Goal: Transaction & Acquisition: Book appointment/travel/reservation

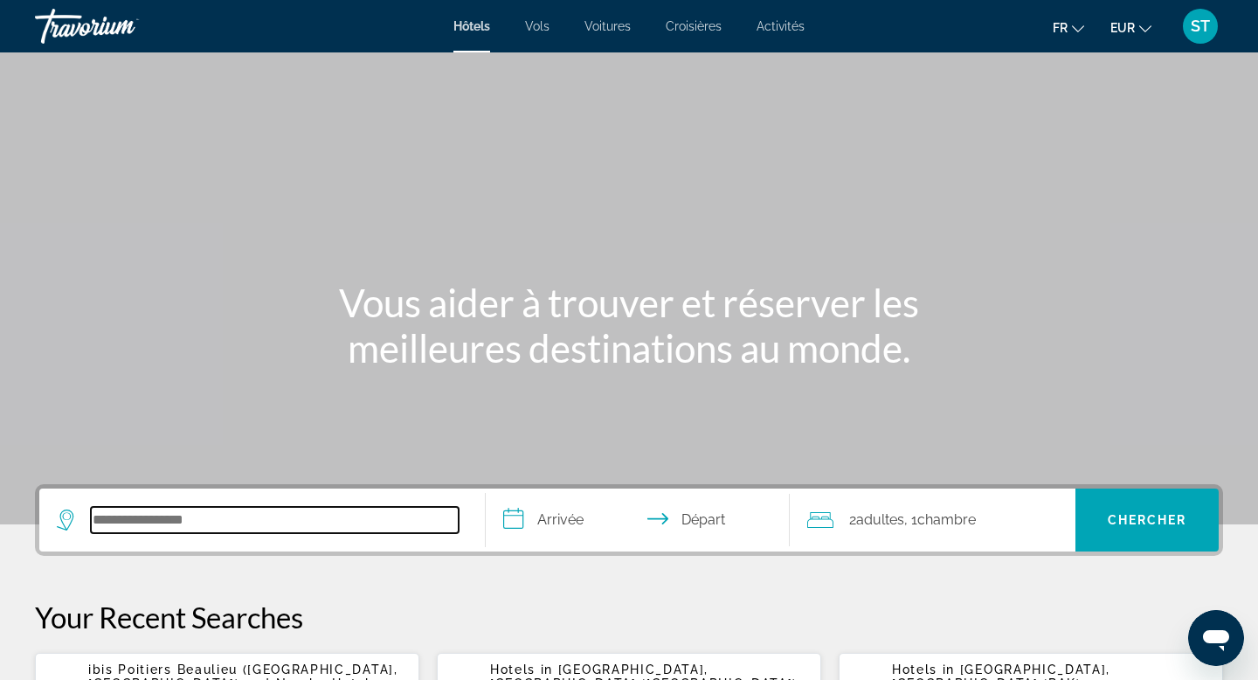
click at [286, 530] on input "Search hotel destination" at bounding box center [275, 520] width 368 height 26
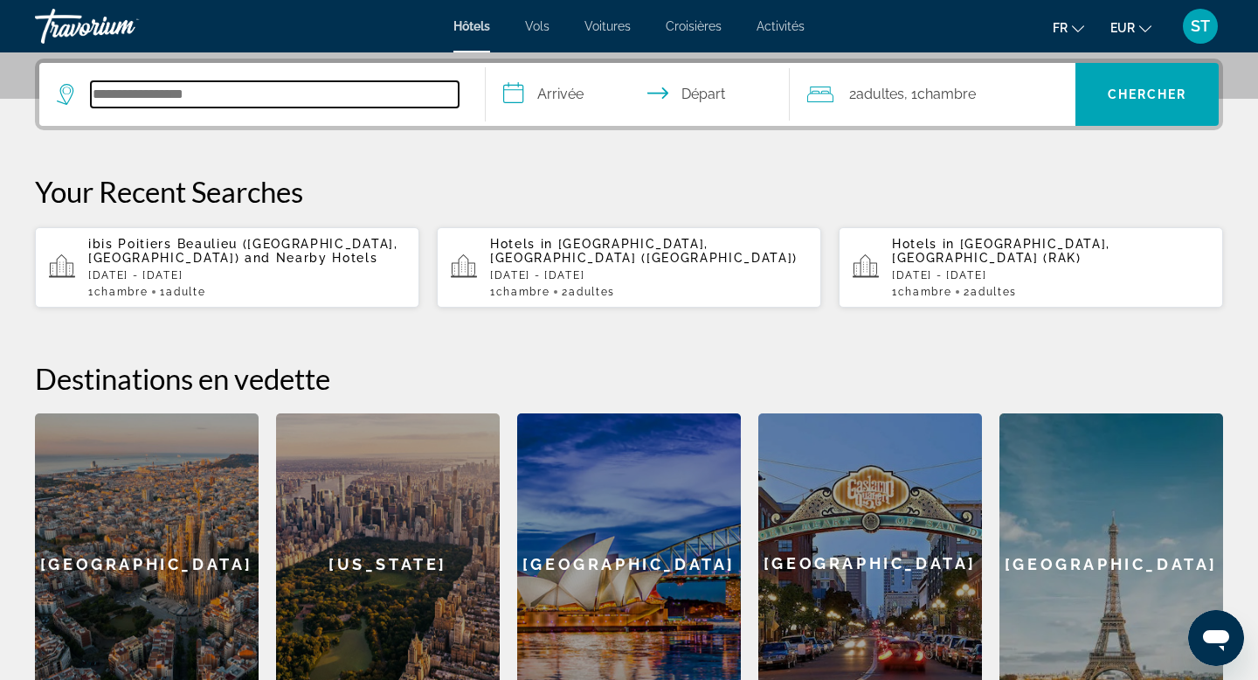
scroll to position [427, 0]
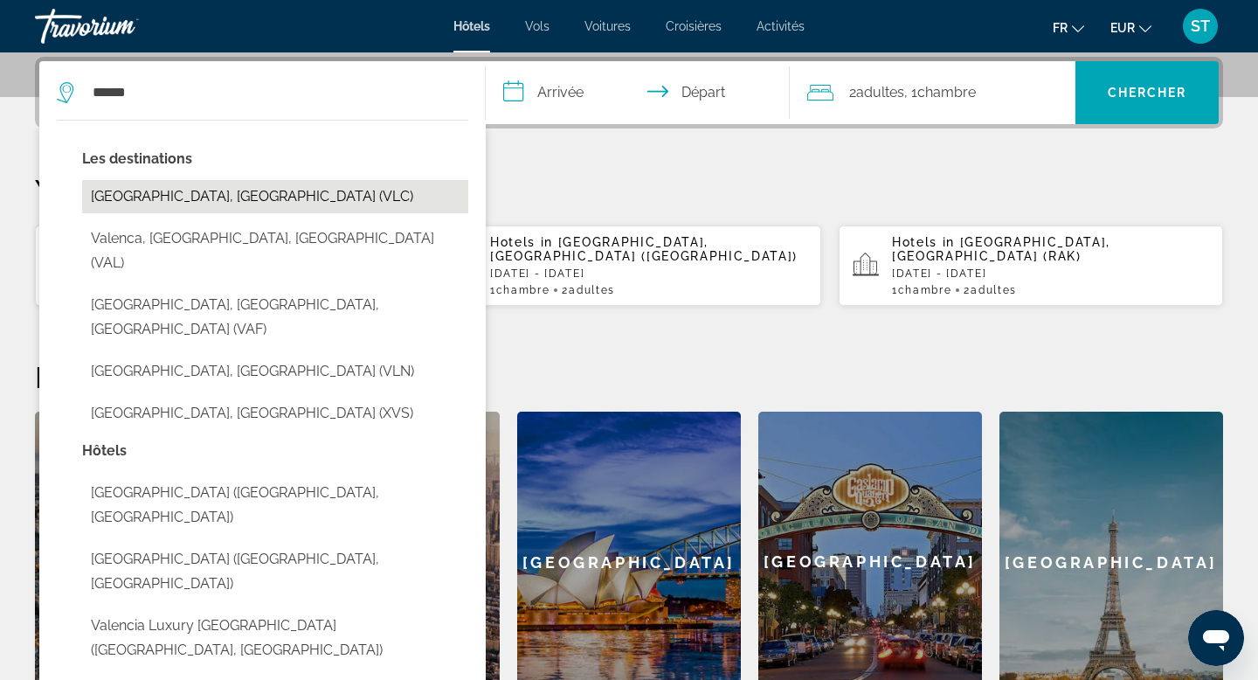
click at [278, 196] on button "Valencia, Spain (VLC)" at bounding box center [275, 196] width 386 height 33
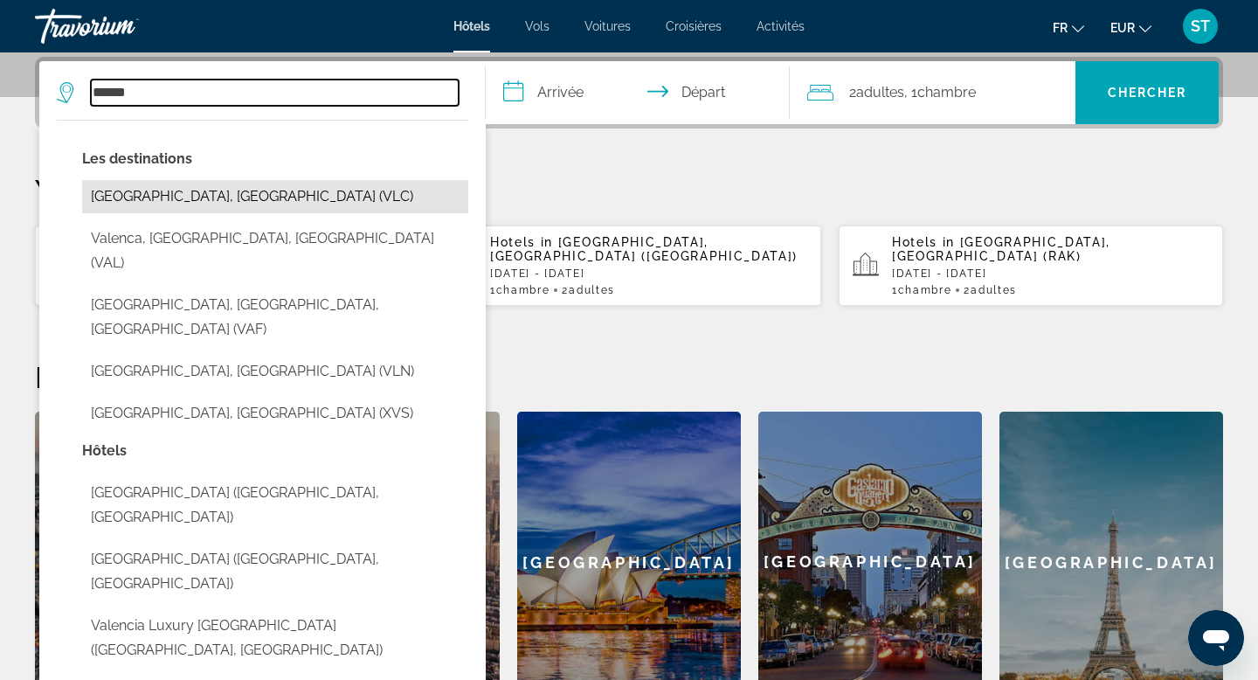
type input "**********"
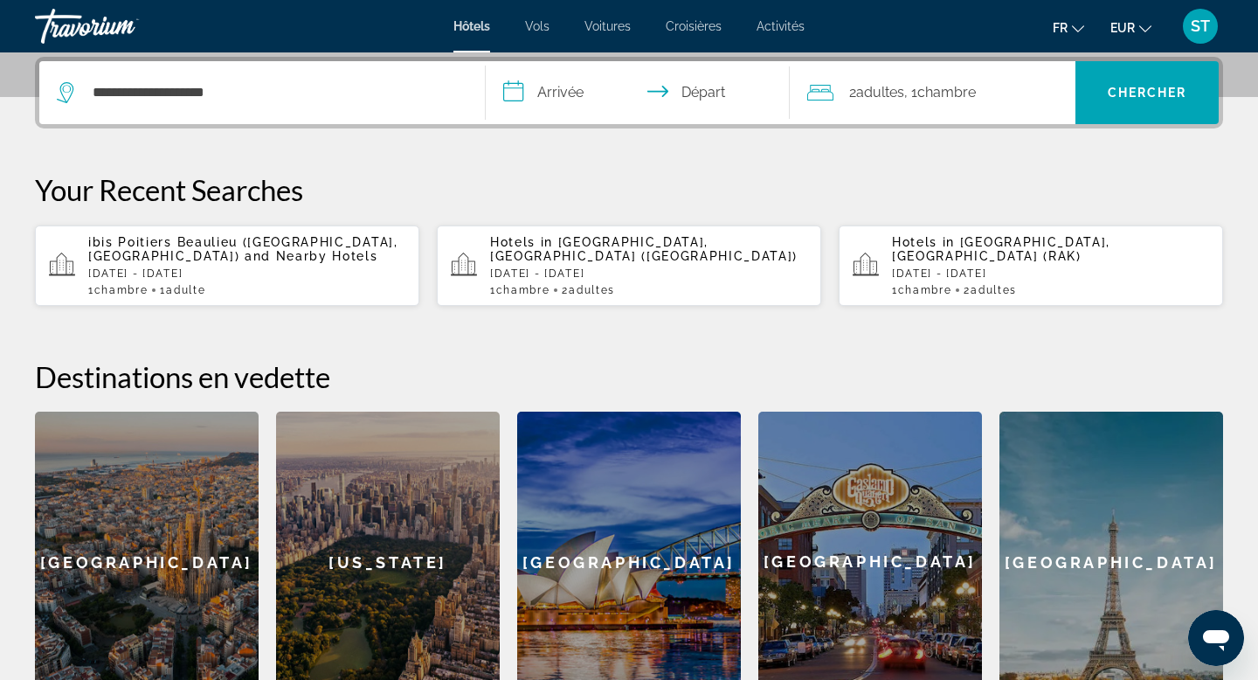
click at [570, 80] on input "**********" at bounding box center [641, 95] width 311 height 68
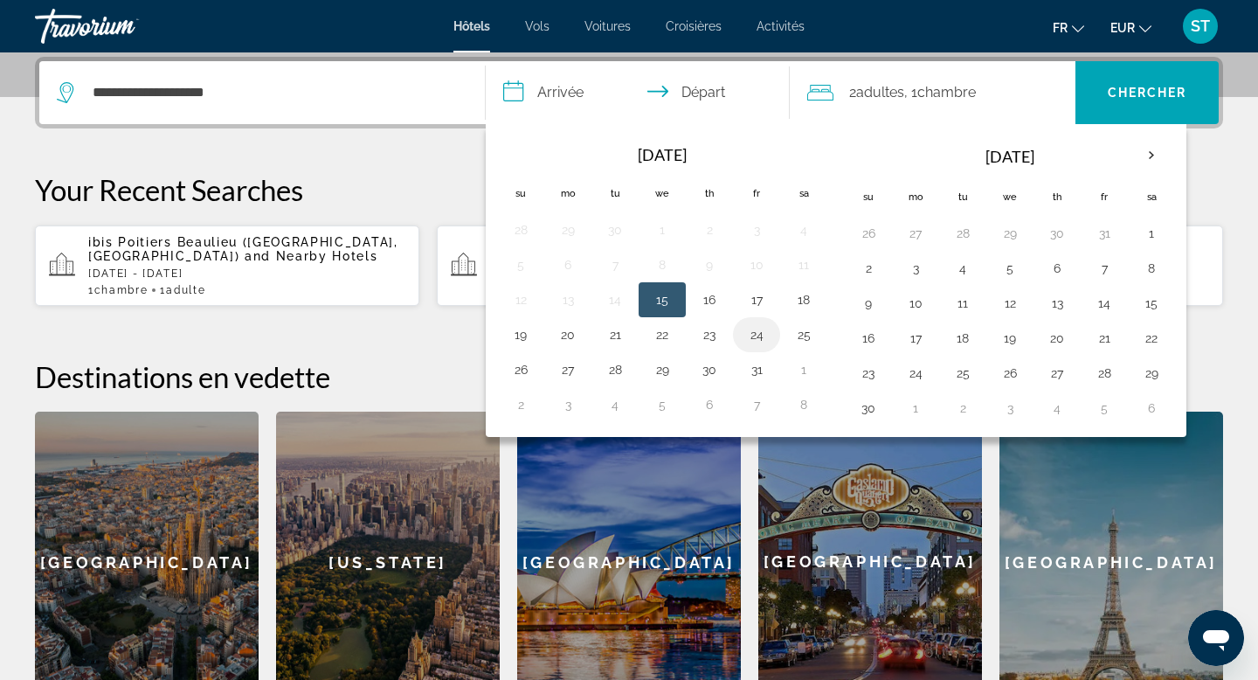
click at [759, 338] on button "24" at bounding box center [757, 334] width 28 height 24
click at [797, 337] on button "25" at bounding box center [804, 334] width 28 height 24
type input "**********"
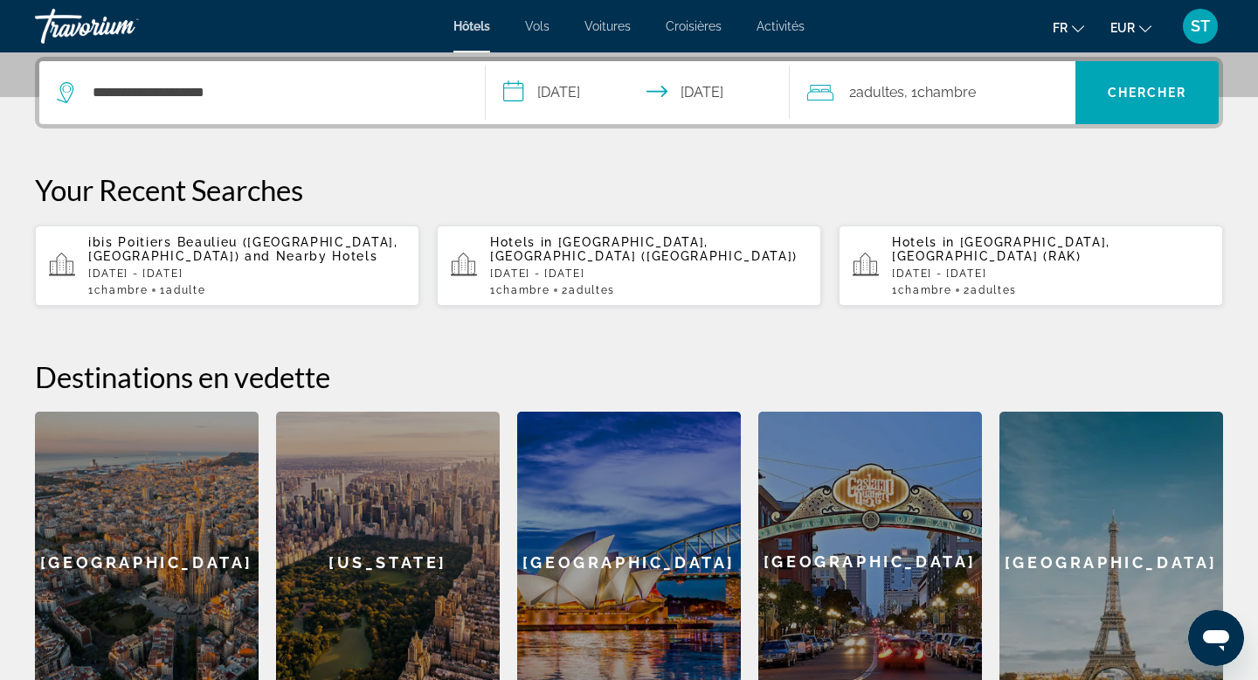
click at [896, 86] on span "Adultes" at bounding box center [880, 92] width 48 height 17
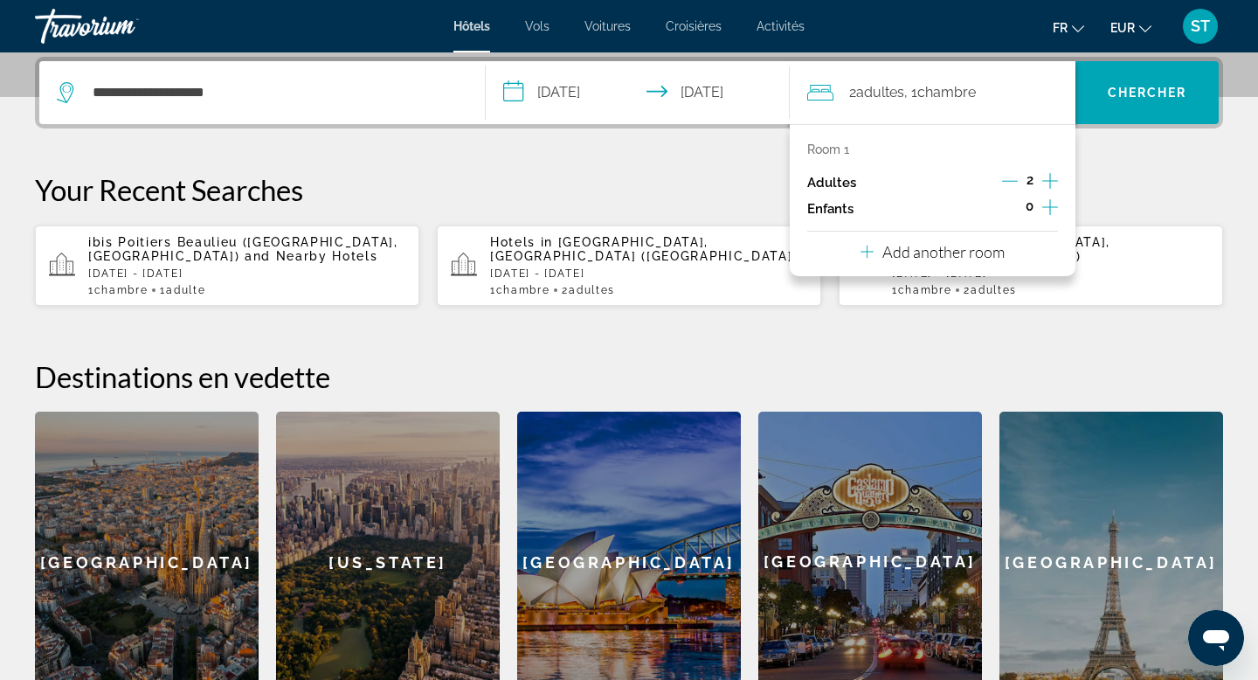
click at [1052, 181] on icon "Increment adults" at bounding box center [1051, 181] width 16 height 16
click at [1050, 201] on icon "Increment children" at bounding box center [1051, 207] width 16 height 21
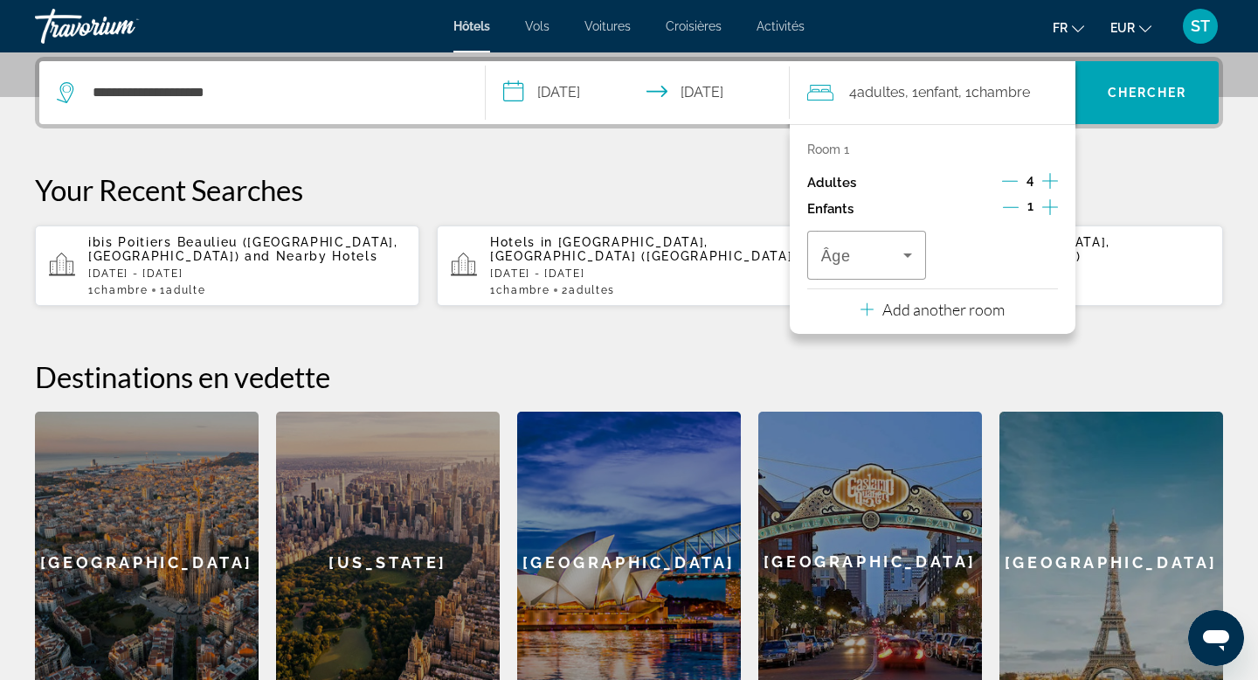
click at [1050, 201] on icon "Increment children" at bounding box center [1051, 207] width 16 height 21
click at [1012, 203] on icon "Decrement children" at bounding box center [1010, 207] width 16 height 16
click at [1012, 203] on icon "Decrement children" at bounding box center [1011, 207] width 16 height 16
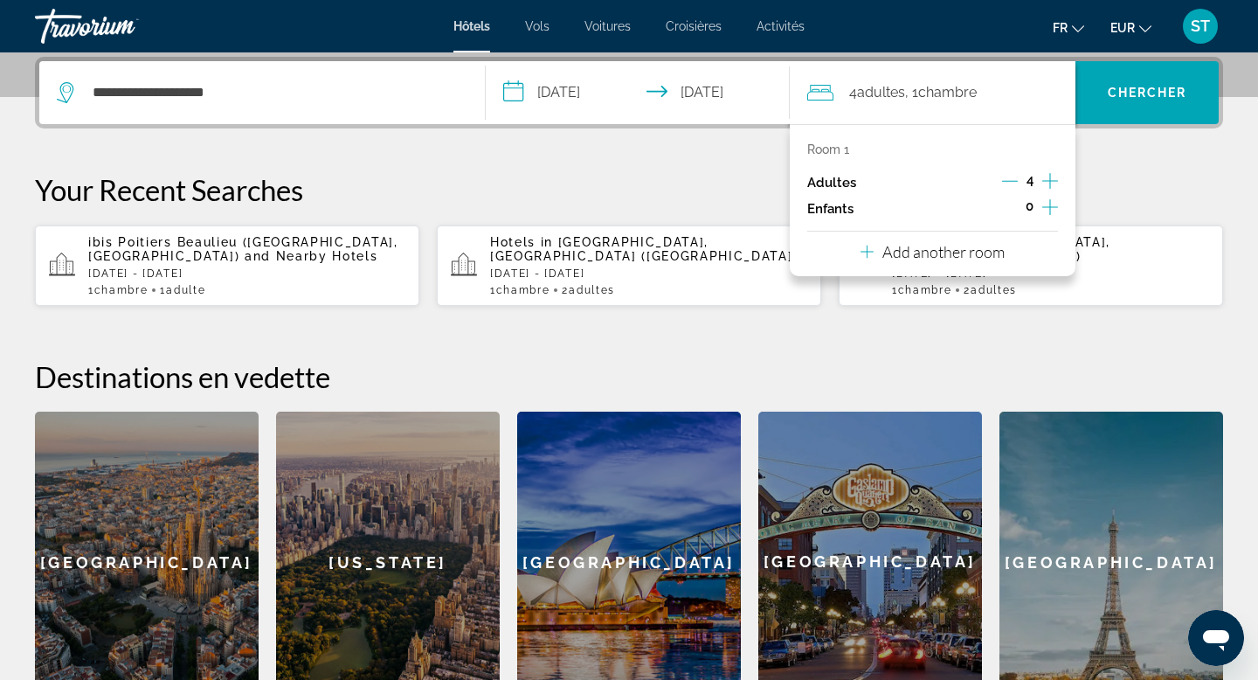
click at [939, 246] on p "Add another room" at bounding box center [944, 251] width 122 height 19
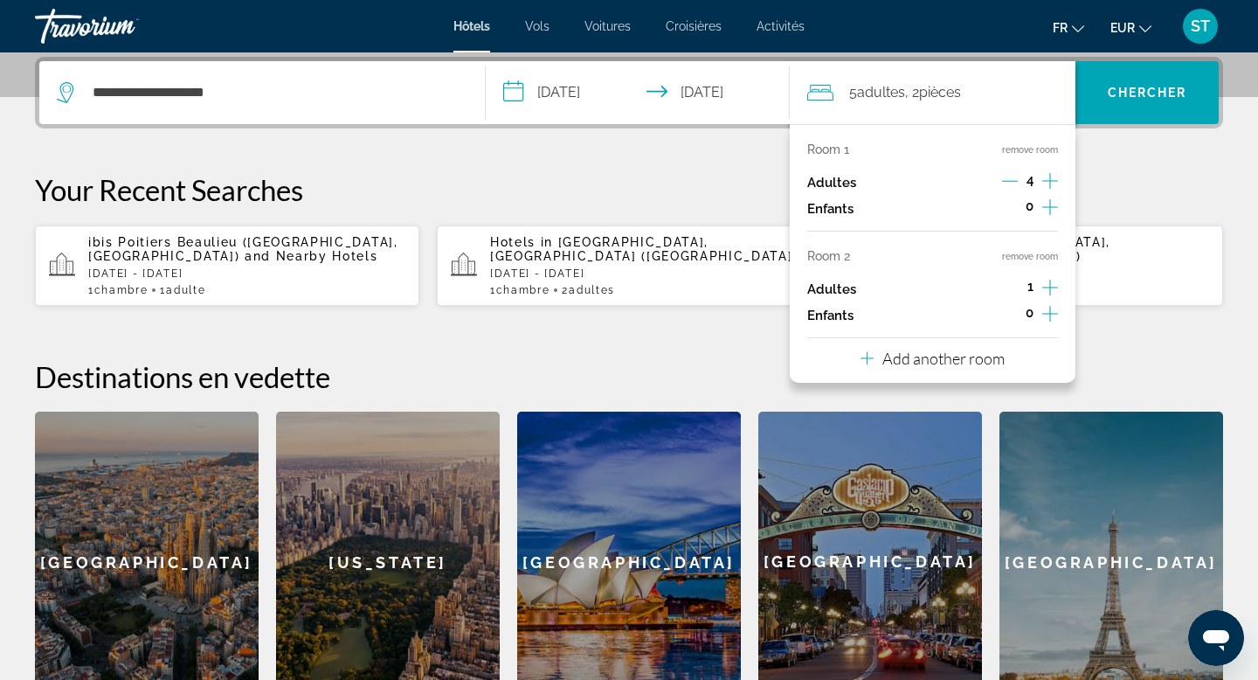
click at [1013, 178] on icon "Decrement adults" at bounding box center [1010, 181] width 16 height 16
click at [1011, 185] on icon "Decrement adults" at bounding box center [1010, 181] width 16 height 16
click at [1051, 288] on icon "Increment adults" at bounding box center [1051, 287] width 16 height 21
click at [1004, 286] on icon "Decrement adults" at bounding box center [1010, 288] width 16 height 16
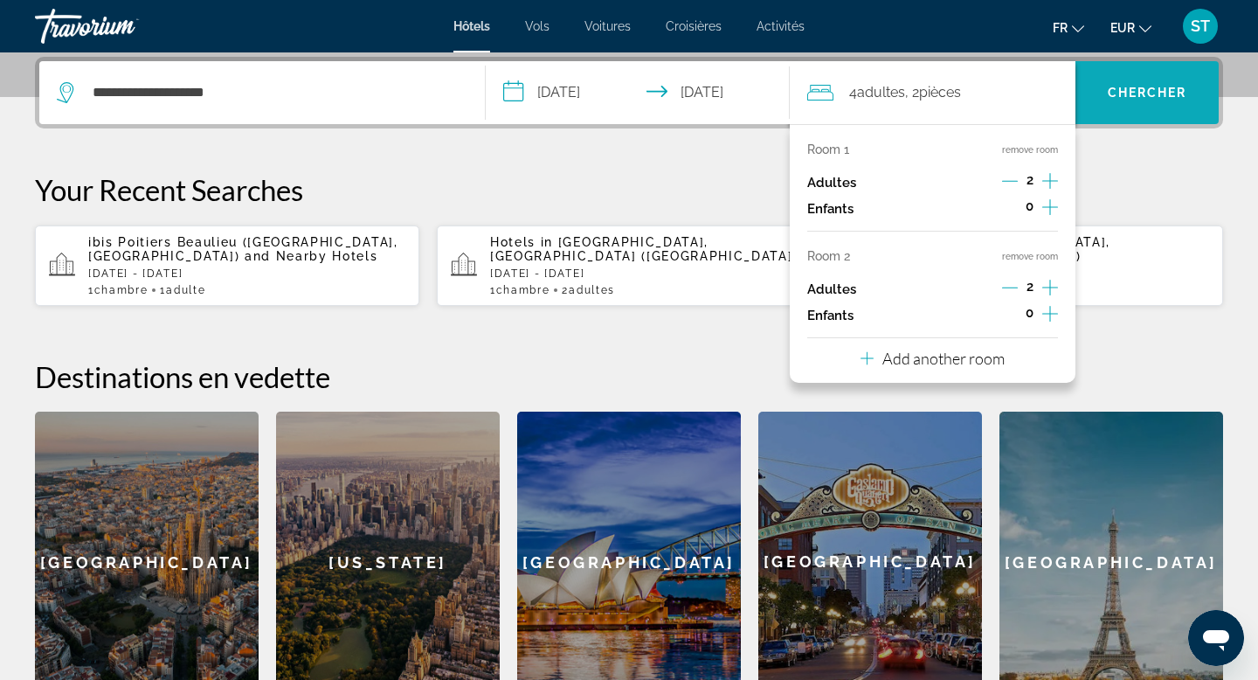
click at [1158, 97] on span "Chercher" at bounding box center [1148, 93] width 80 height 14
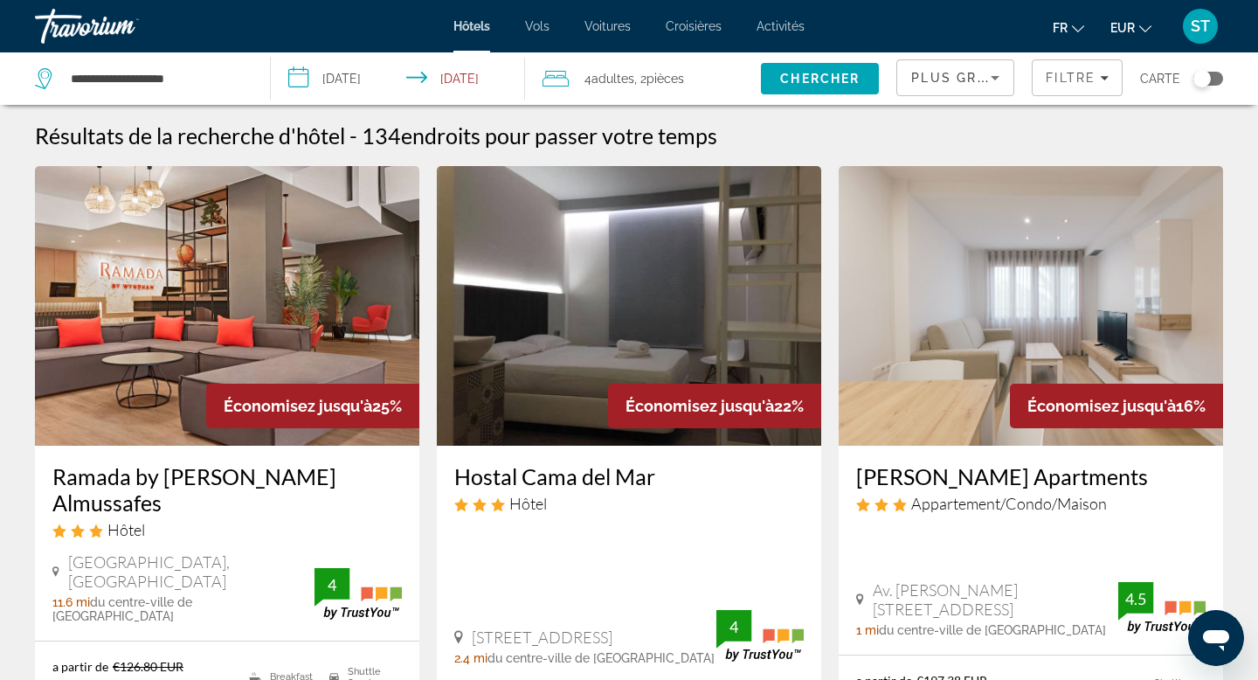
click at [1221, 74] on div "Toggle map" at bounding box center [1209, 79] width 30 height 14
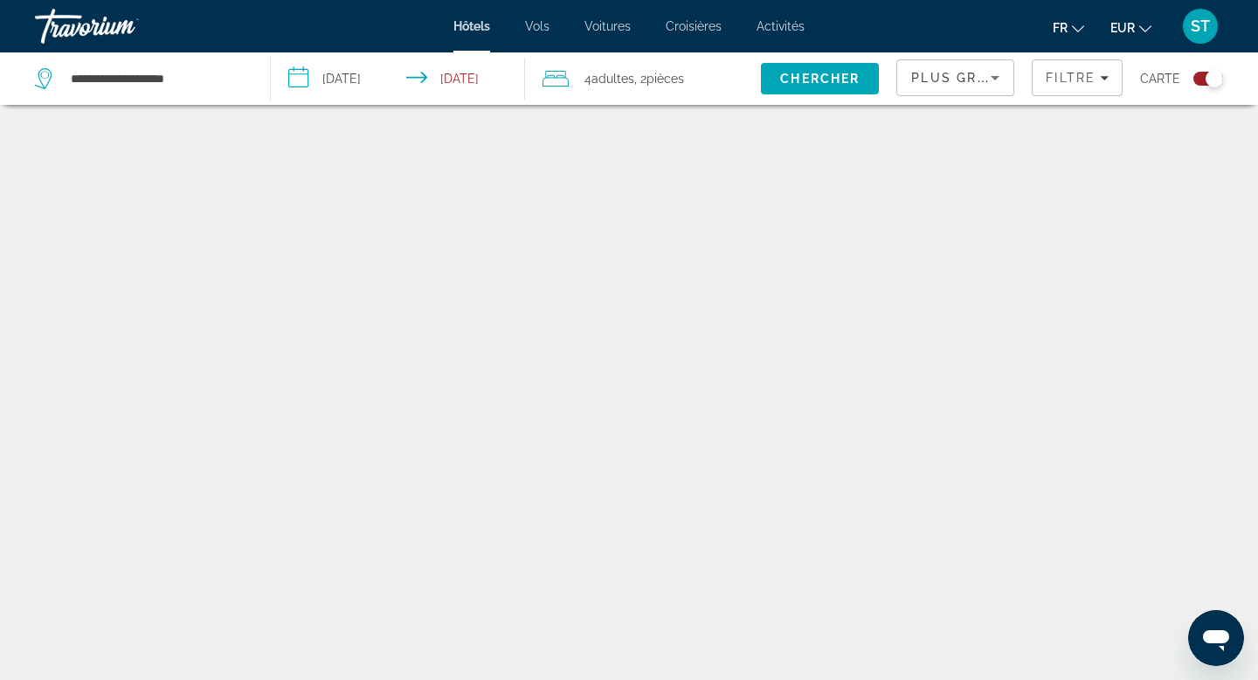
scroll to position [105, 0]
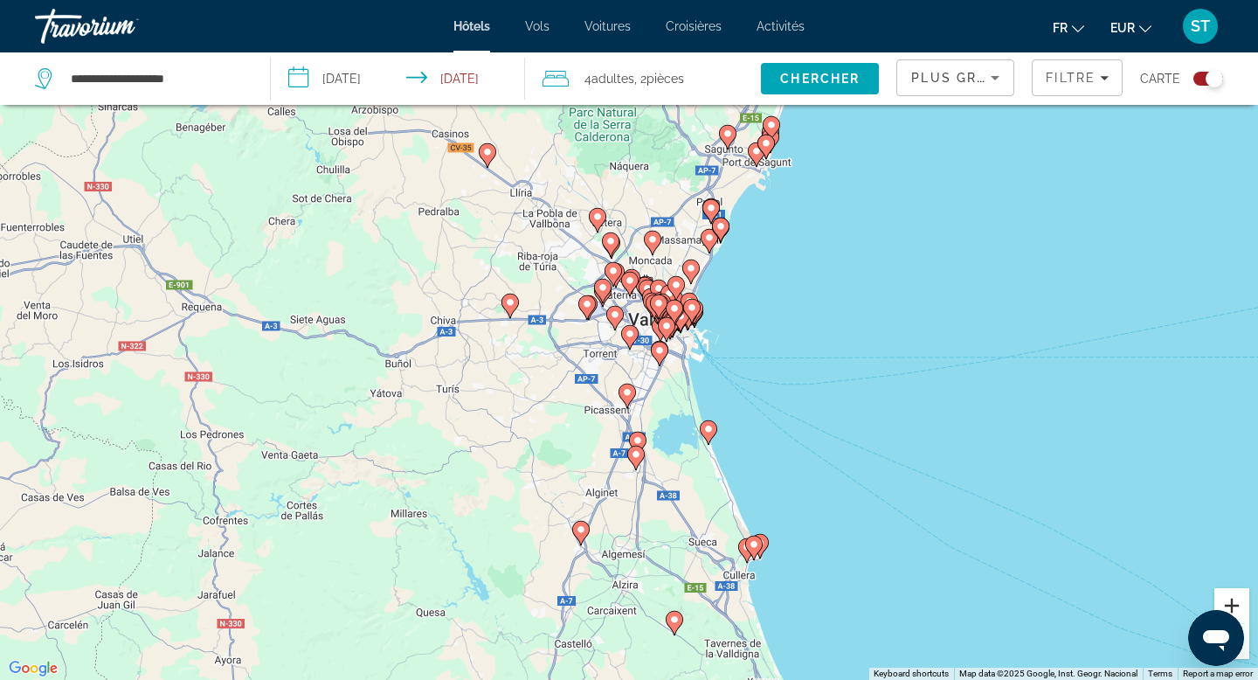
click at [1233, 603] on button "Zoom in" at bounding box center [1232, 605] width 35 height 35
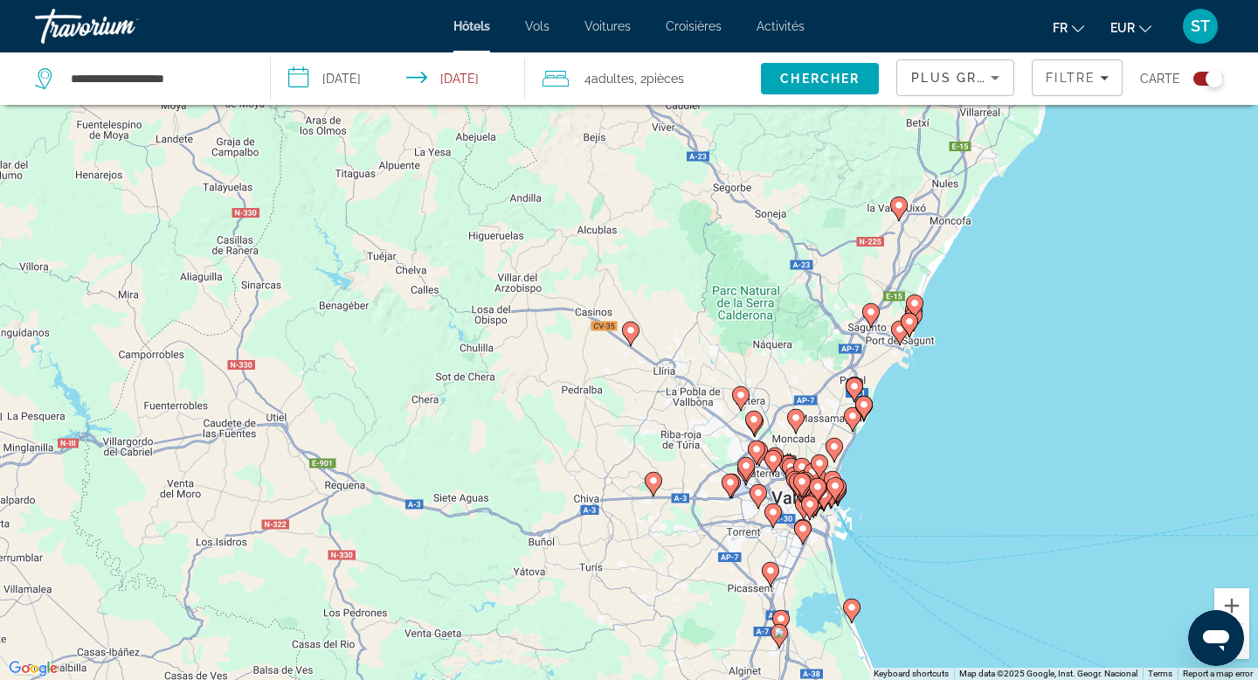
drag, startPoint x: 1072, startPoint y: 428, endPoint x: 918, endPoint y: 576, distance: 213.2
click at [918, 576] on div "To activate drag with keyboard, press Alt + Enter. Once in keyboard drag state,…" at bounding box center [629, 340] width 1258 height 680
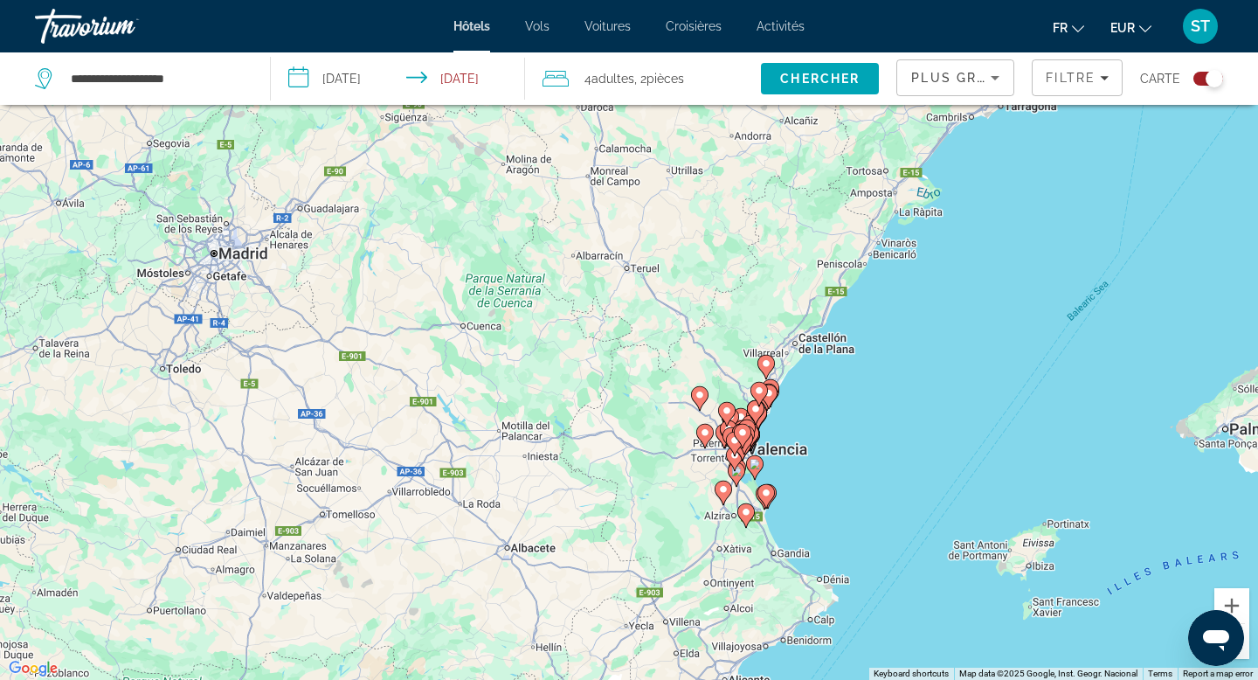
drag, startPoint x: 1009, startPoint y: 500, endPoint x: 838, endPoint y: 414, distance: 190.7
click at [838, 414] on div "To activate drag with keyboard, press Alt + Enter. Once in keyboard drag state,…" at bounding box center [629, 340] width 1258 height 680
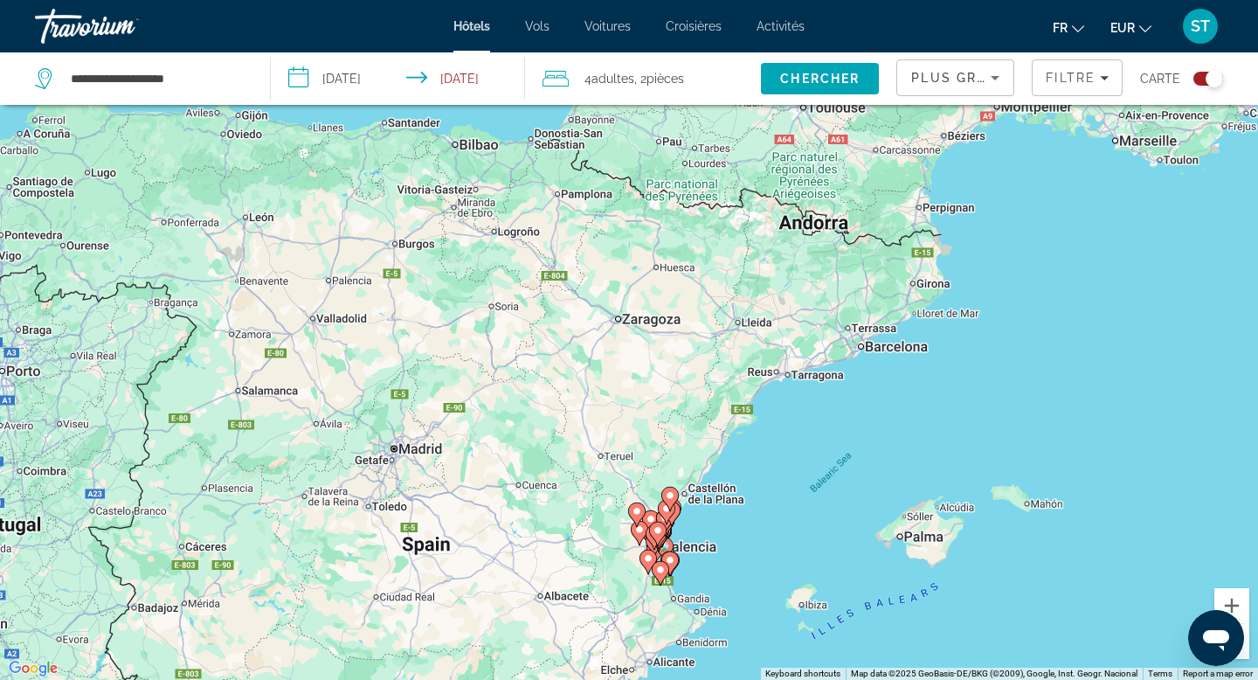
drag, startPoint x: 881, startPoint y: 399, endPoint x: 754, endPoint y: 511, distance: 169.6
click at [754, 511] on div "To activate drag with keyboard, press Alt + Enter. Once in keyboard drag state,…" at bounding box center [629, 340] width 1258 height 680
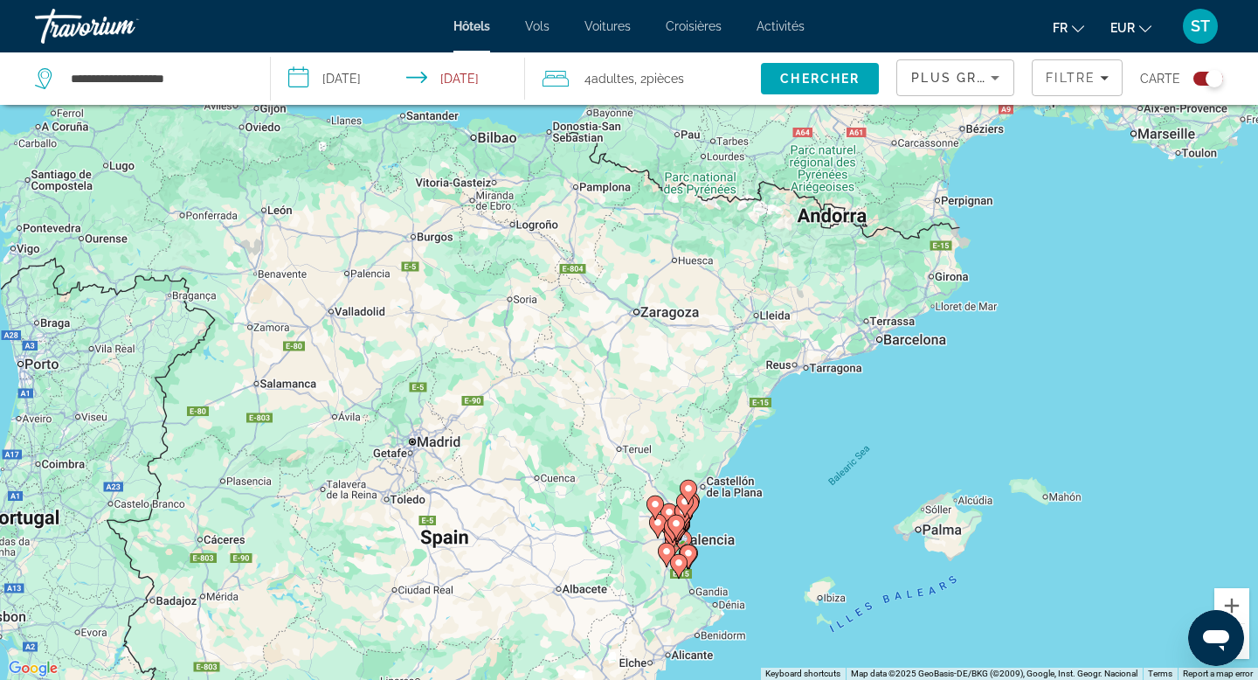
drag, startPoint x: 788, startPoint y: 478, endPoint x: 807, endPoint y: 470, distance: 20.0
click at [807, 470] on div "To activate drag with keyboard, press Alt + Enter. Once in keyboard drag state,…" at bounding box center [629, 340] width 1258 height 680
click at [1234, 600] on button "Zoom in" at bounding box center [1232, 605] width 35 height 35
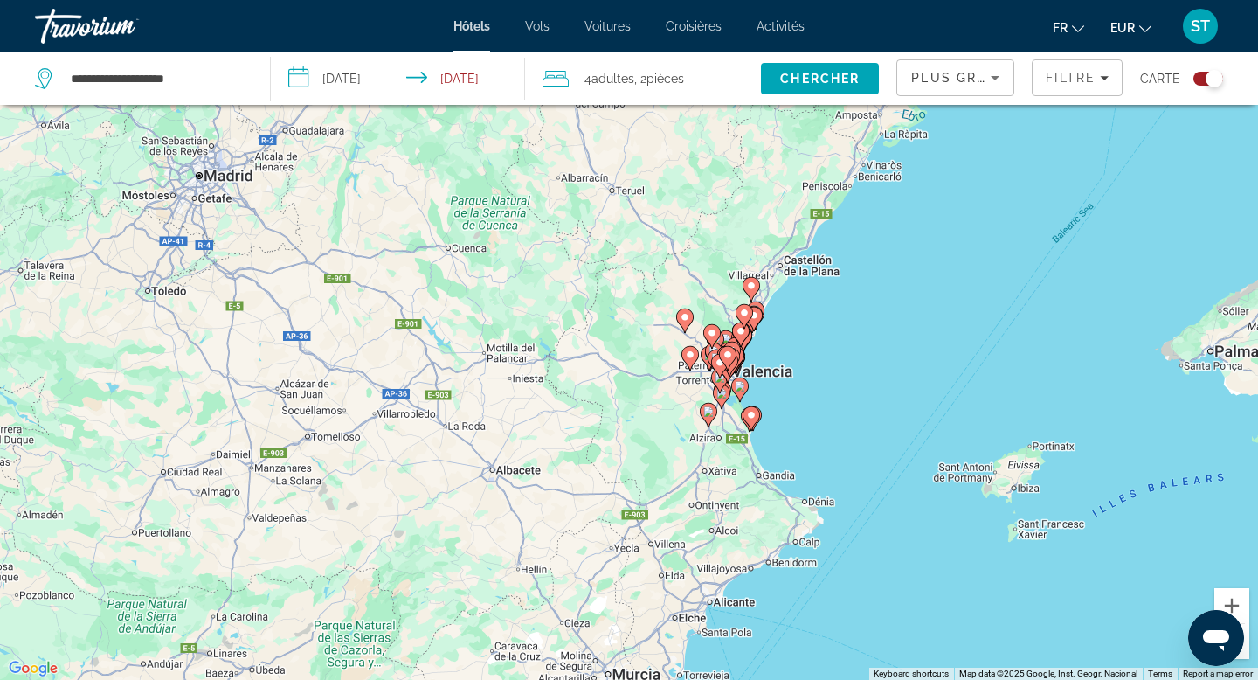
drag, startPoint x: 967, startPoint y: 592, endPoint x: 971, endPoint y: 218, distance: 374.1
click at [971, 218] on div "To activate drag with keyboard, press Alt + Enter. Once in keyboard drag state,…" at bounding box center [629, 340] width 1258 height 680
click at [751, 295] on icon "Main content" at bounding box center [752, 289] width 16 height 23
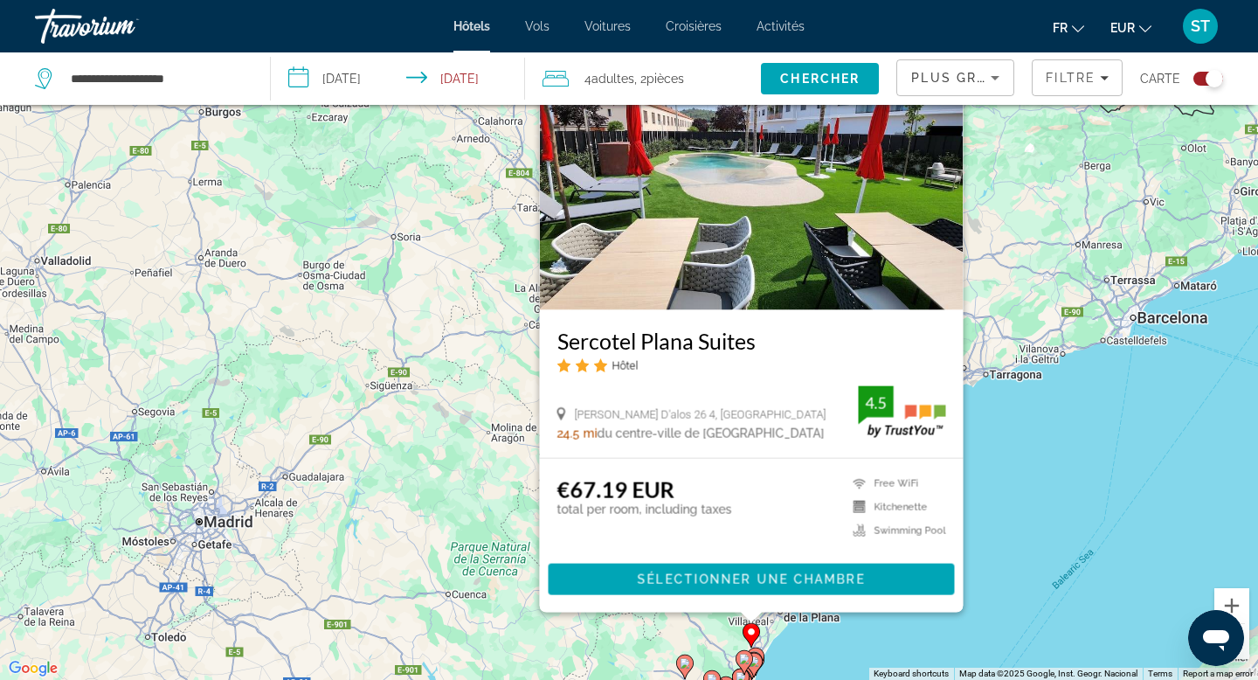
click at [1059, 417] on div "To activate drag with keyboard, press Alt + Enter. Once in keyboard drag state,…" at bounding box center [629, 340] width 1258 height 680
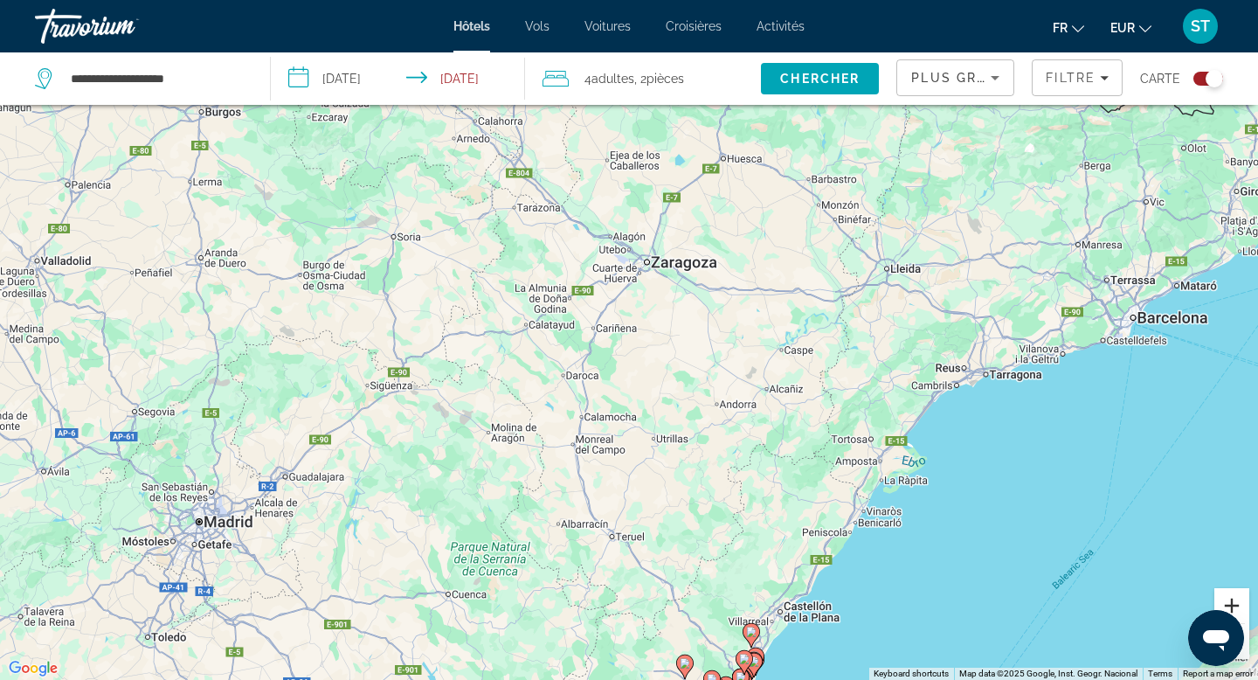
click at [1230, 601] on button "Zoom in" at bounding box center [1232, 605] width 35 height 35
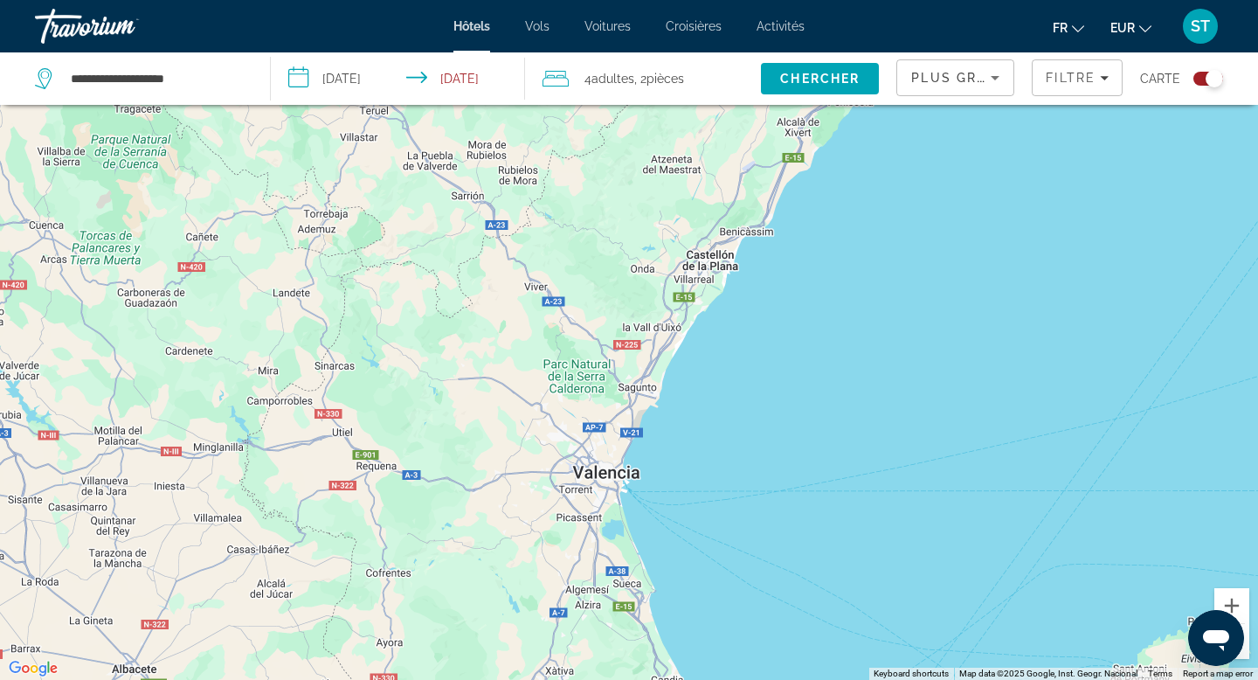
drag, startPoint x: 1037, startPoint y: 578, endPoint x: 811, endPoint y: -52, distance: 669.5
click at [811, 0] on html "**********" at bounding box center [629, 235] width 1258 height 680
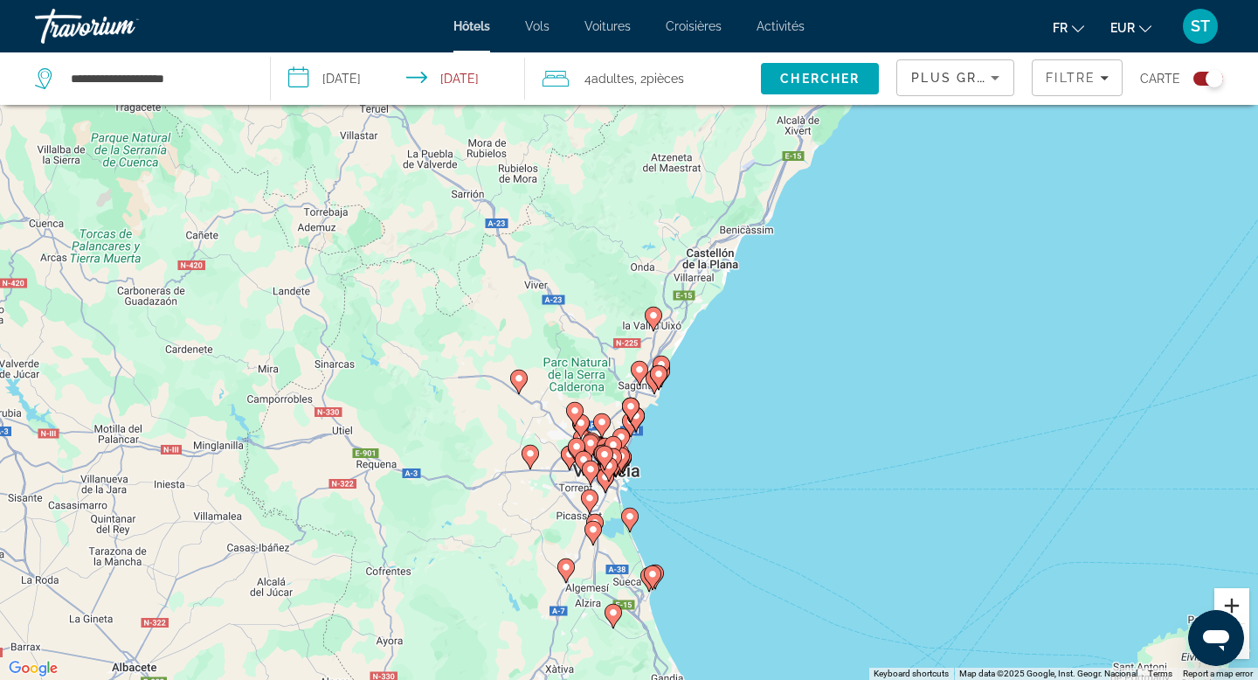
click at [1237, 599] on button "Zoom in" at bounding box center [1232, 605] width 35 height 35
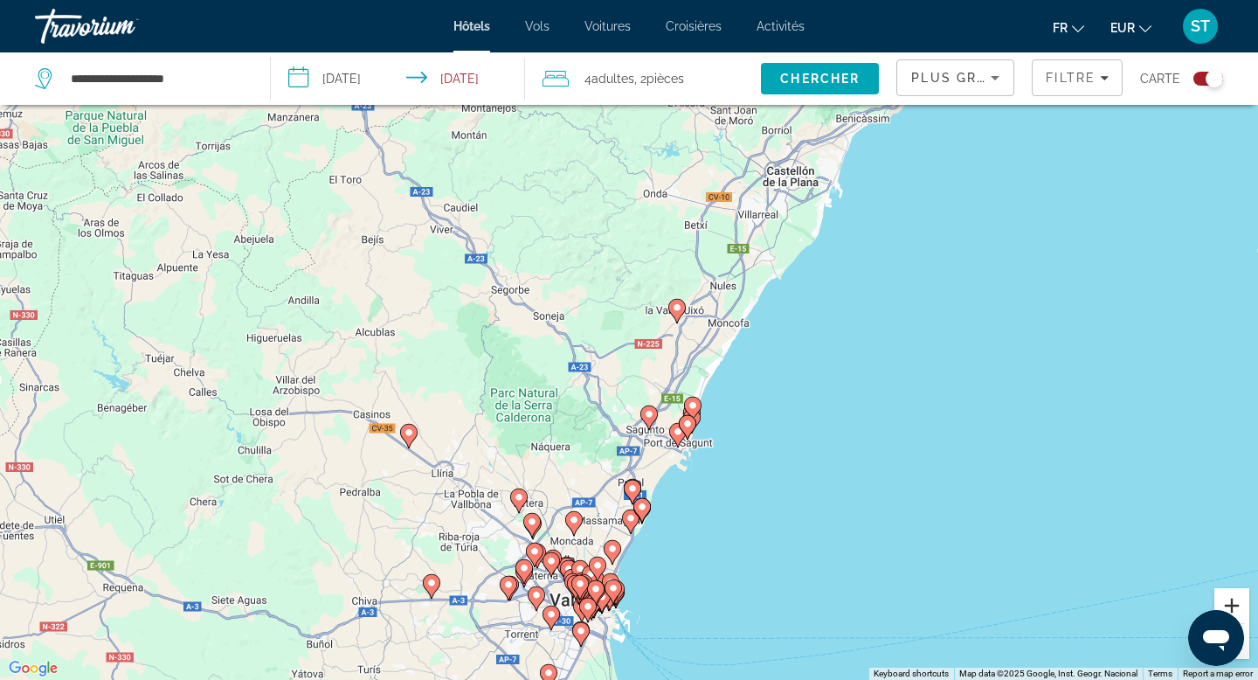
click at [1238, 605] on button "Zoom in" at bounding box center [1232, 605] width 35 height 35
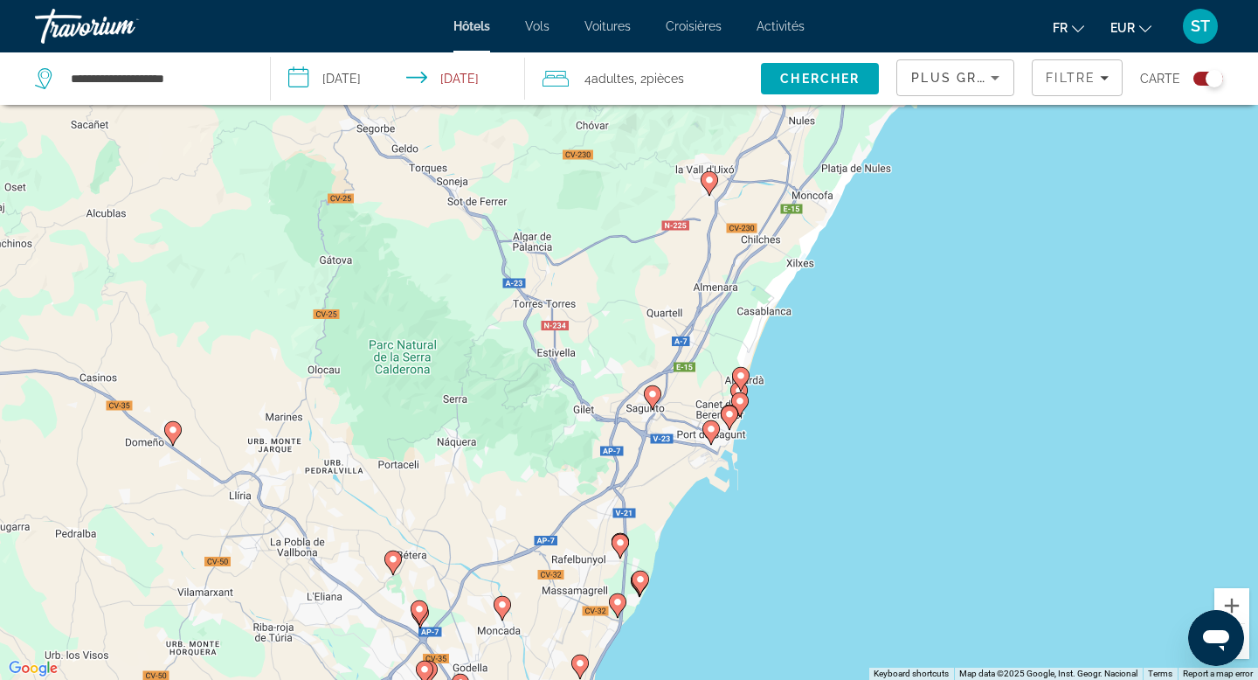
drag, startPoint x: 946, startPoint y: 539, endPoint x: 929, endPoint y: 426, distance: 114.8
click at [929, 426] on div "To activate drag with keyboard, press Alt + Enter. Once in keyboard drag state,…" at bounding box center [629, 340] width 1258 height 680
click at [651, 402] on icon "Main content" at bounding box center [653, 397] width 16 height 23
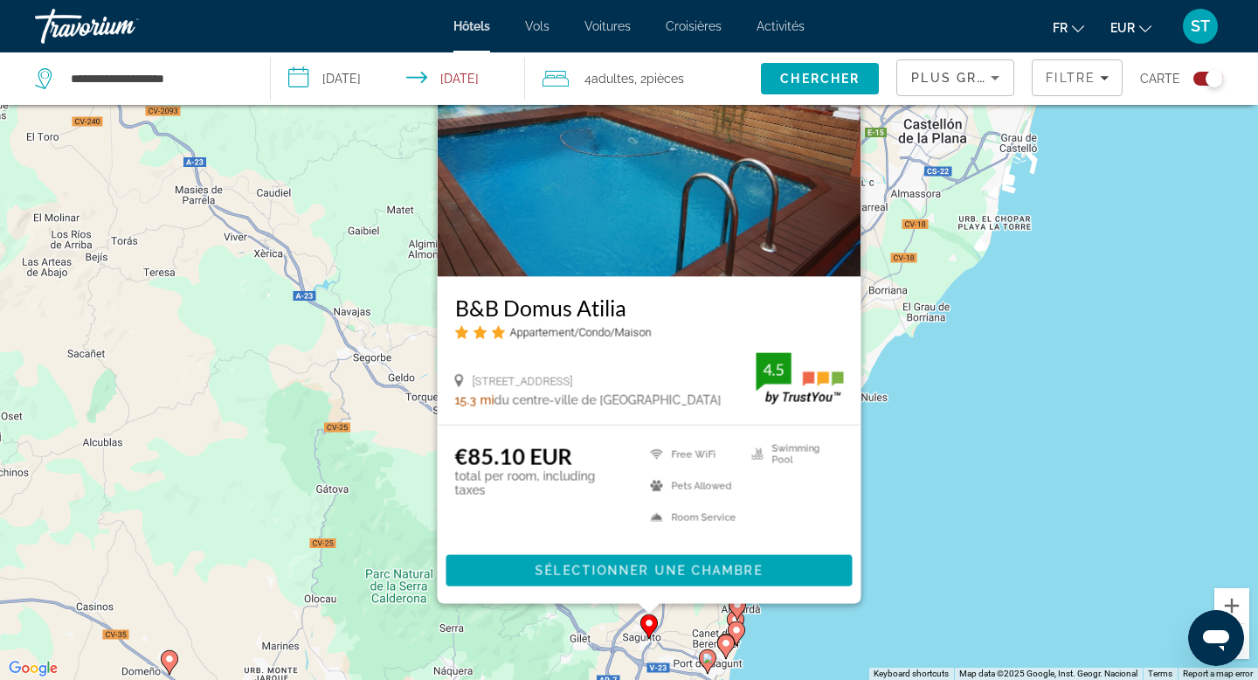
click at [981, 369] on div "To activate drag with keyboard, press Alt + Enter. Once in keyboard drag state,…" at bounding box center [629, 340] width 1258 height 680
click at [967, 412] on div "To activate drag with keyboard, press Alt + Enter. Once in keyboard drag state,…" at bounding box center [629, 340] width 1258 height 680
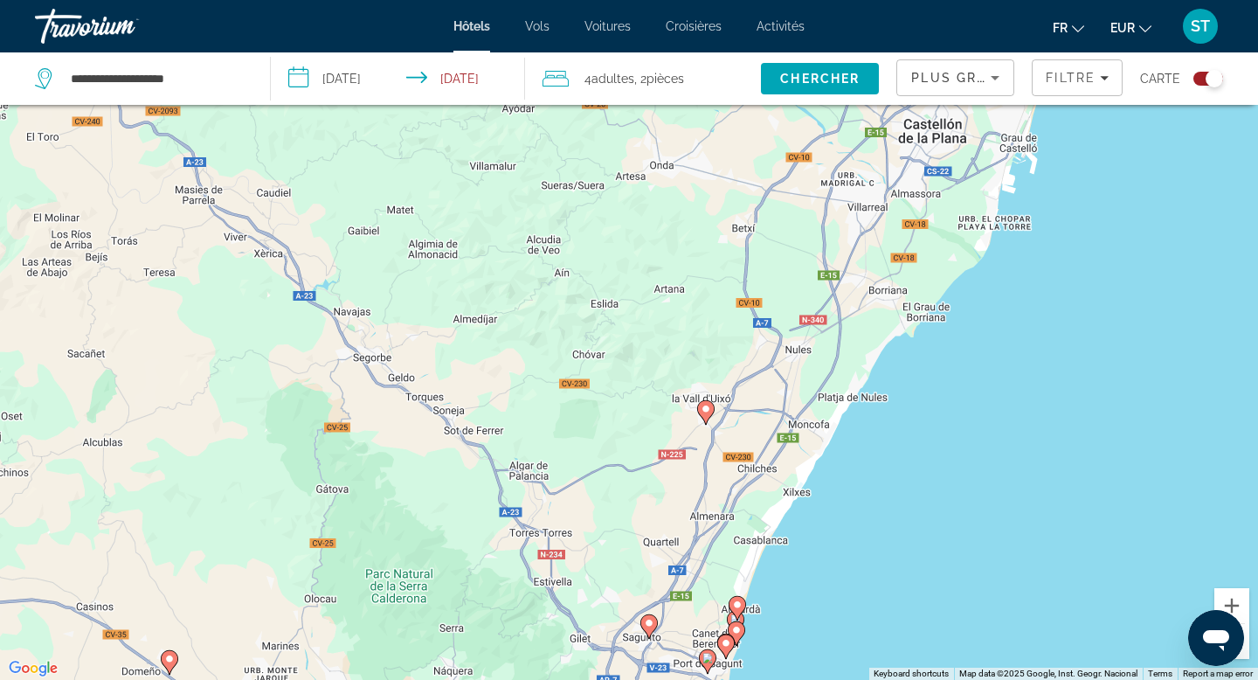
click at [736, 607] on image "Main content" at bounding box center [737, 605] width 10 height 10
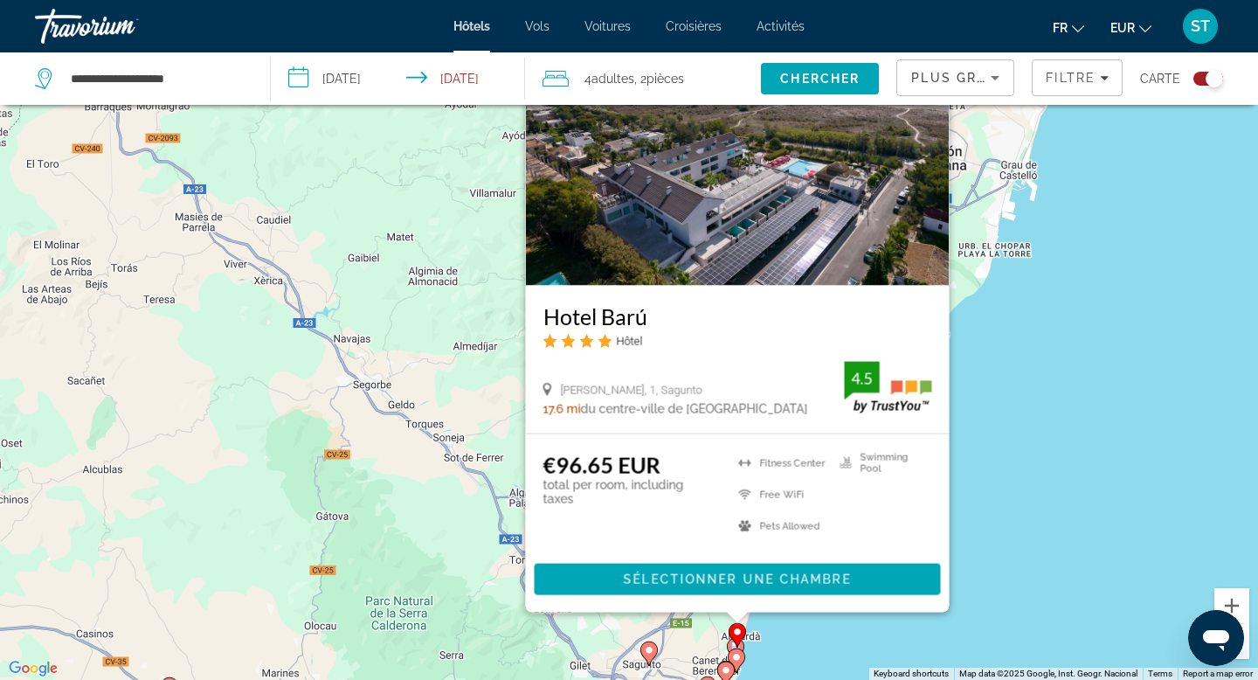
click at [835, 645] on div "To activate drag with keyboard, press Alt + Enter. Once in keyboard drag state,…" at bounding box center [629, 340] width 1258 height 680
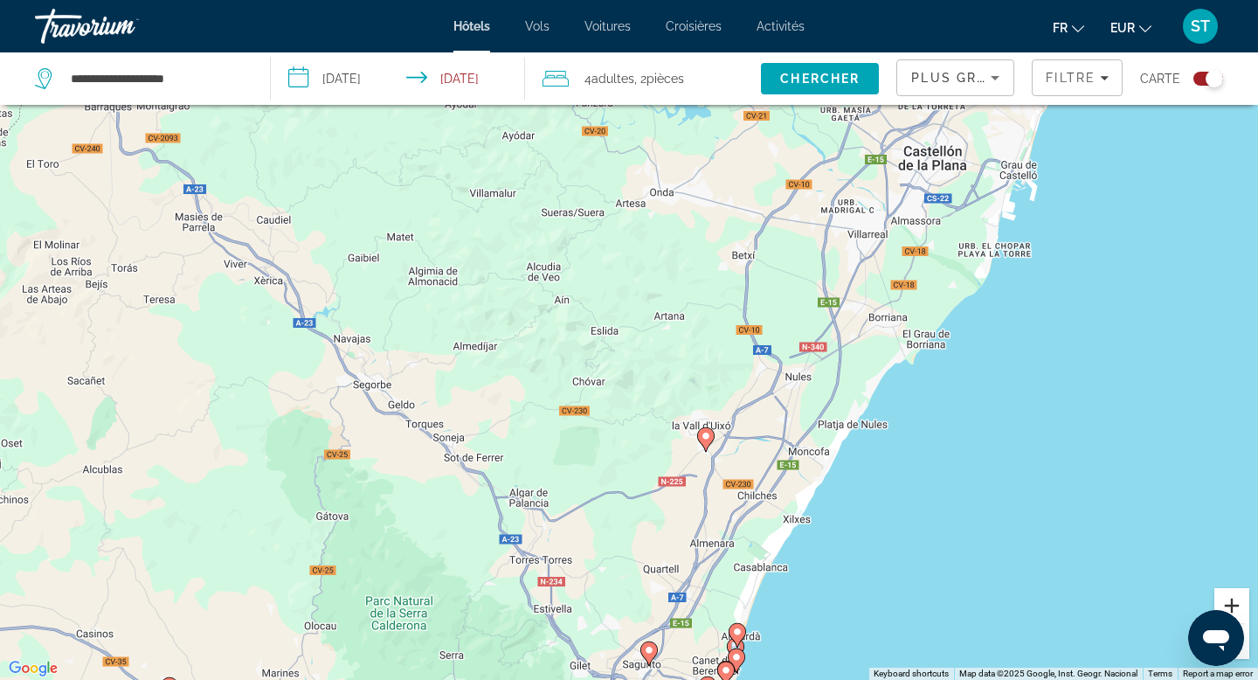
click at [1236, 597] on button "Zoom in" at bounding box center [1232, 605] width 35 height 35
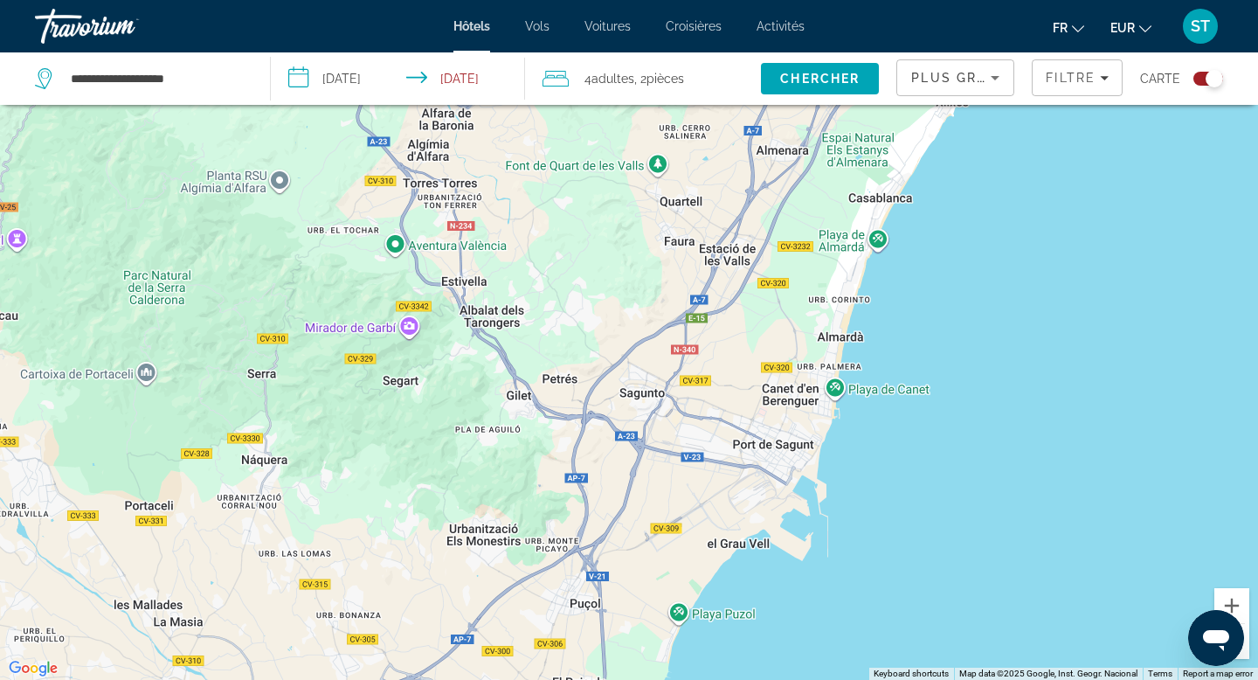
drag, startPoint x: 1007, startPoint y: 595, endPoint x: 997, endPoint y: -98, distance: 693.1
click at [997, 0] on html "**********" at bounding box center [629, 235] width 1258 height 680
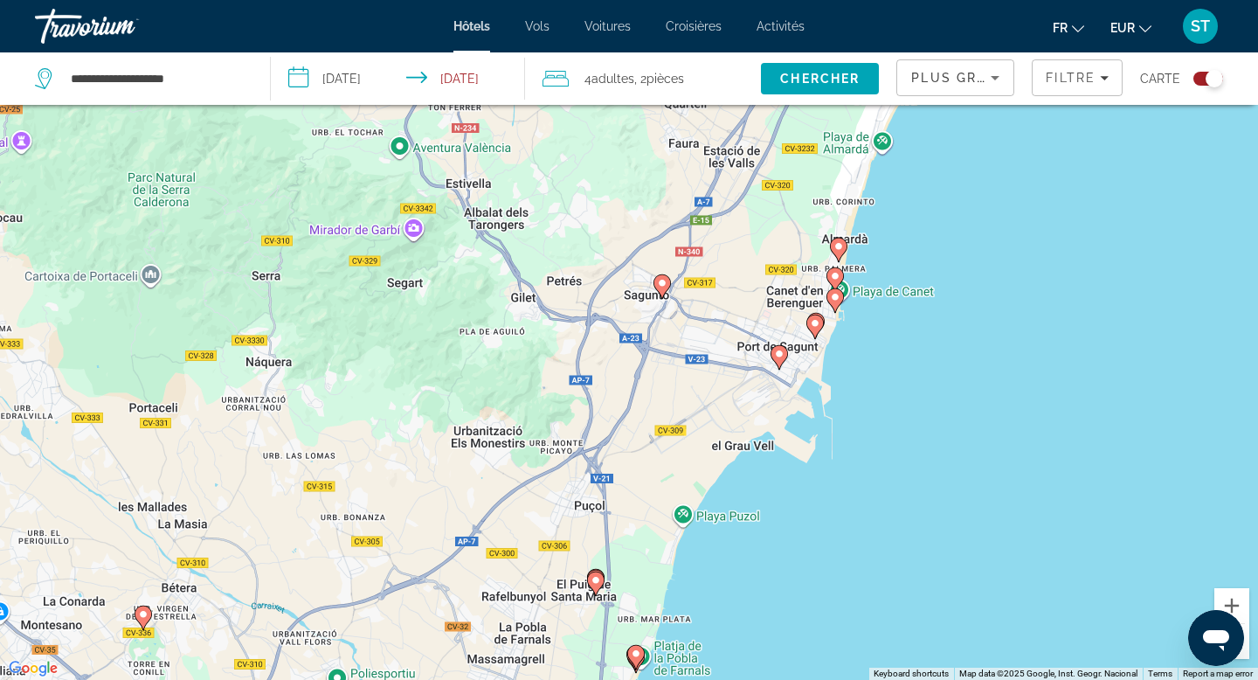
click at [837, 280] on image "Main content" at bounding box center [835, 276] width 10 height 10
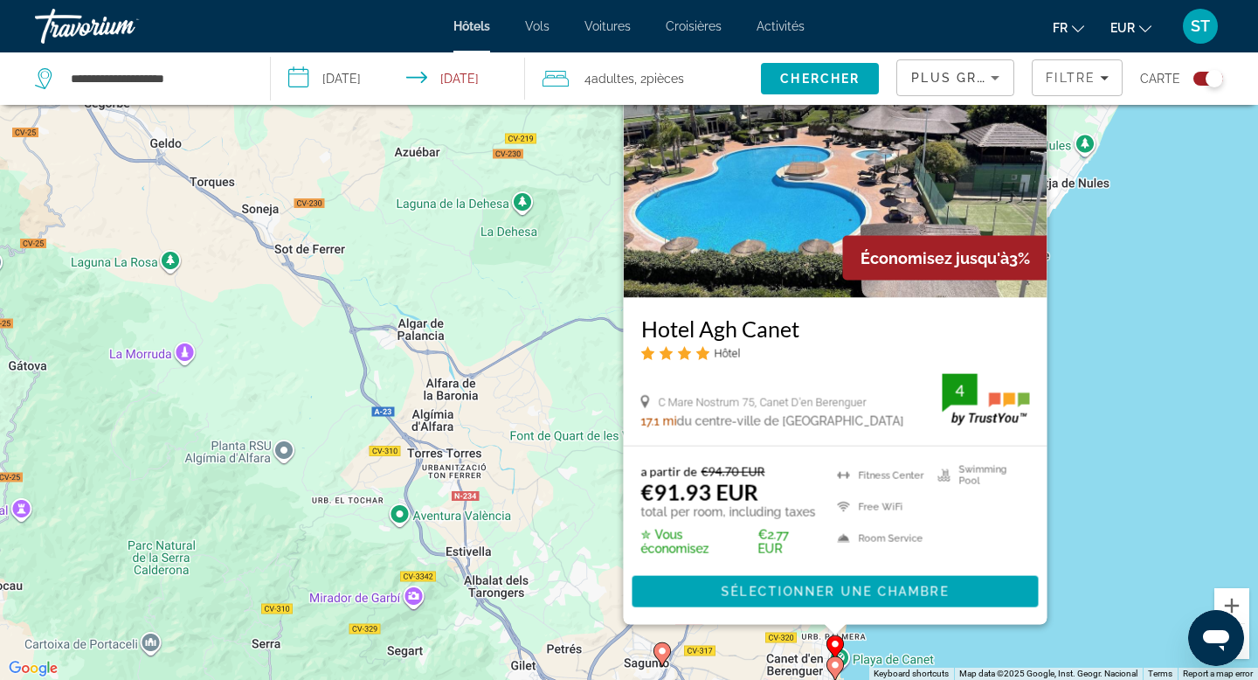
click at [1196, 353] on div "To activate drag with keyboard, press Alt + Enter. Once in keyboard drag state,…" at bounding box center [629, 340] width 1258 height 680
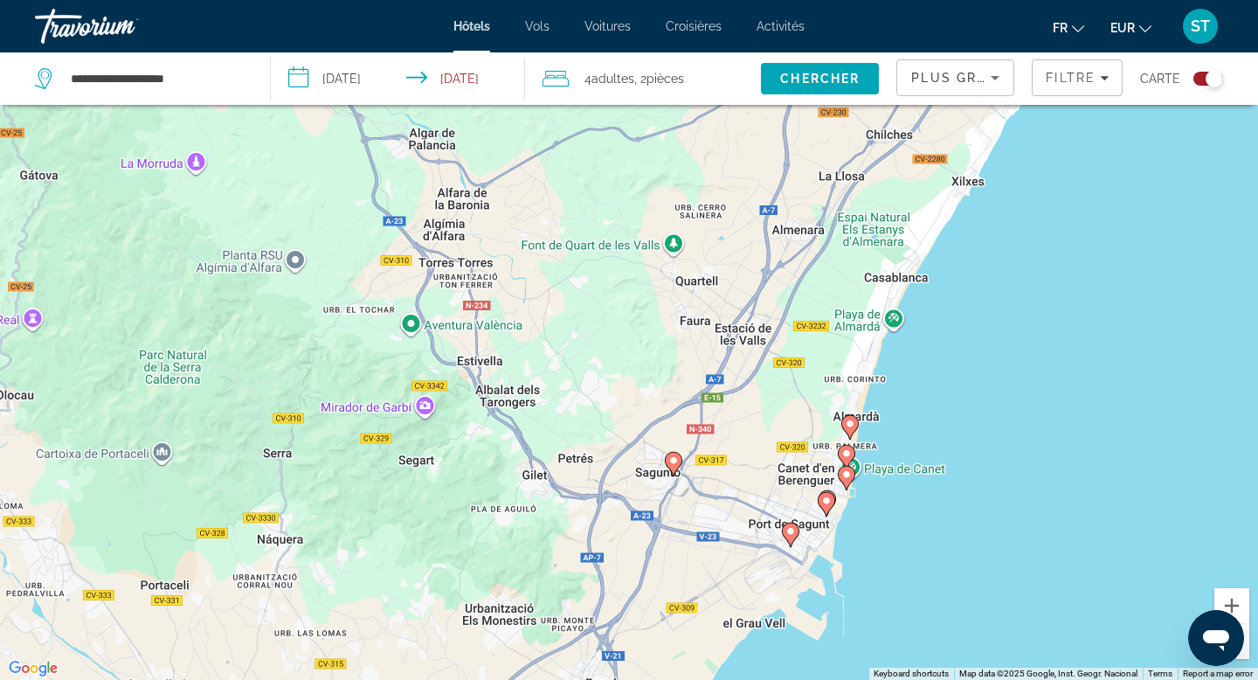
drag, startPoint x: 983, startPoint y: 468, endPoint x: 995, endPoint y: 275, distance: 192.6
click at [995, 275] on div "To activate drag with keyboard, press Alt + Enter. Once in keyboard drag state,…" at bounding box center [629, 340] width 1258 height 680
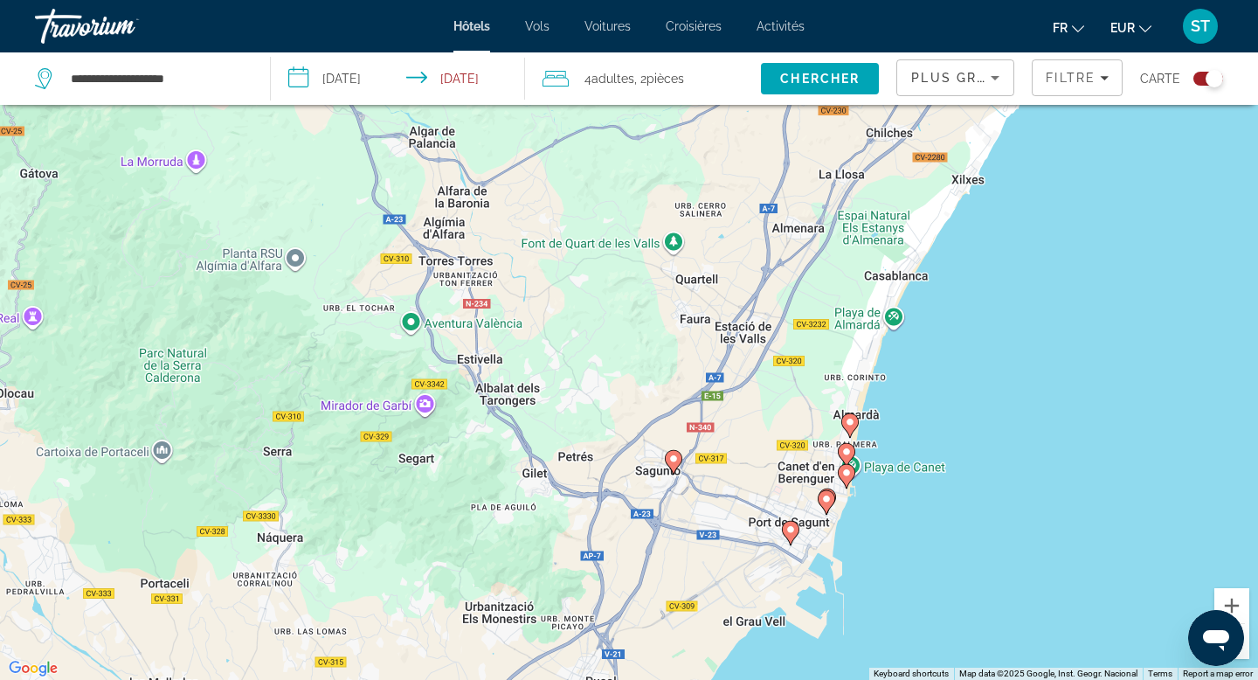
click at [845, 471] on image "Main content" at bounding box center [847, 473] width 10 height 10
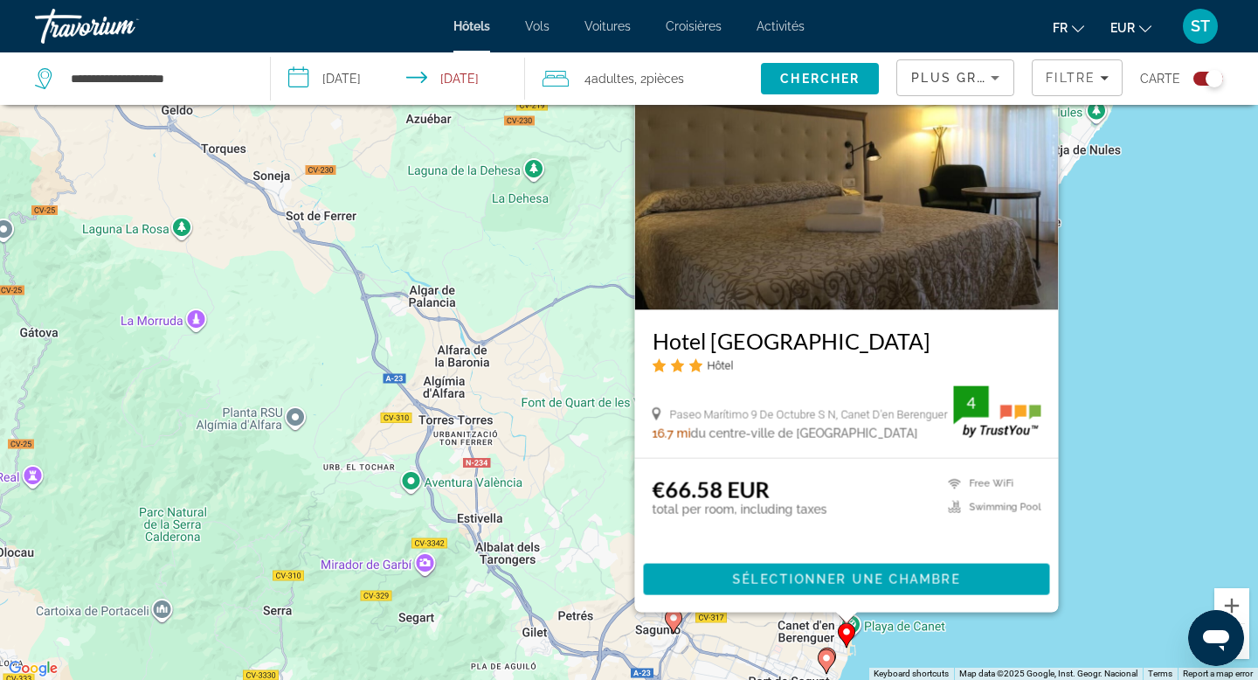
click at [923, 251] on img "Main content" at bounding box center [847, 171] width 424 height 280
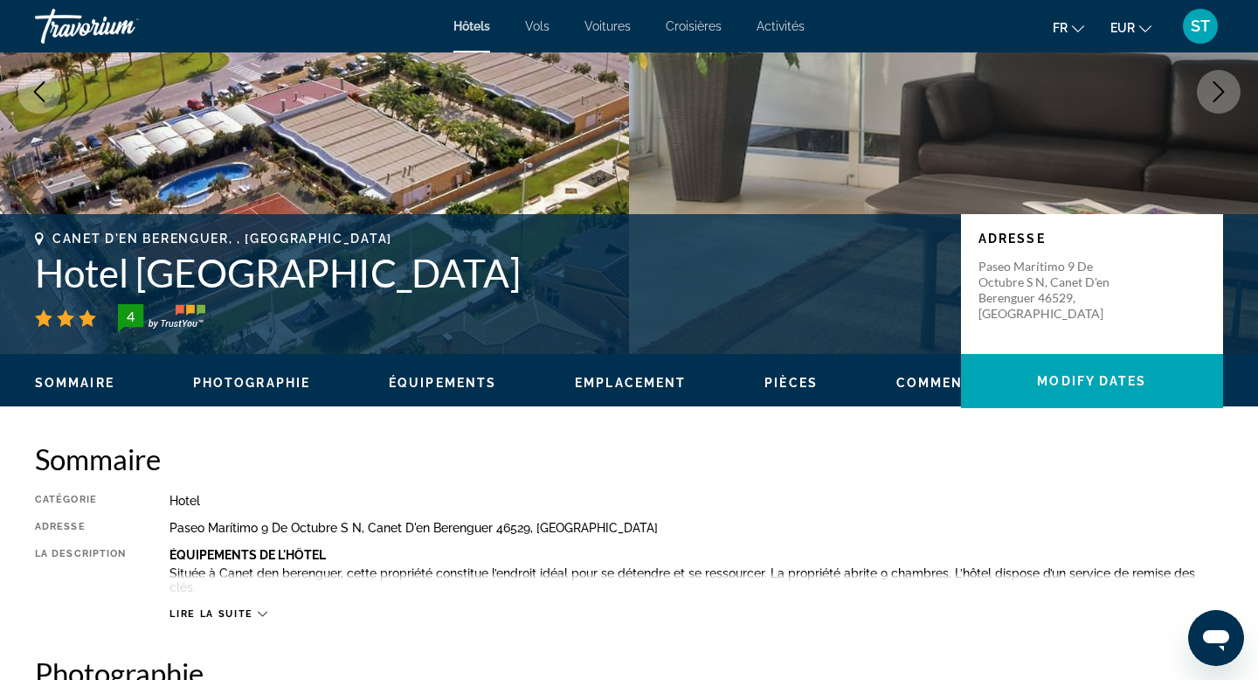
scroll to position [156, 0]
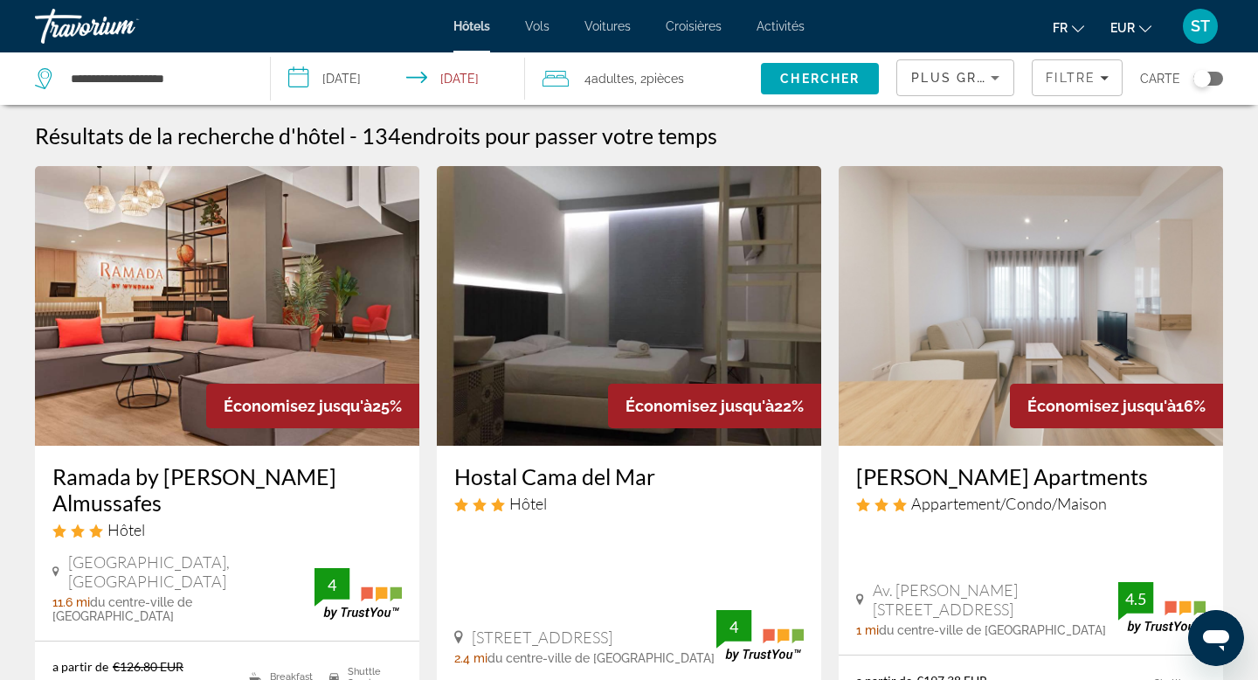
click at [1210, 78] on div "Toggle map" at bounding box center [1202, 78] width 17 height 17
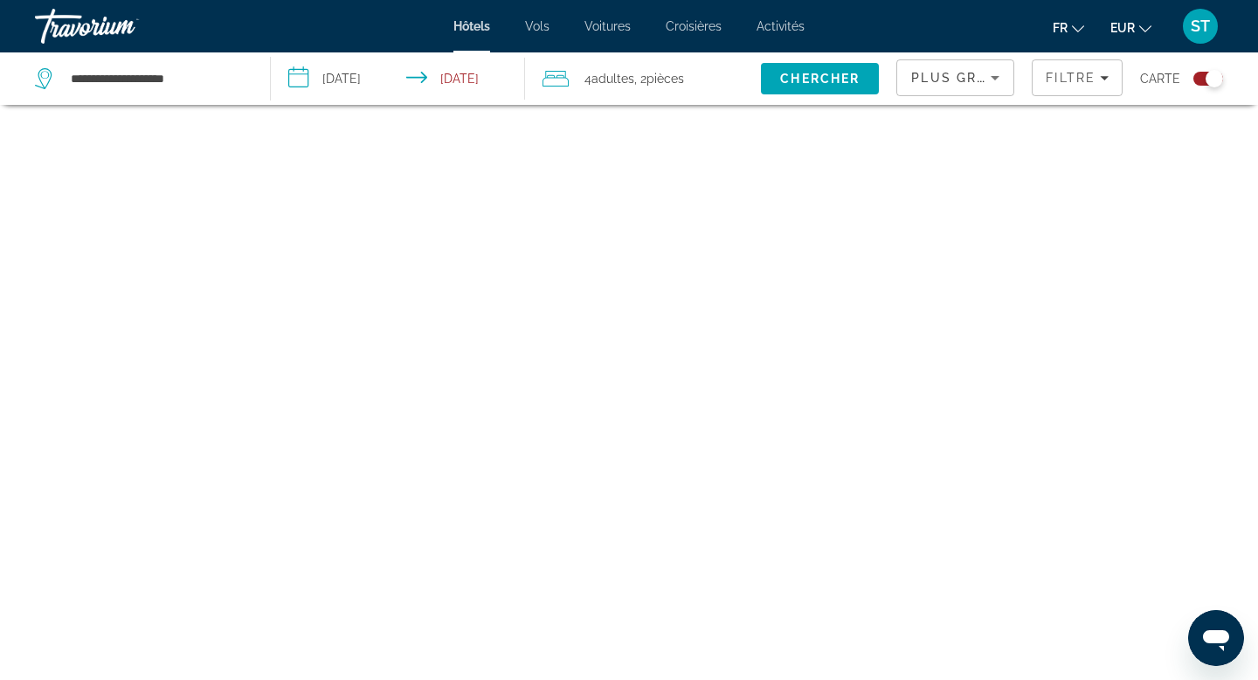
scroll to position [105, 0]
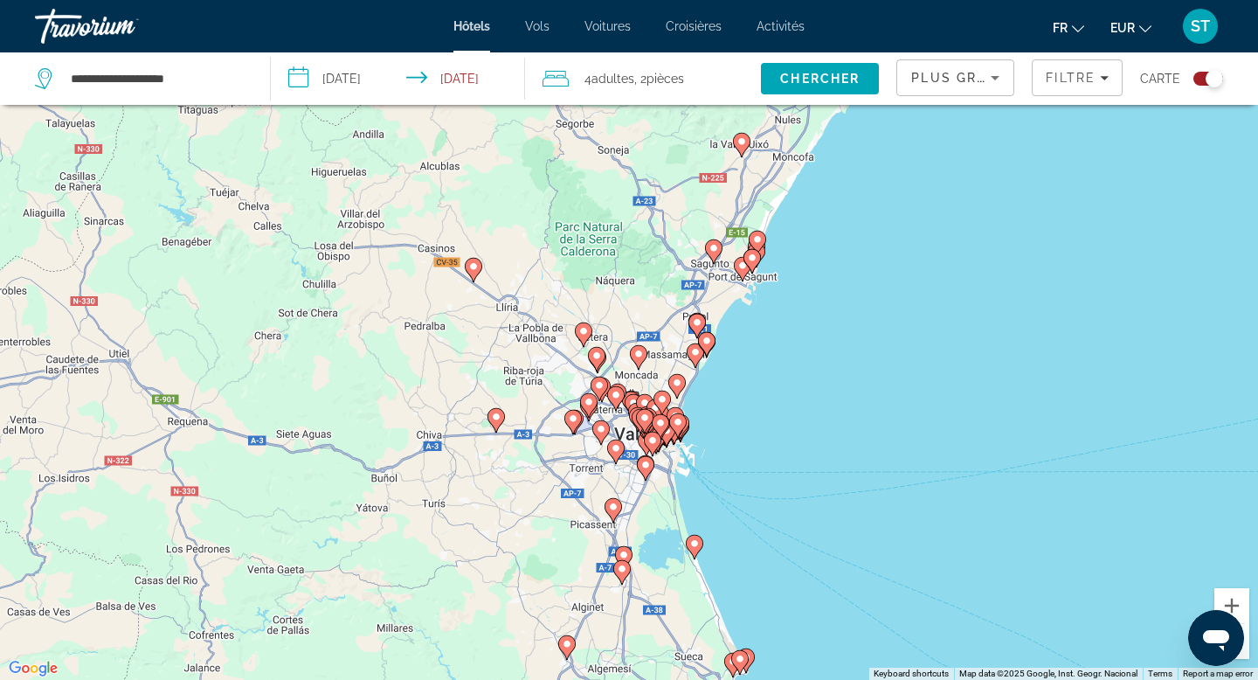
drag, startPoint x: 857, startPoint y: 337, endPoint x: 815, endPoint y: 551, distance: 218.2
click at [815, 551] on div "To activate drag with keyboard, press Alt + Enter. Once in keyboard drag state,…" at bounding box center [629, 340] width 1258 height 680
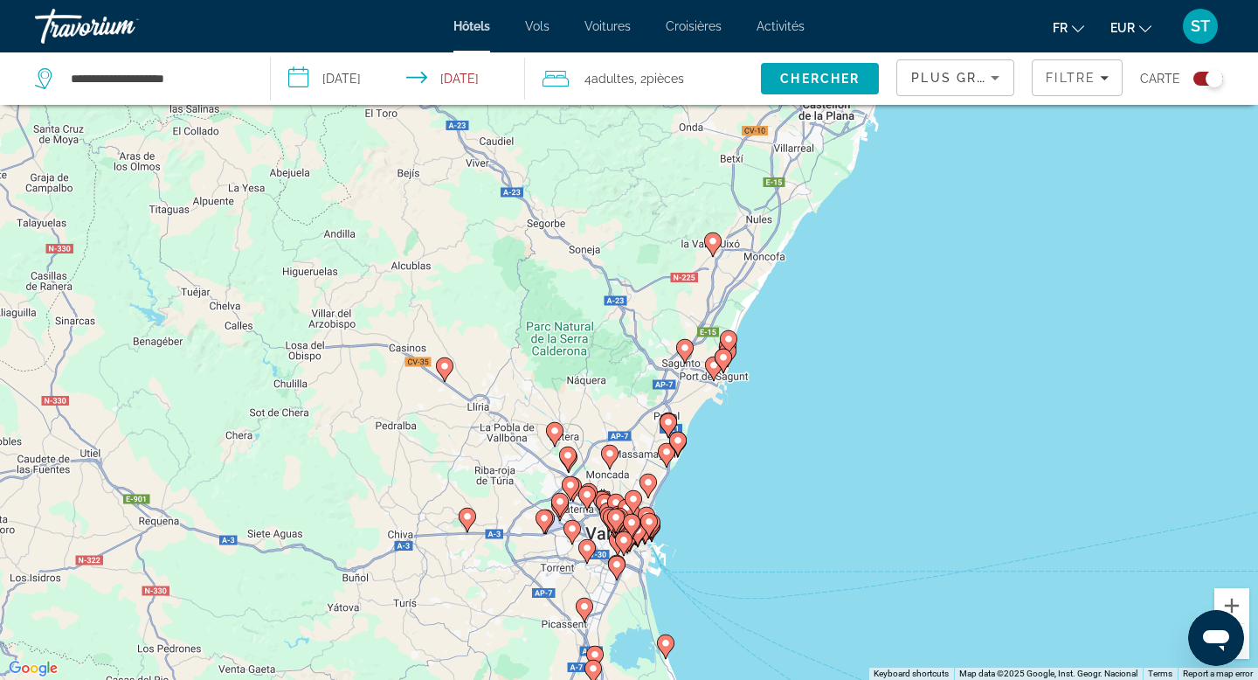
click at [712, 232] on icon "Main content" at bounding box center [712, 244] width 17 height 24
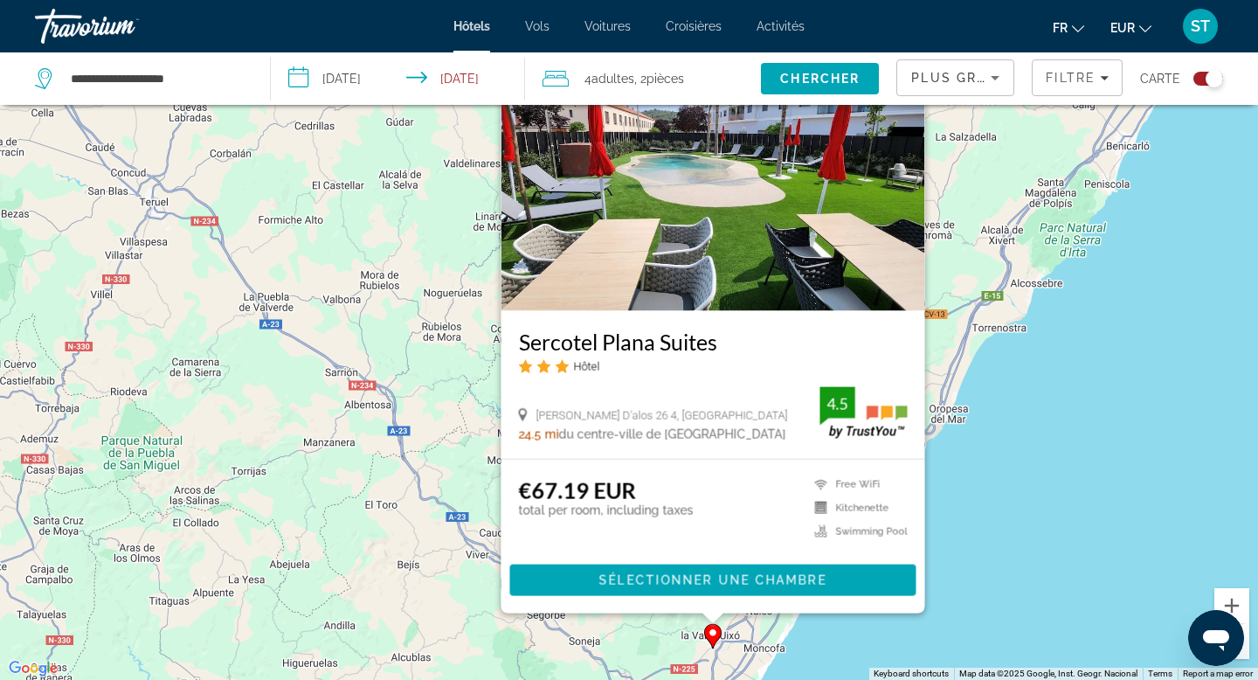
click at [1067, 461] on div "To activate drag with keyboard, press Alt + Enter. Once in keyboard drag state,…" at bounding box center [629, 340] width 1258 height 680
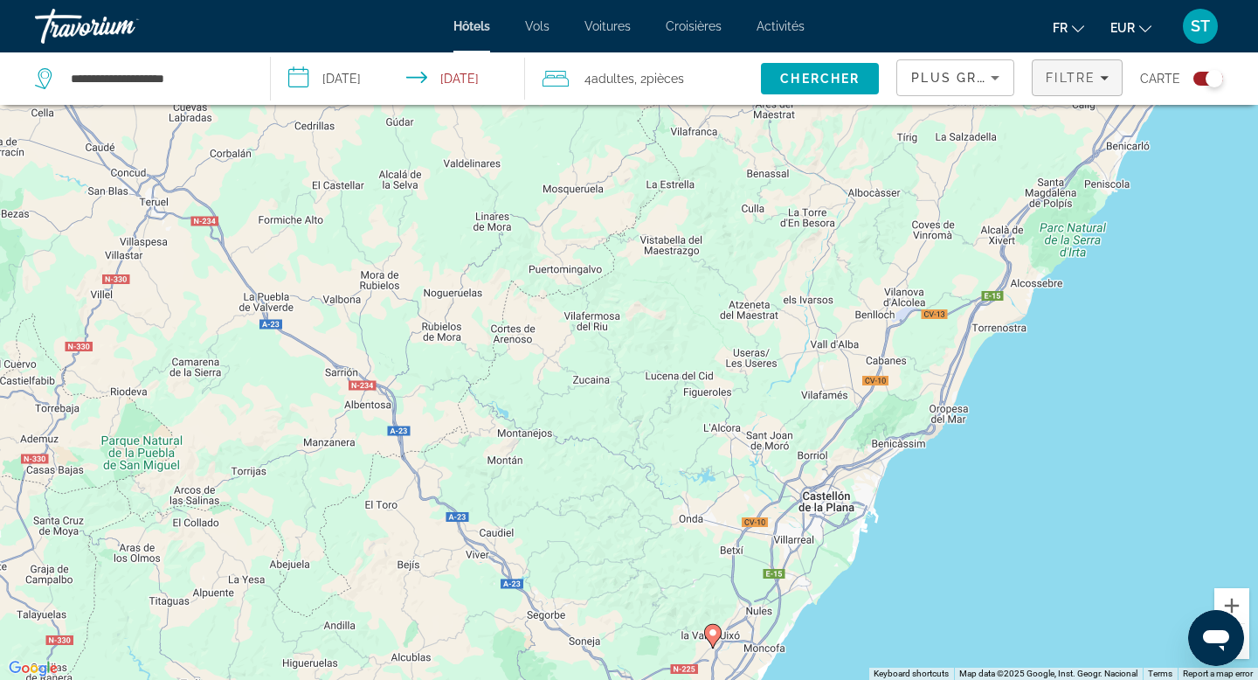
click at [1099, 79] on div "Filtre" at bounding box center [1077, 78] width 63 height 14
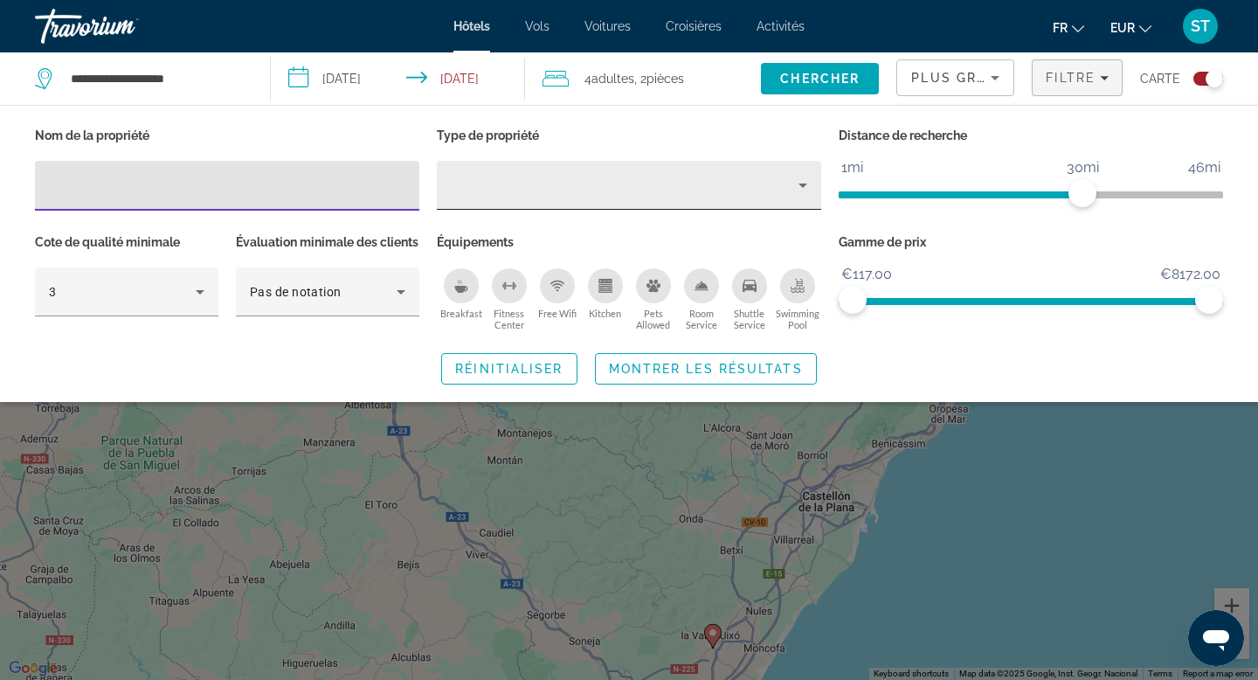
click at [801, 189] on icon "Property type" at bounding box center [803, 185] width 21 height 21
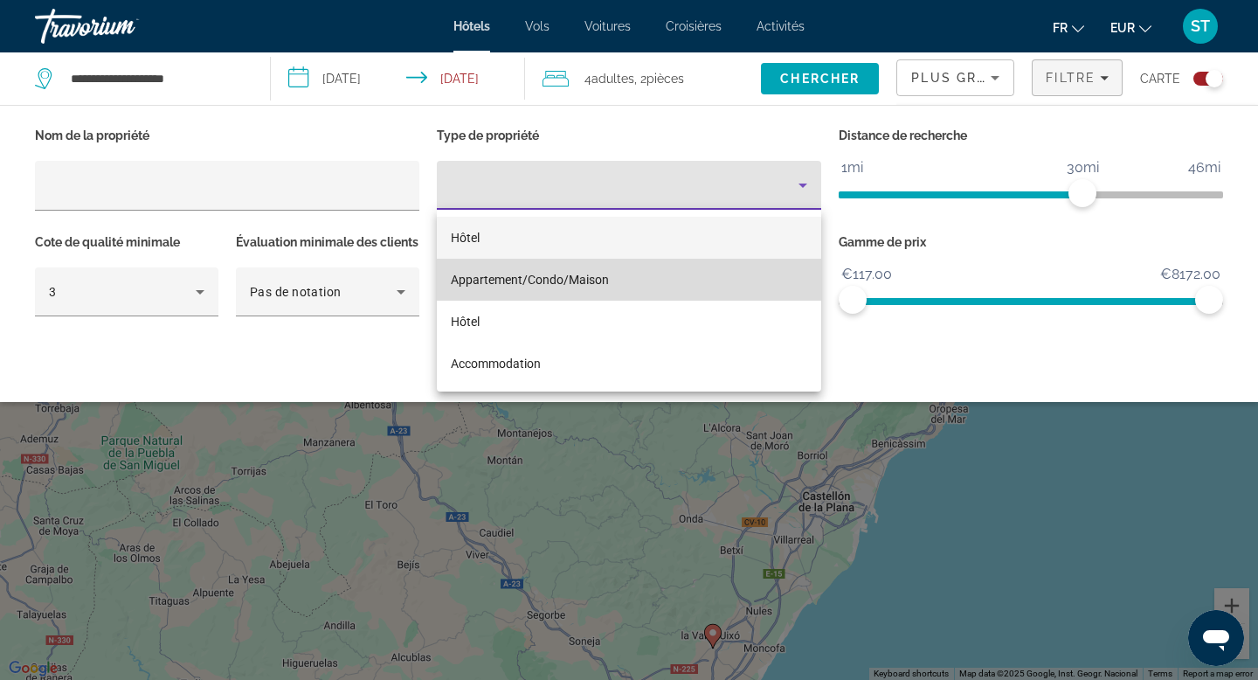
click at [599, 276] on span "Appartement/Condo/Maison" at bounding box center [530, 280] width 158 height 14
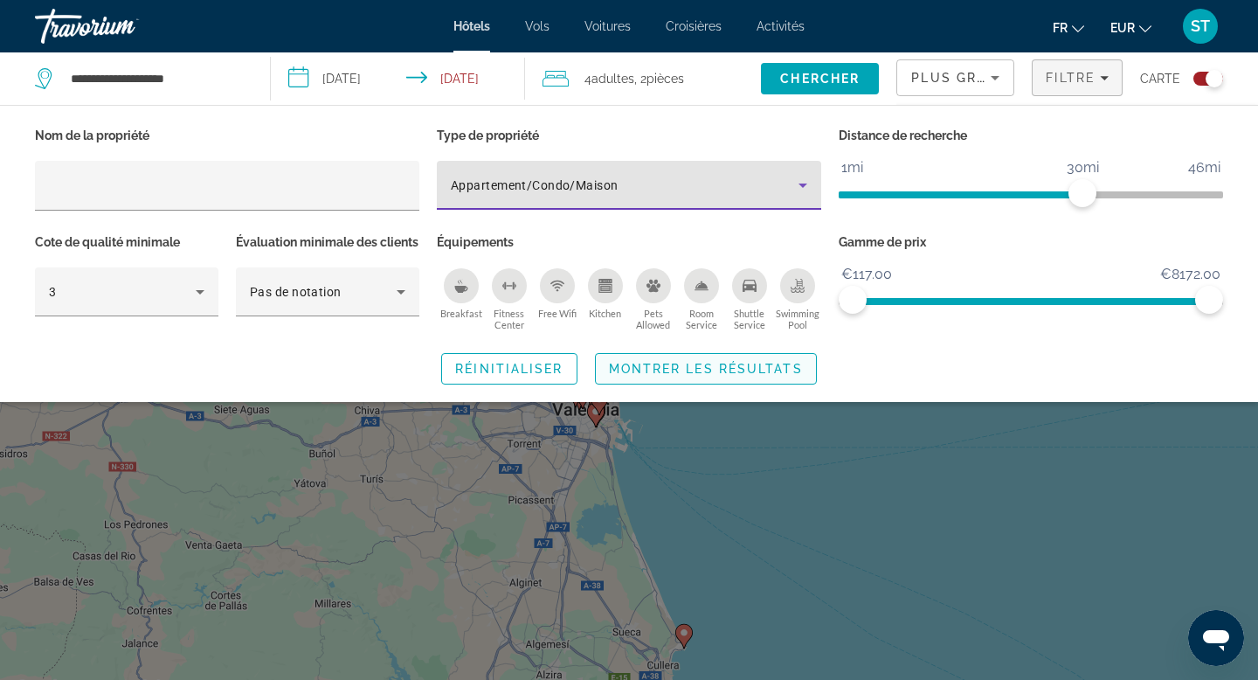
click at [707, 376] on span "Montrer les résultats" at bounding box center [706, 369] width 194 height 14
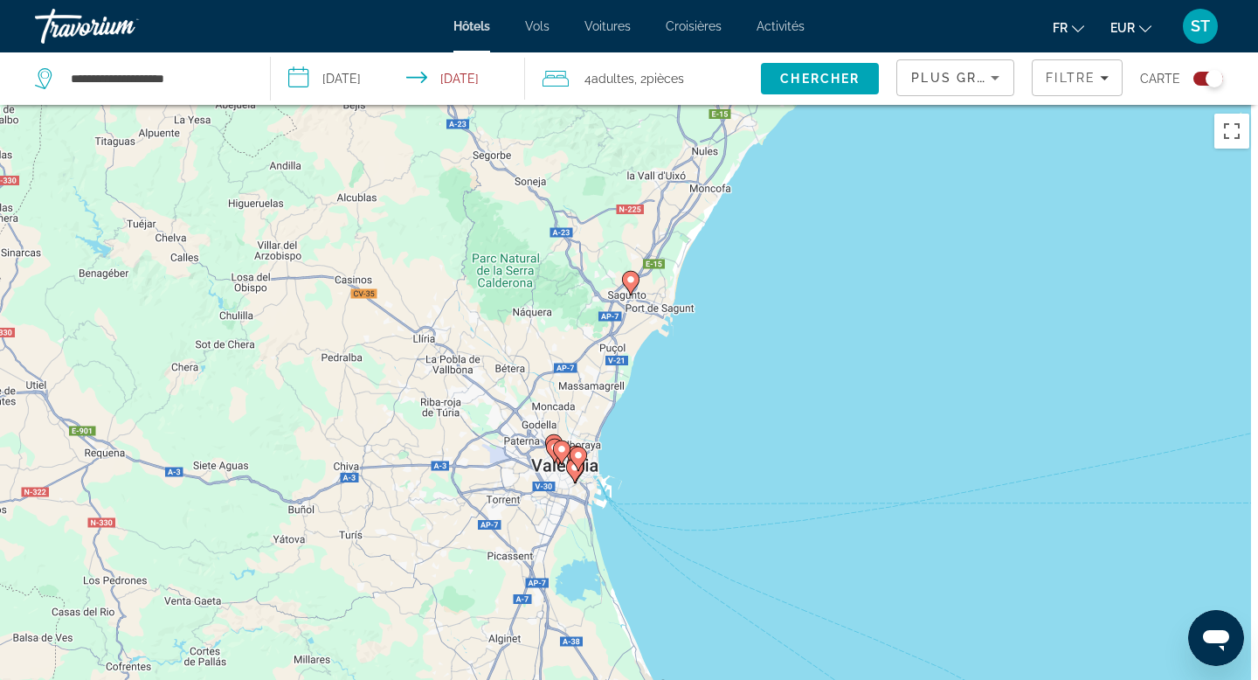
drag, startPoint x: 734, startPoint y: 351, endPoint x: 693, endPoint y: 507, distance: 160.9
click at [693, 507] on div "To activate drag with keyboard, press Alt + Enter. Once in keyboard drag state,…" at bounding box center [629, 445] width 1258 height 680
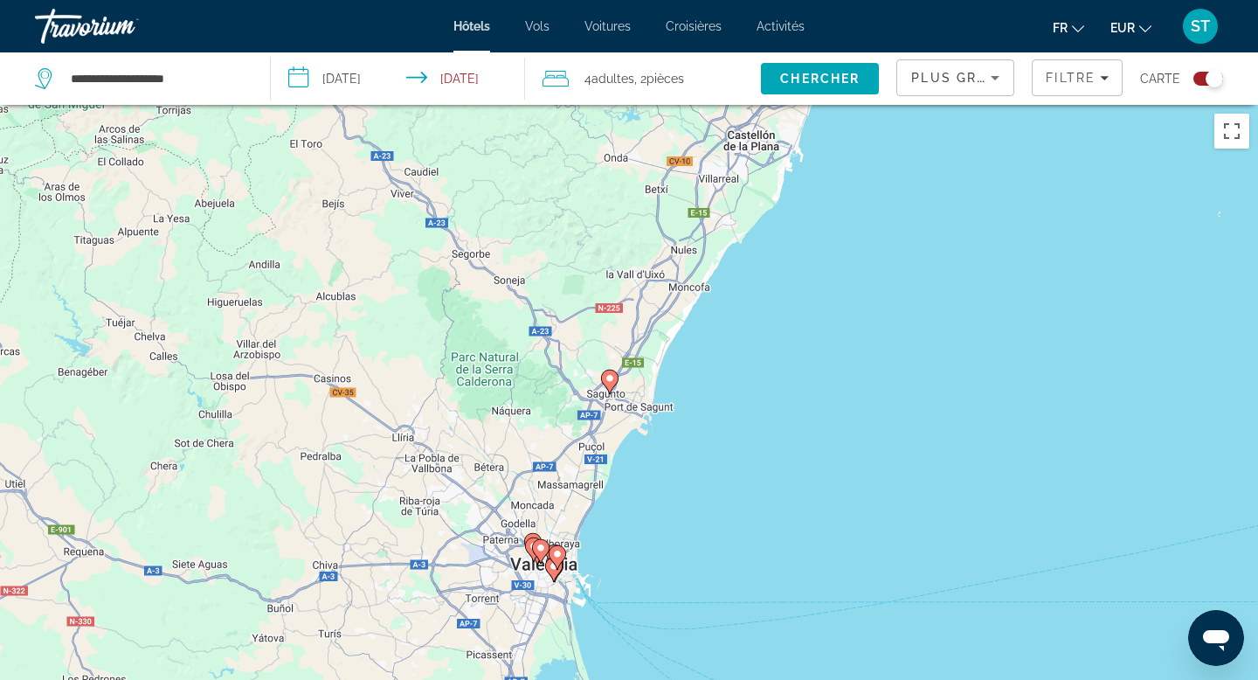
click at [615, 386] on gmp-advanced-marker "Main content" at bounding box center [609, 382] width 17 height 26
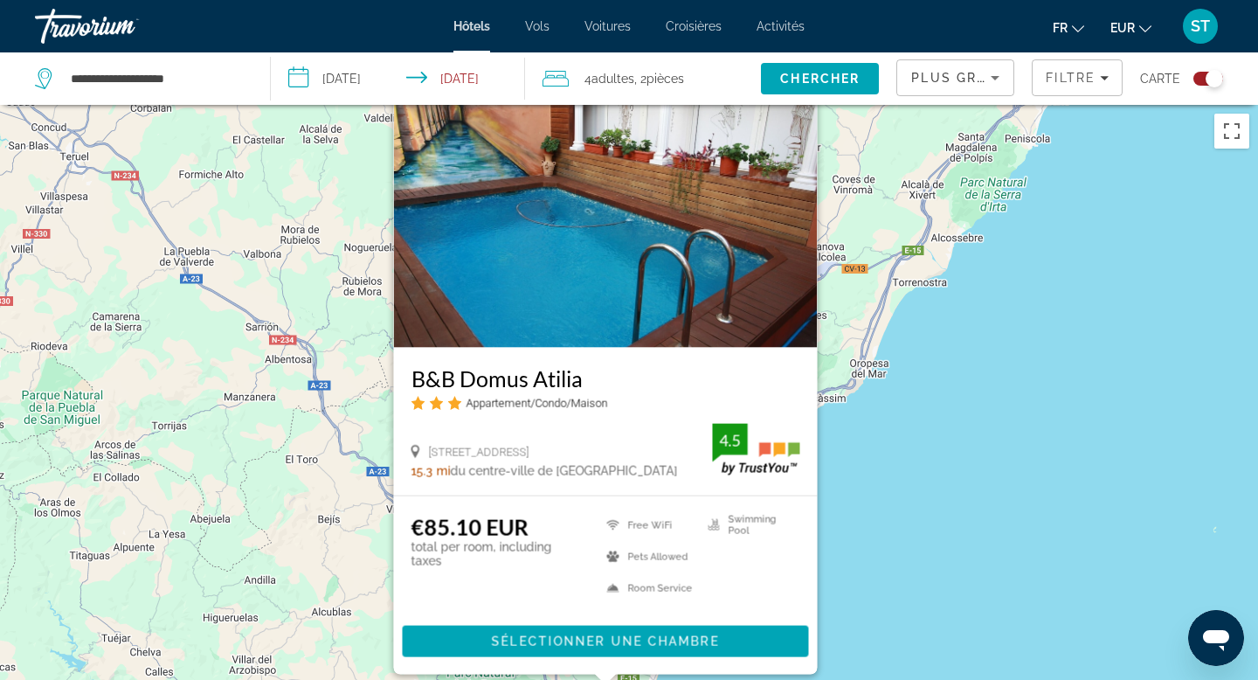
drag, startPoint x: 892, startPoint y: 496, endPoint x: 882, endPoint y: 452, distance: 45.8
click at [882, 452] on div "To activate drag with keyboard, press Alt + Enter. Once in keyboard drag state,…" at bounding box center [629, 445] width 1258 height 680
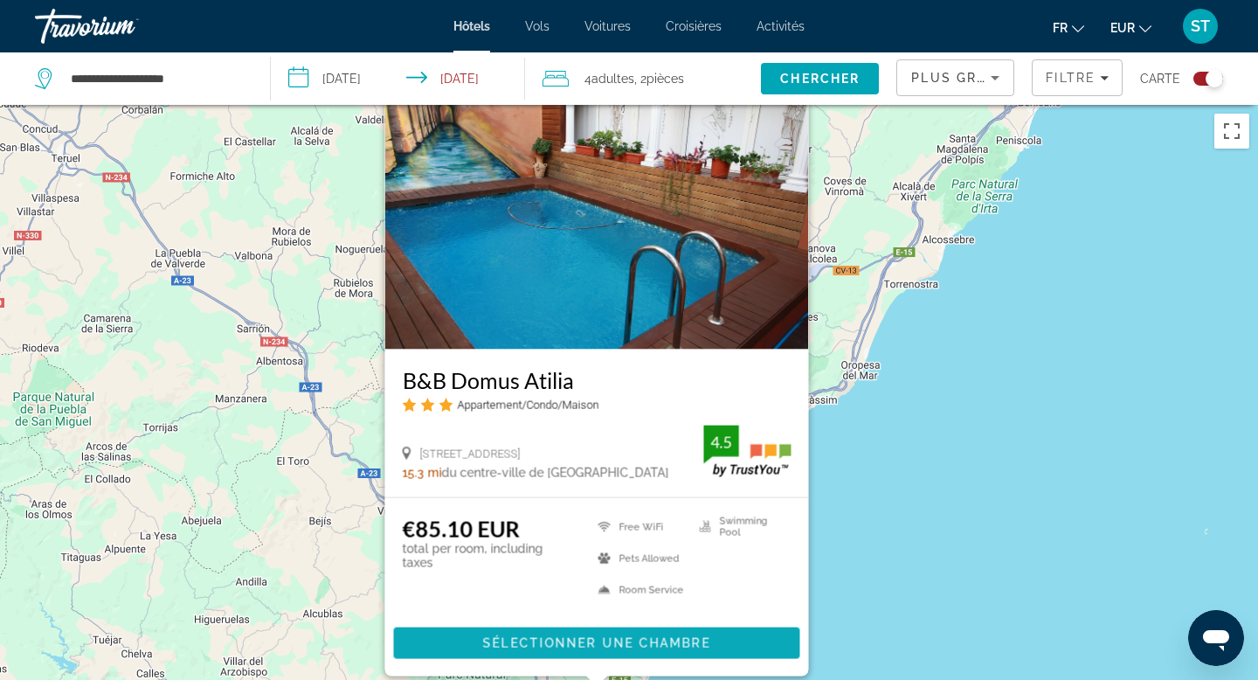
click at [639, 641] on span "Sélectionner une chambre" at bounding box center [596, 643] width 227 height 14
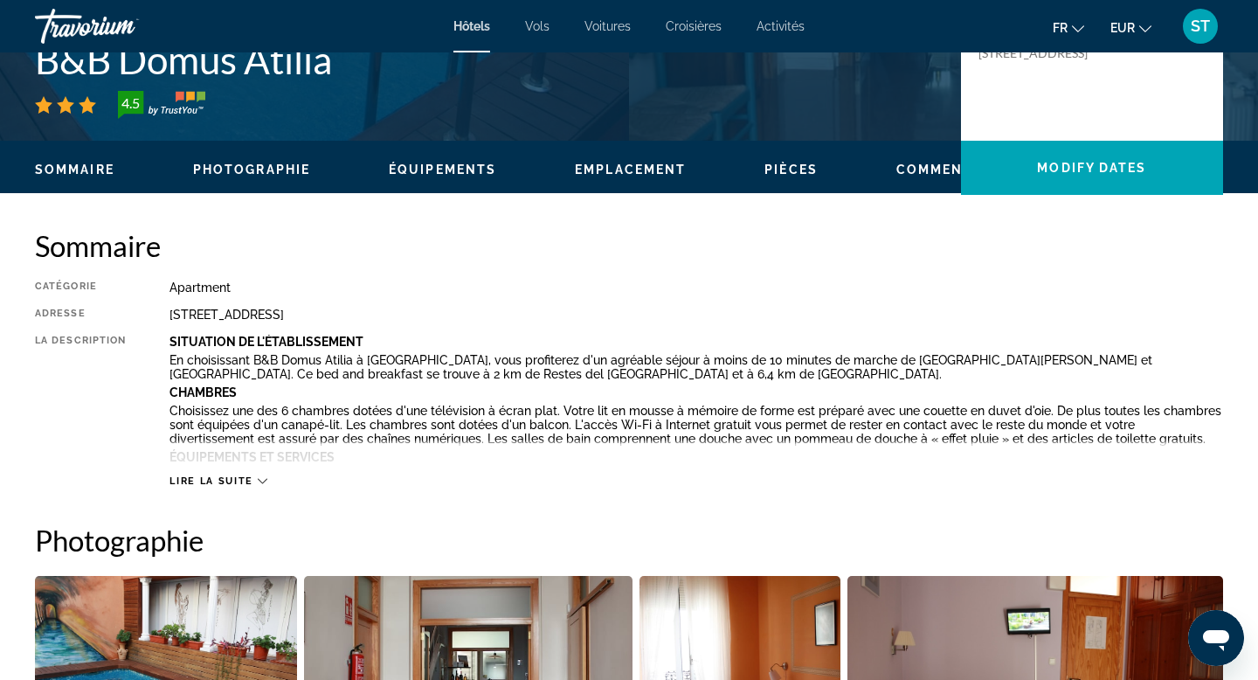
scroll to position [297, 0]
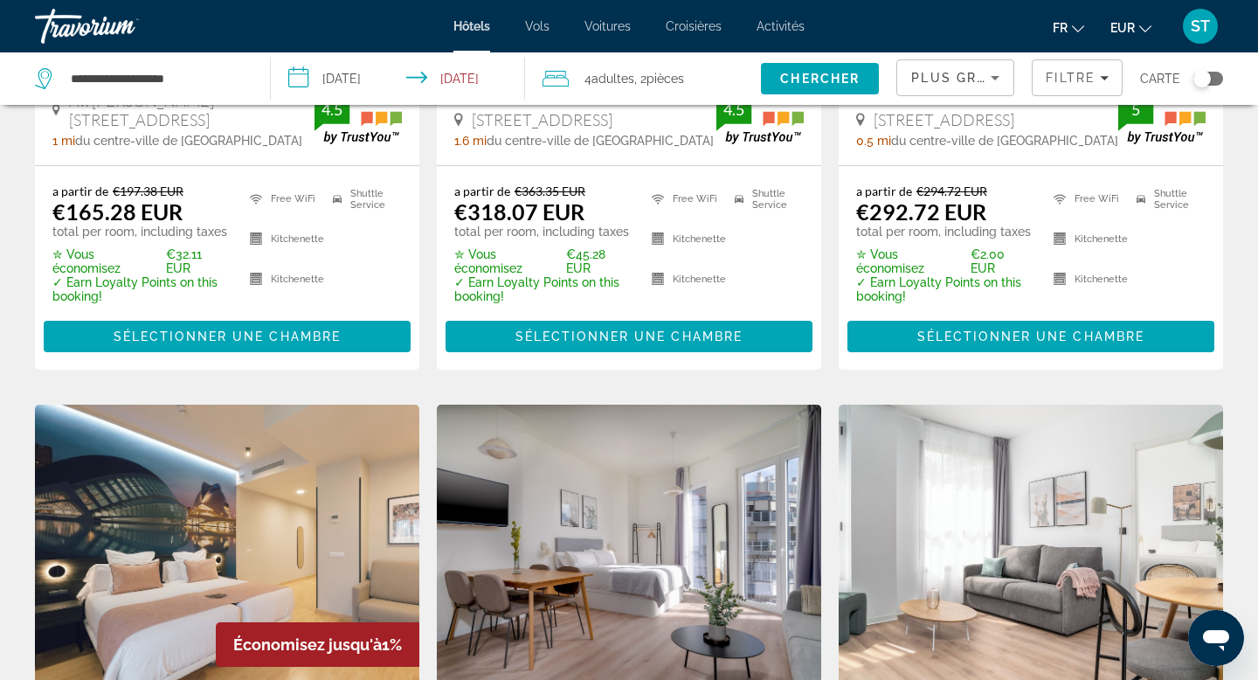
scroll to position [221, 0]
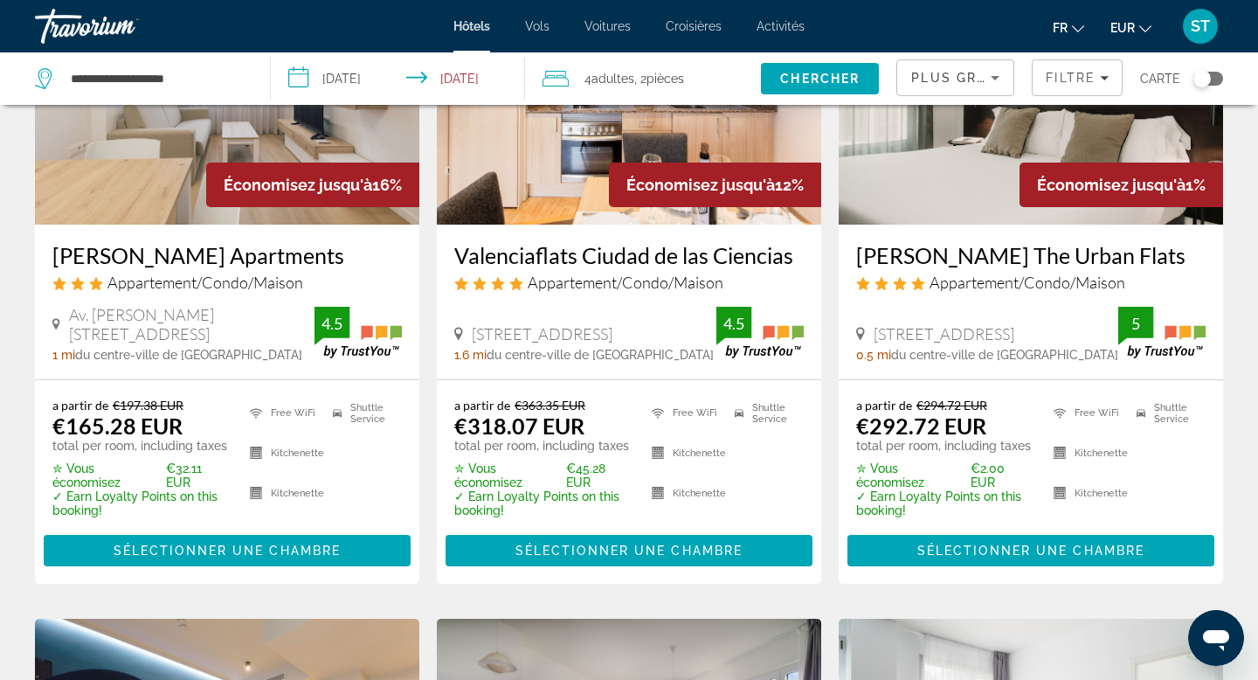
click at [1214, 73] on div "Toggle map" at bounding box center [1209, 79] width 30 height 14
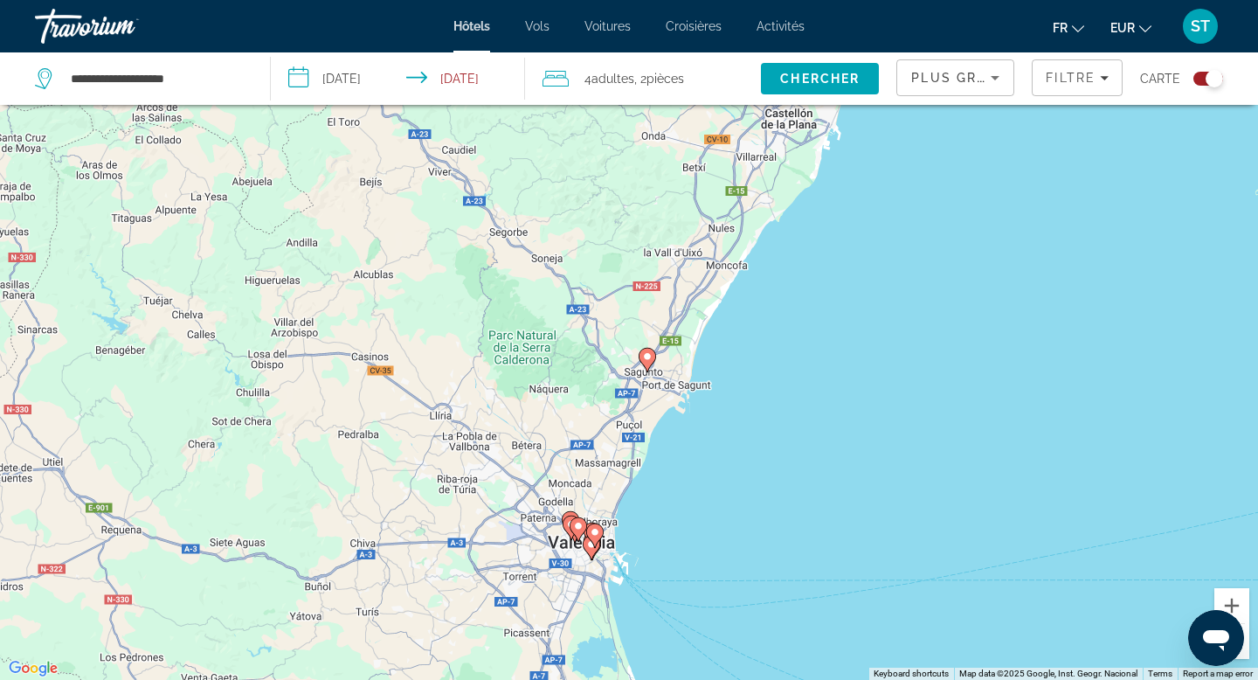
drag, startPoint x: 945, startPoint y: 343, endPoint x: 957, endPoint y: 621, distance: 278.2
click at [957, 621] on div "To activate drag with keyboard, press Alt + Enter. Once in keyboard drag state,…" at bounding box center [629, 340] width 1258 height 680
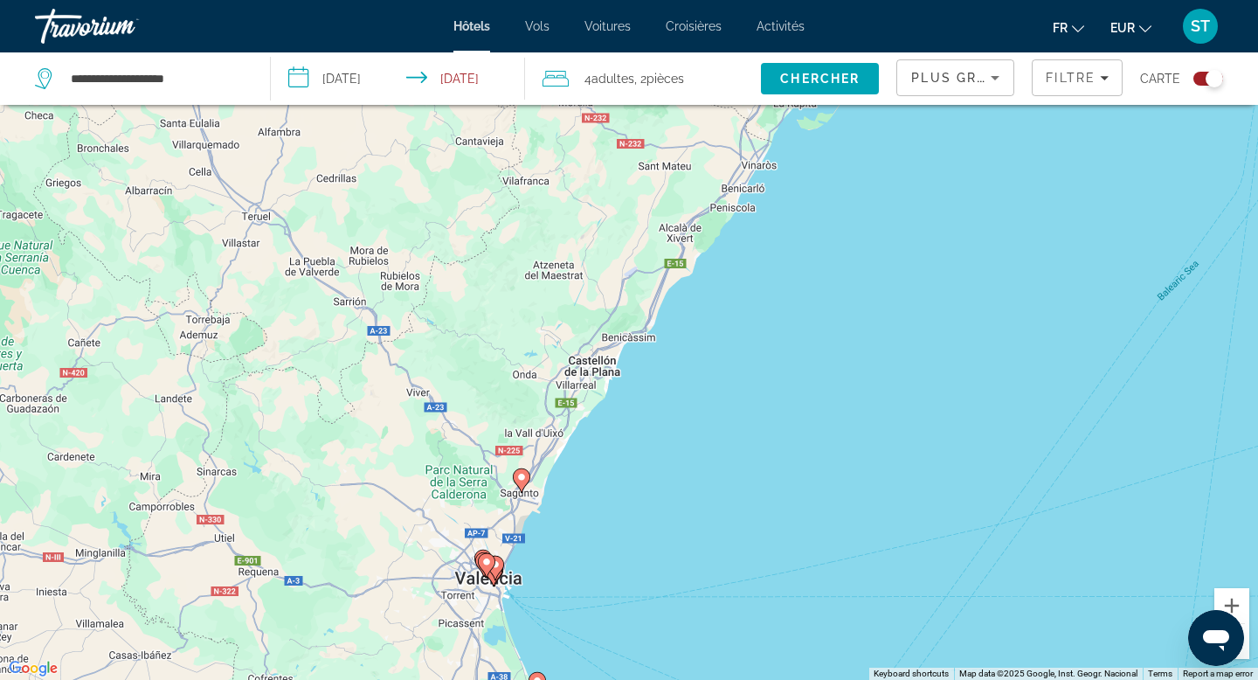
drag, startPoint x: 922, startPoint y: 378, endPoint x: 640, endPoint y: 489, distance: 303.6
click at [640, 489] on div "To activate drag with keyboard, press Alt + Enter. Once in keyboard drag state,…" at bounding box center [629, 340] width 1258 height 680
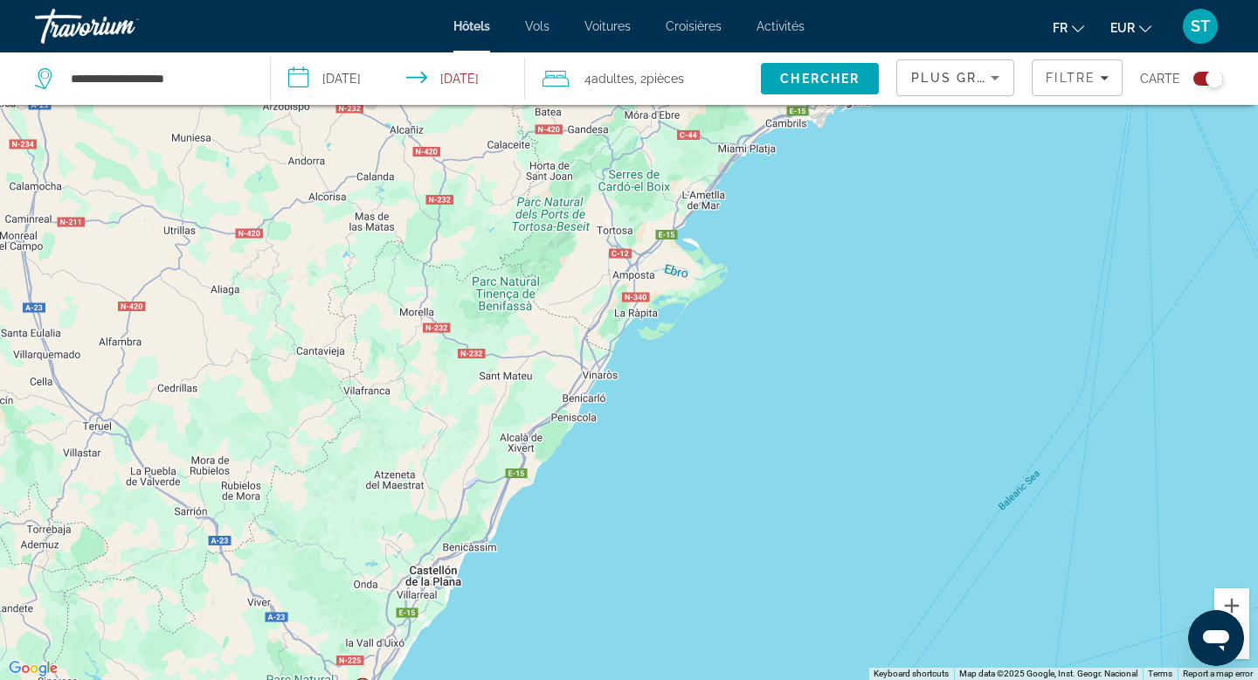
drag, startPoint x: 672, startPoint y: 466, endPoint x: 510, endPoint y: 678, distance: 266.9
click at [510, 678] on div "To activate drag with keyboard, press Alt + Enter. Once in keyboard drag state,…" at bounding box center [629, 340] width 1258 height 680
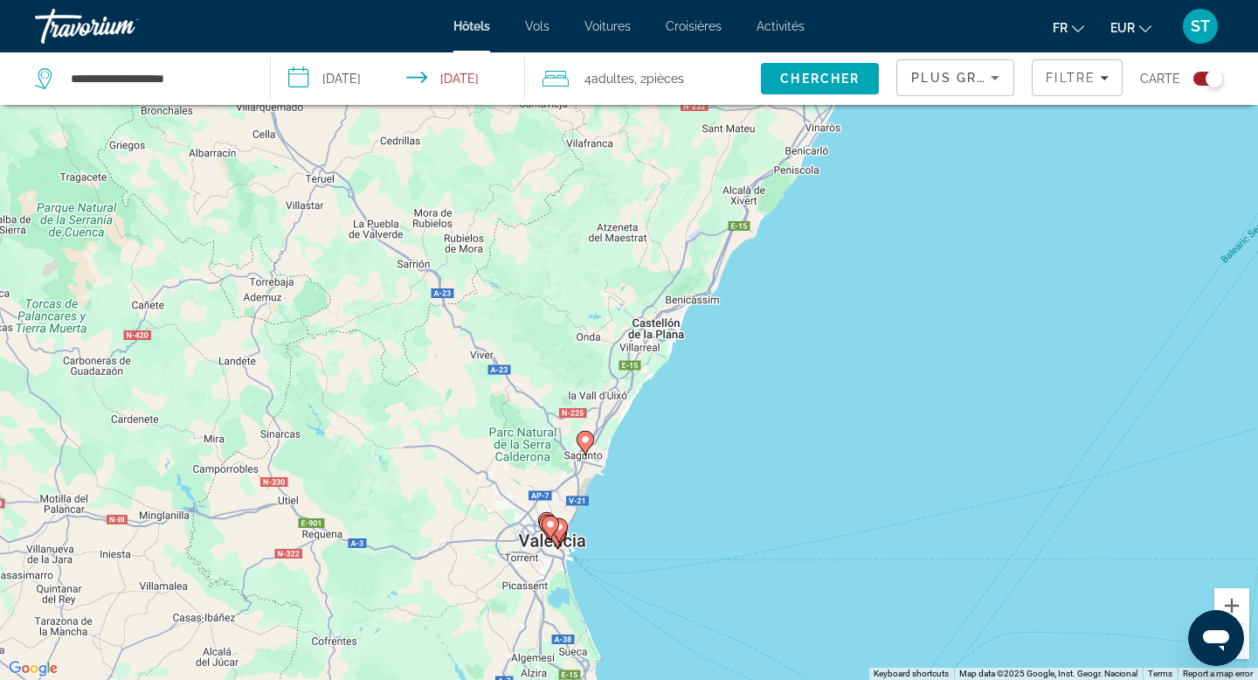
drag, startPoint x: 778, startPoint y: 412, endPoint x: 998, endPoint y: 165, distance: 331.2
click at [998, 165] on div "To activate drag with keyboard, press Alt + Enter. Once in keyboard drag state,…" at bounding box center [629, 340] width 1258 height 680
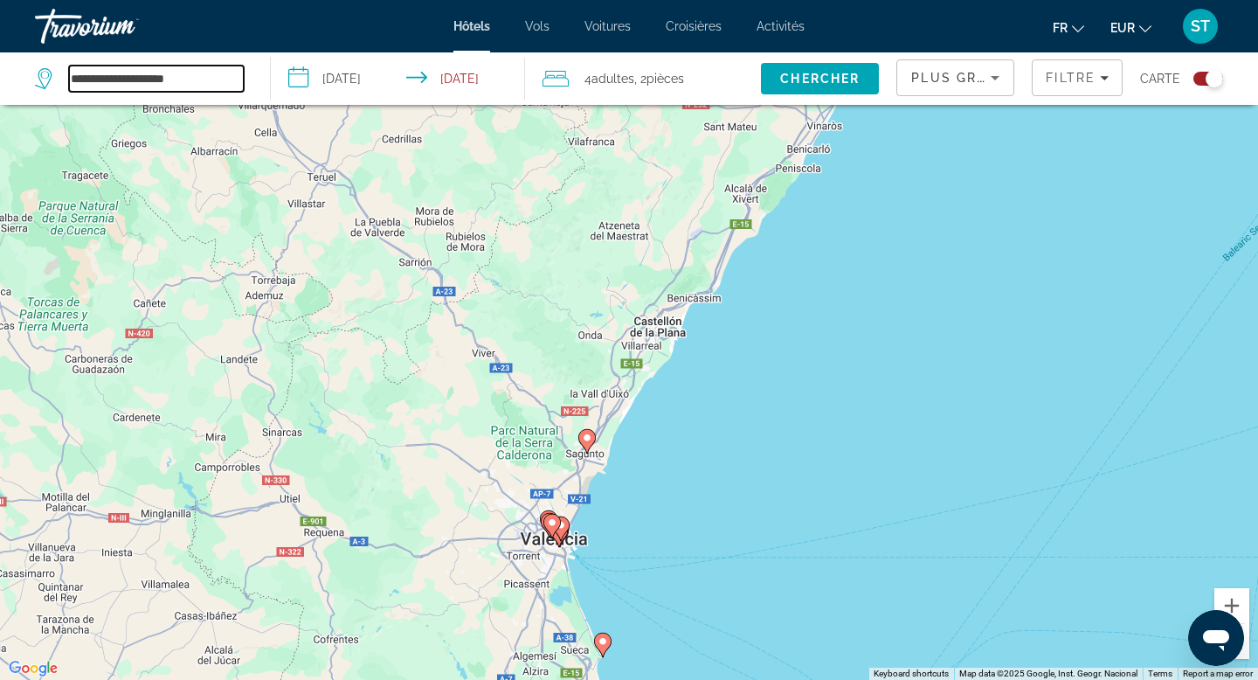
click at [212, 80] on input "**********" at bounding box center [156, 79] width 175 height 26
drag, startPoint x: 219, startPoint y: 62, endPoint x: 3, endPoint y: 73, distance: 216.2
click at [3, 73] on app-destination-search "**********" at bounding box center [135, 78] width 271 height 52
click at [210, 80] on input "**********" at bounding box center [156, 79] width 175 height 26
type input "*"
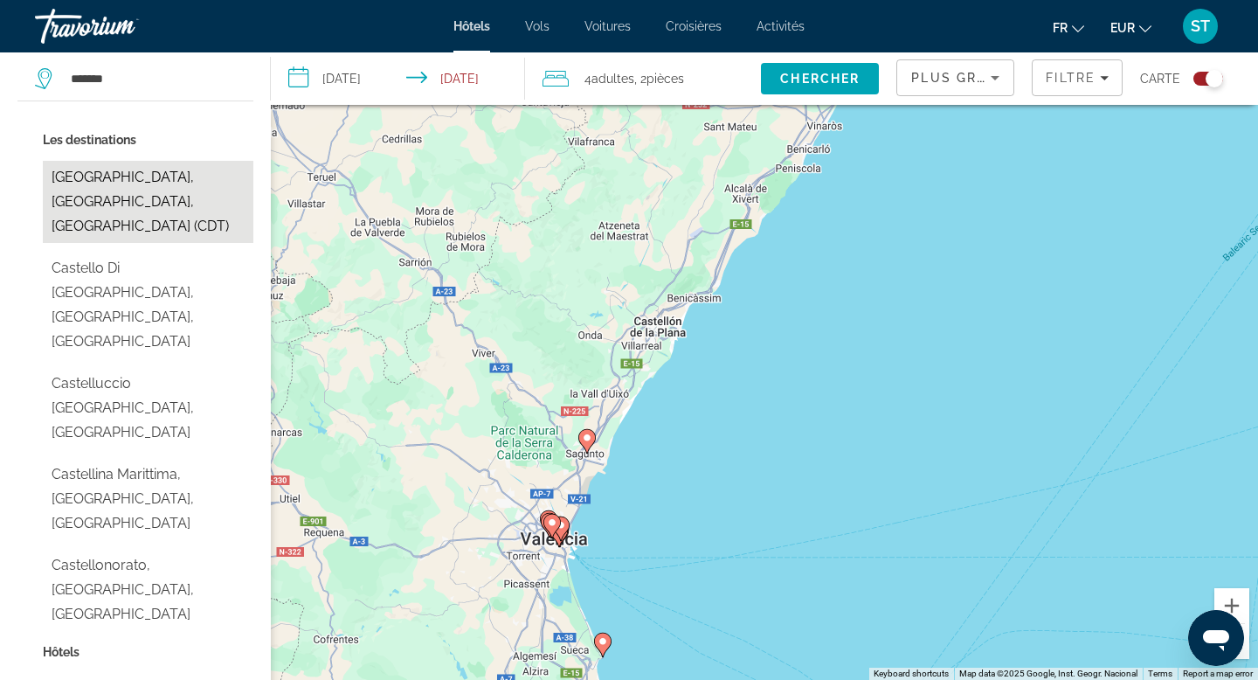
click at [99, 195] on button "Castellon De La Plana, Castellon, Spain (CDT)" at bounding box center [148, 202] width 211 height 82
type input "**********"
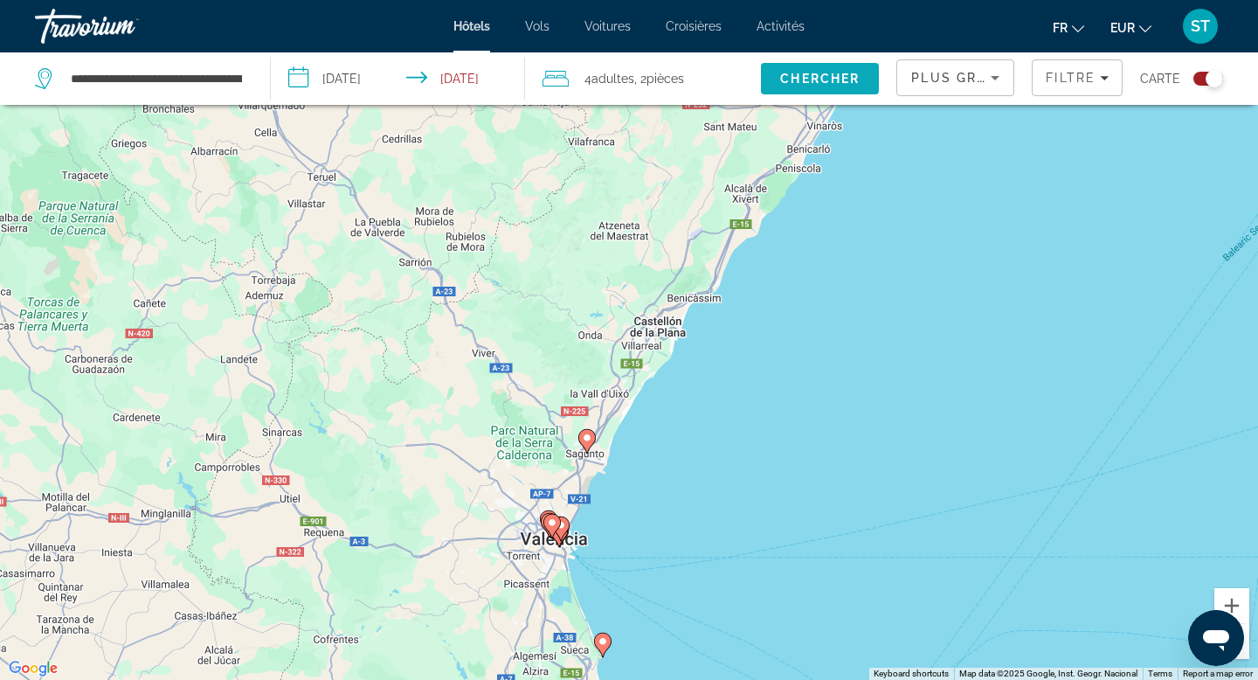
click at [795, 73] on span "Chercher" at bounding box center [820, 79] width 80 height 14
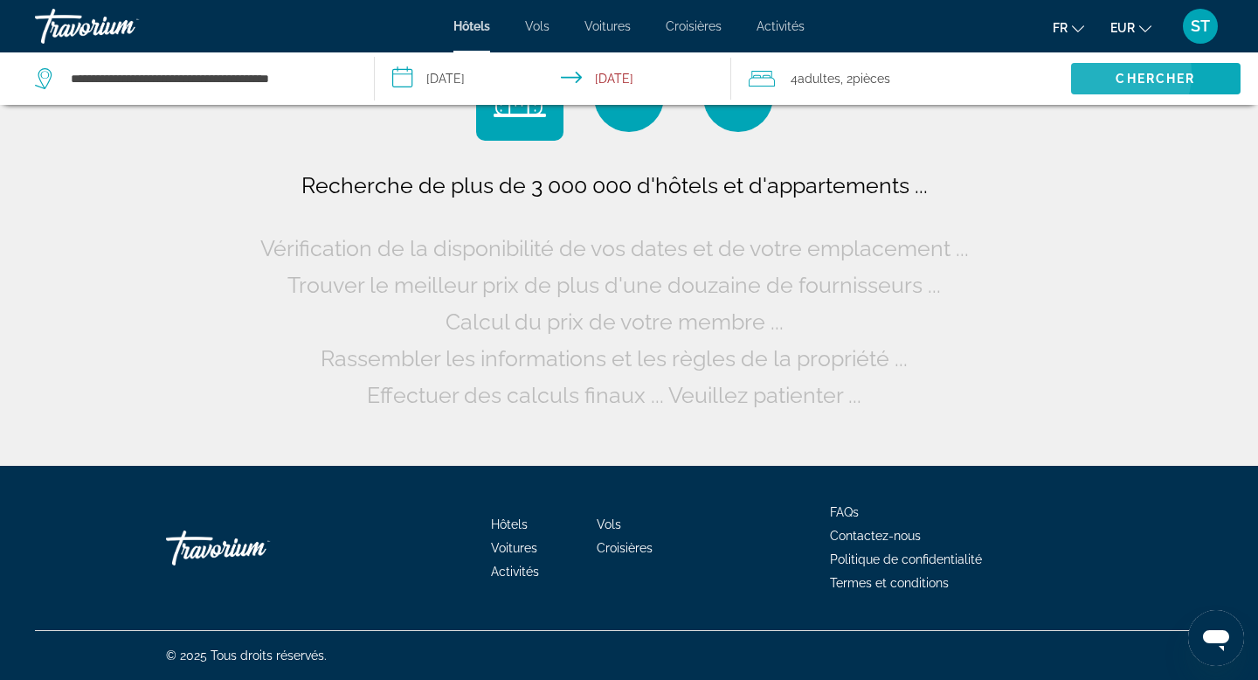
scroll to position [0, 0]
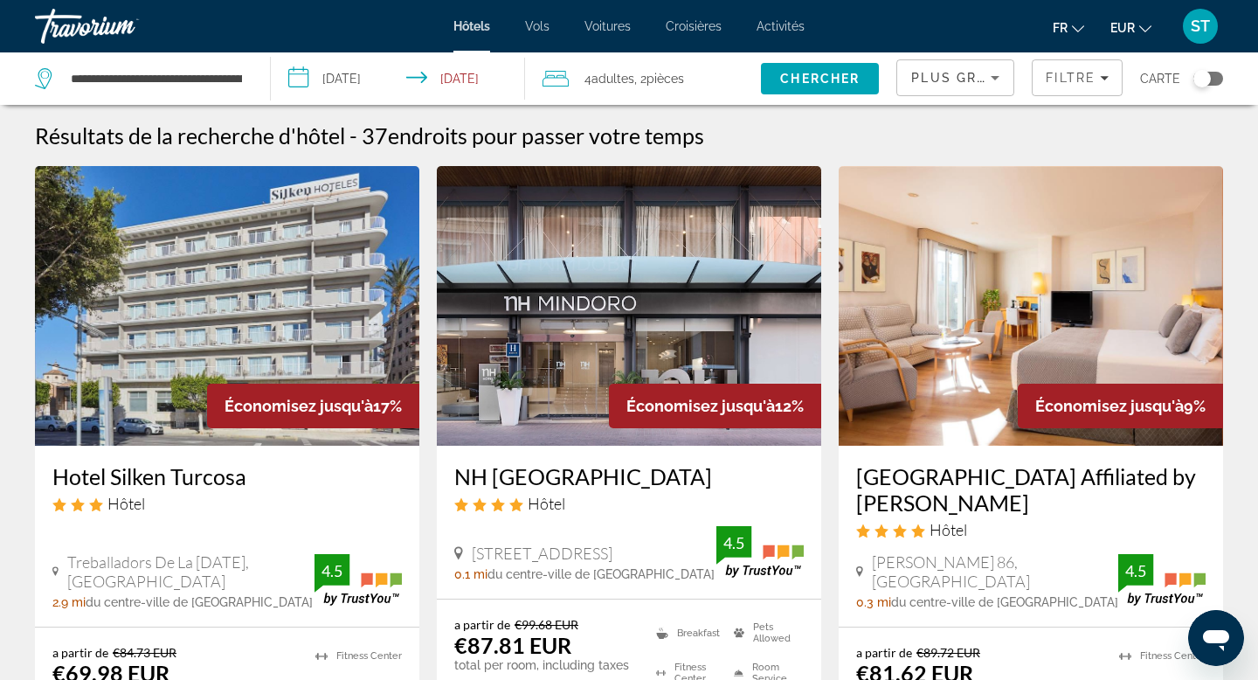
click at [1218, 83] on div "Toggle map" at bounding box center [1209, 79] width 30 height 14
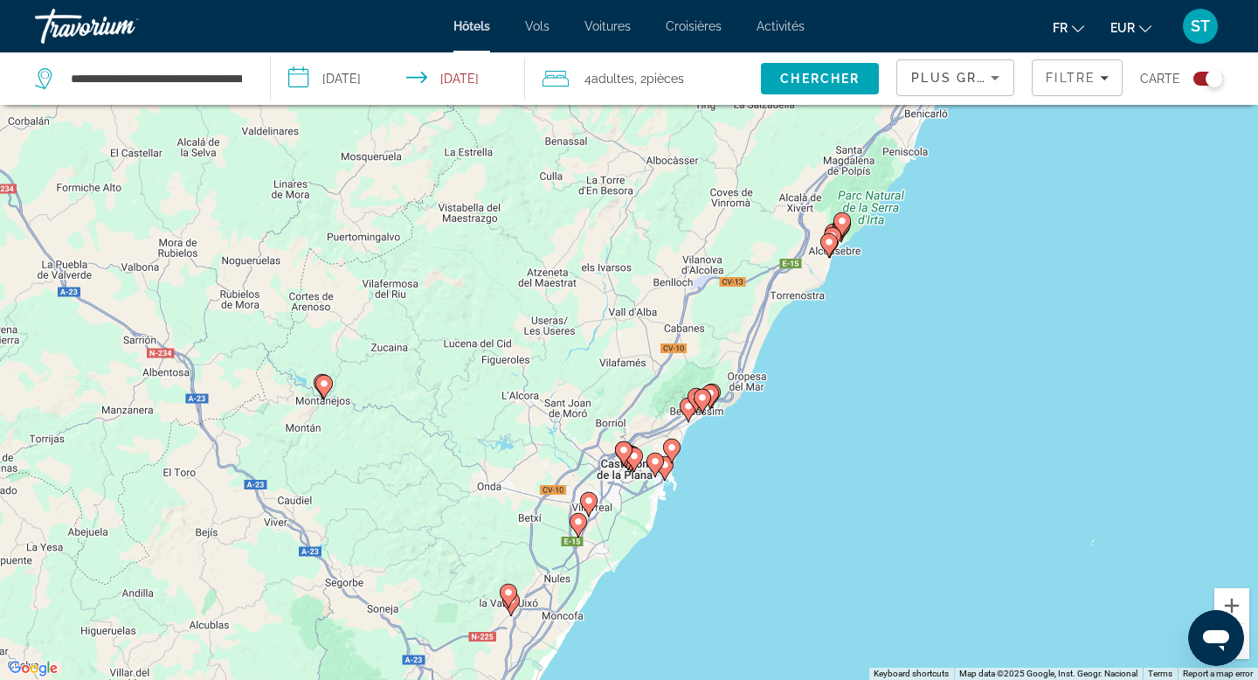
drag, startPoint x: 961, startPoint y: 440, endPoint x: 915, endPoint y: 592, distance: 159.0
click at [915, 592] on div "To activate drag with keyboard, press Alt + Enter. Once in keyboard drag state,…" at bounding box center [629, 340] width 1258 height 680
click at [684, 411] on icon "Main content" at bounding box center [689, 410] width 16 height 23
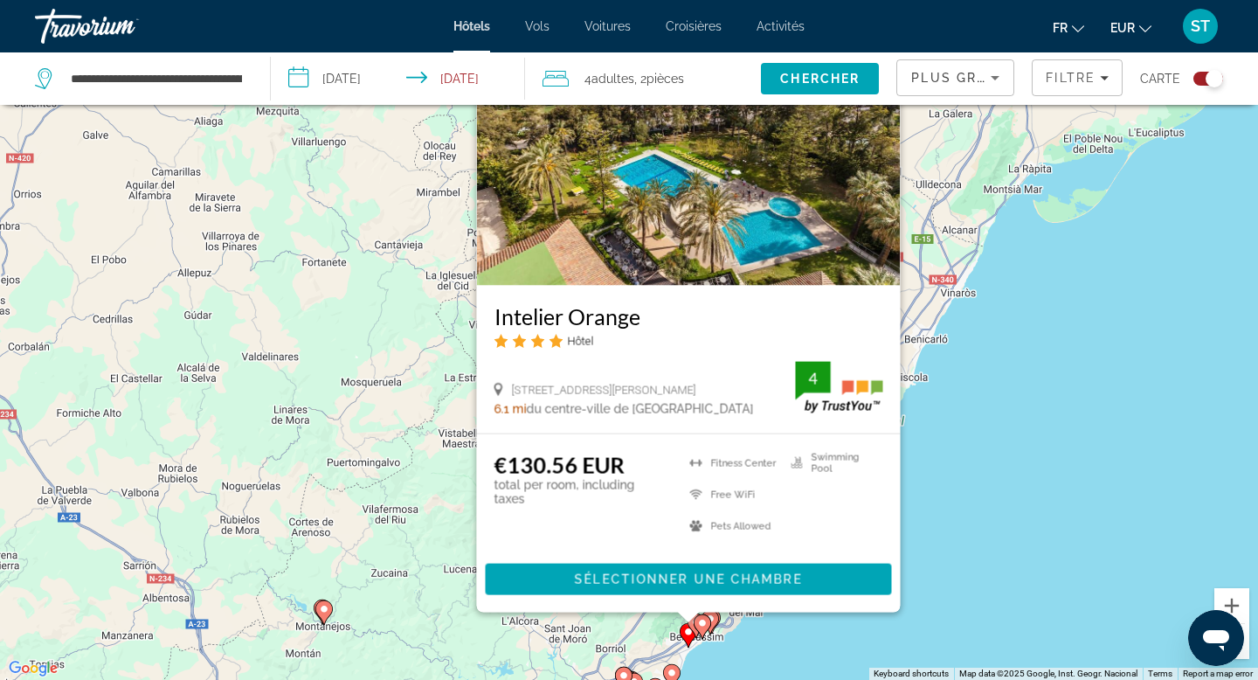
click at [955, 451] on div "To activate drag with keyboard, press Alt + Enter. Once in keyboard drag state,…" at bounding box center [629, 340] width 1258 height 680
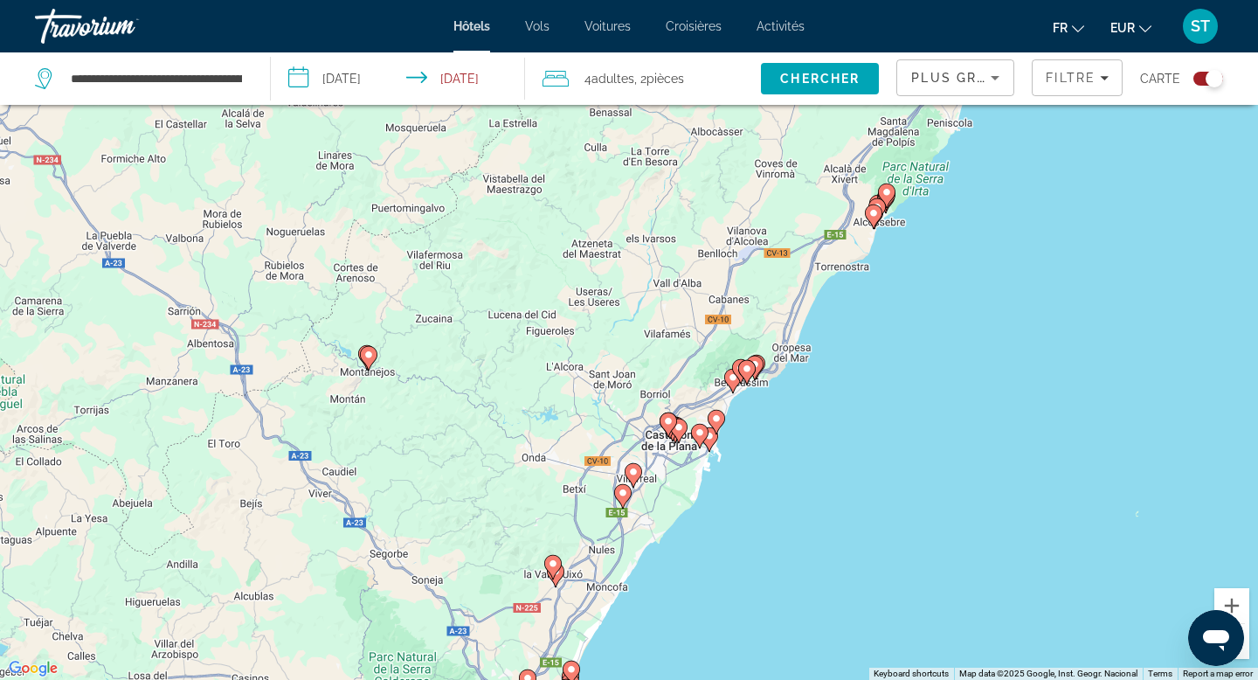
drag, startPoint x: 862, startPoint y: 490, endPoint x: 905, endPoint y: 233, distance: 260.6
click at [905, 233] on div "To activate drag with keyboard, press Alt + Enter. Once in keyboard drag state,…" at bounding box center [629, 340] width 1258 height 680
click at [1240, 601] on button "Zoom in" at bounding box center [1232, 605] width 35 height 35
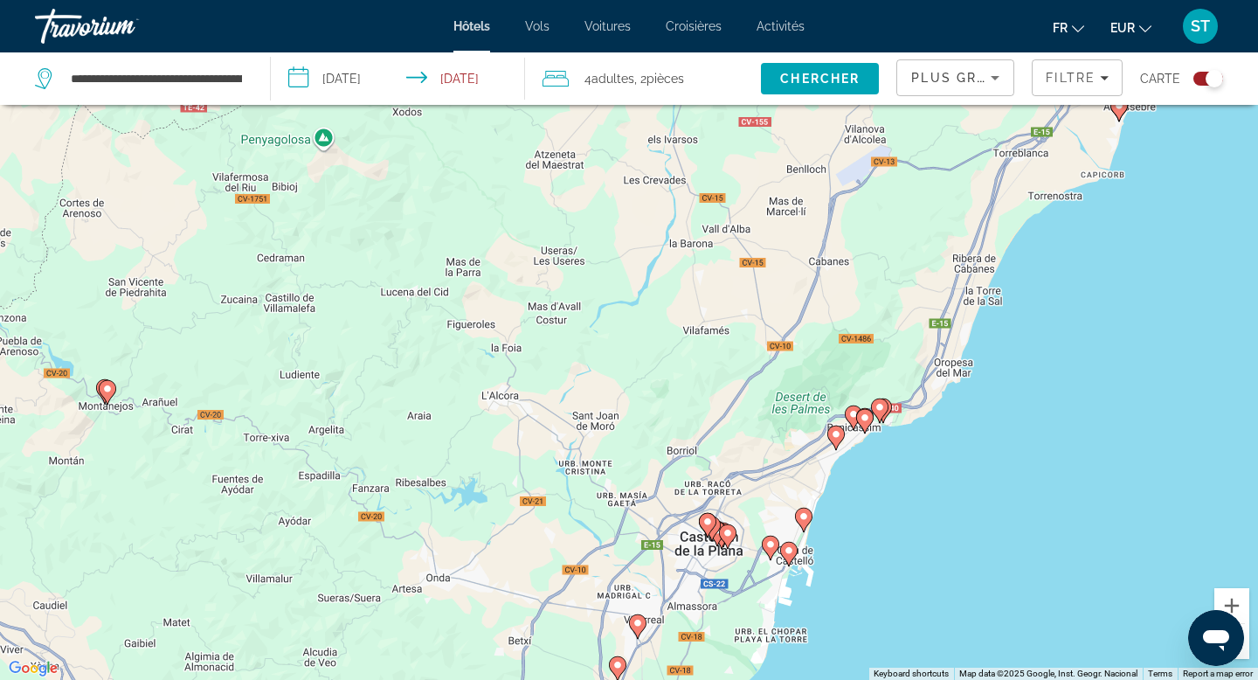
click at [806, 515] on image "Main content" at bounding box center [804, 516] width 10 height 10
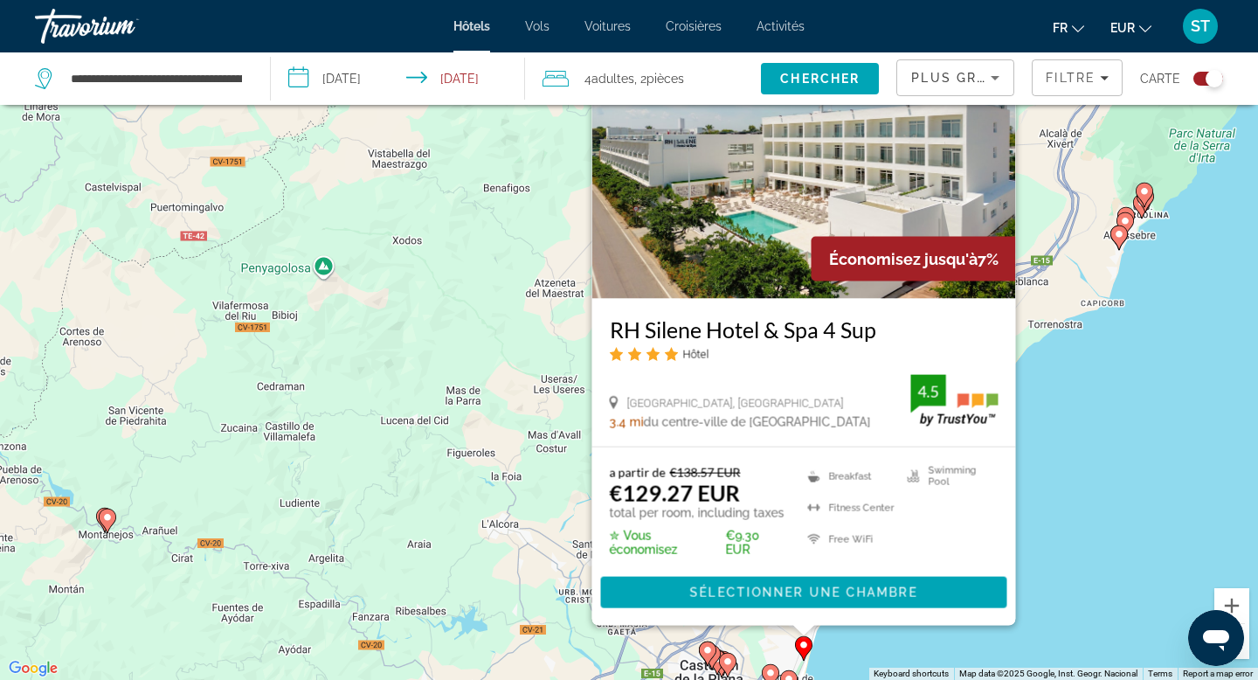
click at [1109, 454] on div "To activate drag with keyboard, press Alt + Enter. Once in keyboard drag state,…" at bounding box center [629, 340] width 1258 height 680
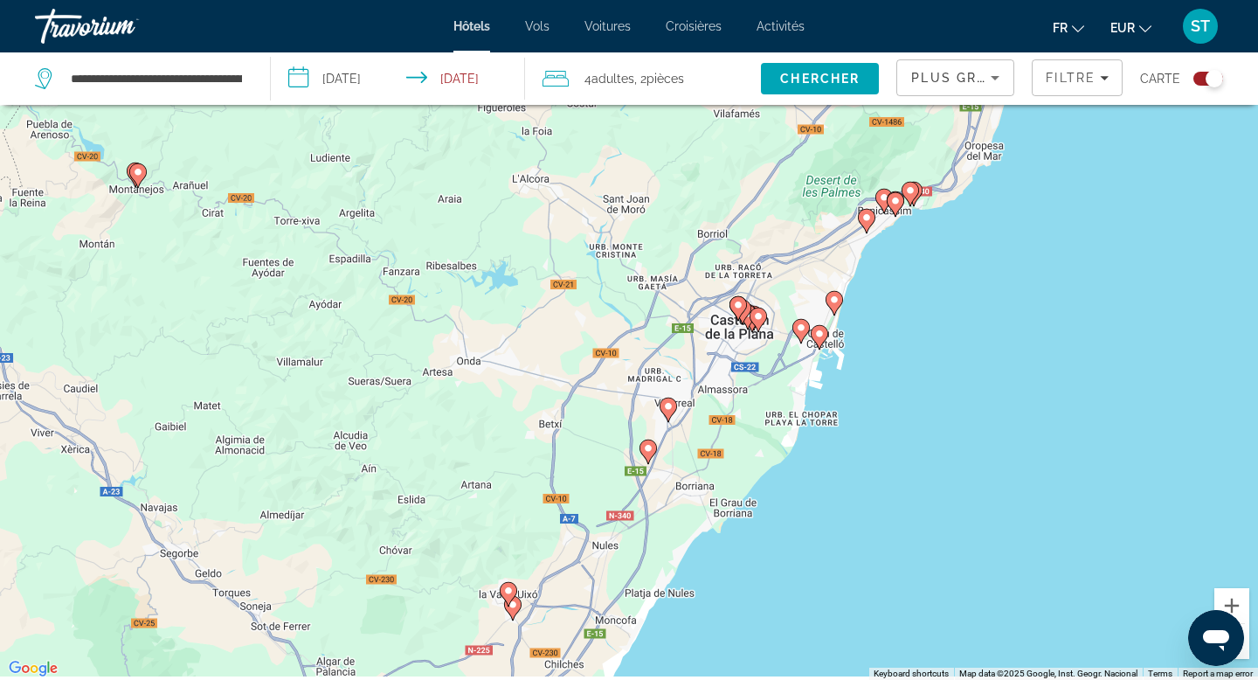
drag, startPoint x: 1109, startPoint y: 454, endPoint x: 1140, endPoint y: 103, distance: 351.8
click at [1140, 103] on div "**********" at bounding box center [629, 392] width 1258 height 785
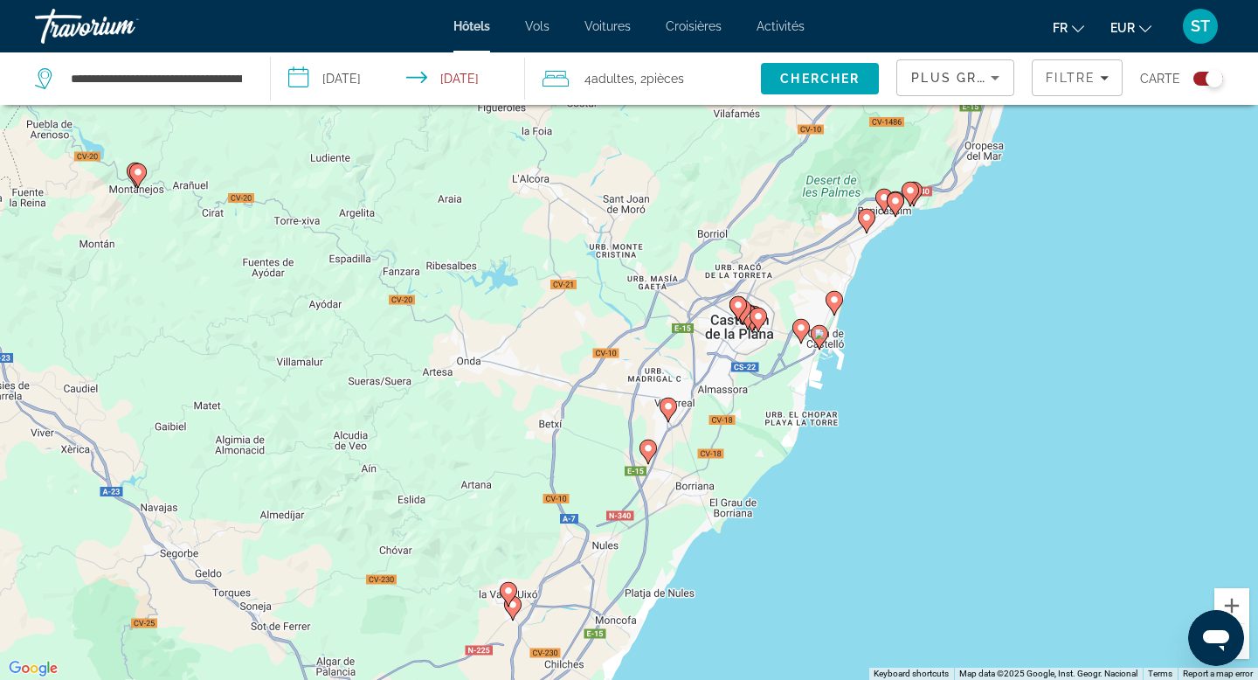
click at [818, 345] on icon "Main content" at bounding box center [820, 337] width 16 height 23
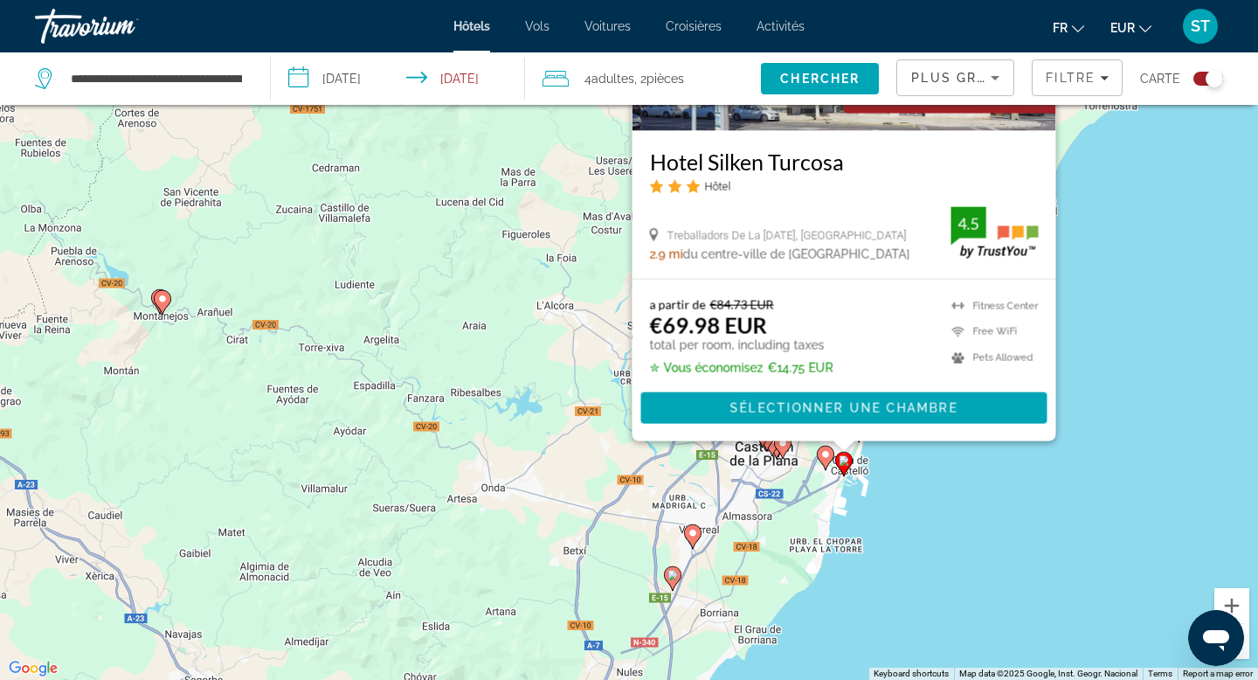
drag, startPoint x: 1143, startPoint y: 468, endPoint x: 1168, endPoint y: 291, distance: 178.2
click at [1168, 291] on div "To activate drag with keyboard, press Alt + Enter. Once in keyboard drag state,…" at bounding box center [629, 340] width 1258 height 680
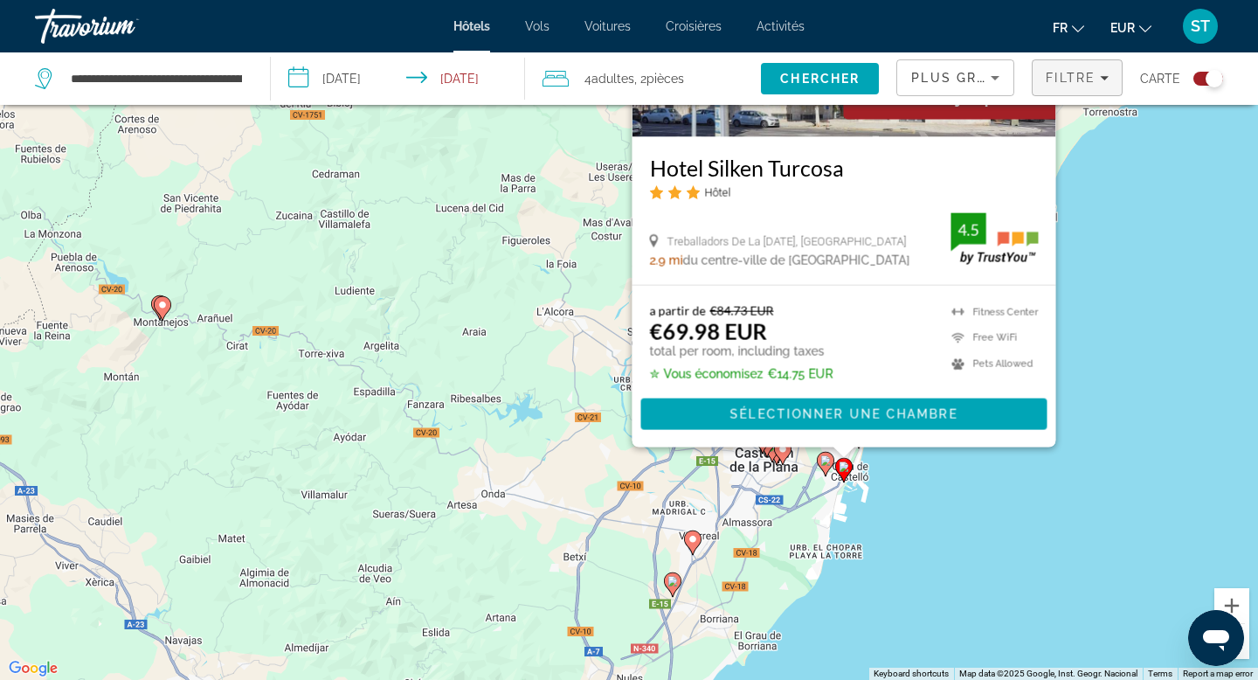
click at [1110, 77] on span "Filters" at bounding box center [1077, 78] width 89 height 42
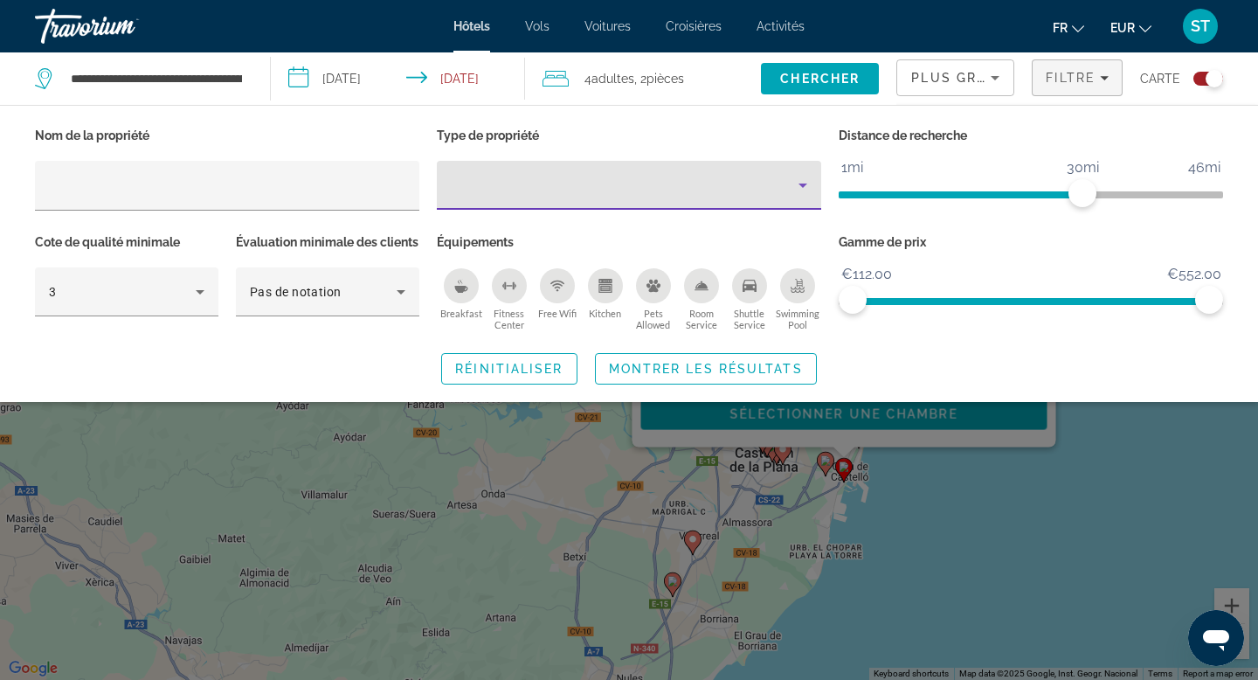
click at [793, 184] on icon "Property type" at bounding box center [803, 185] width 21 height 21
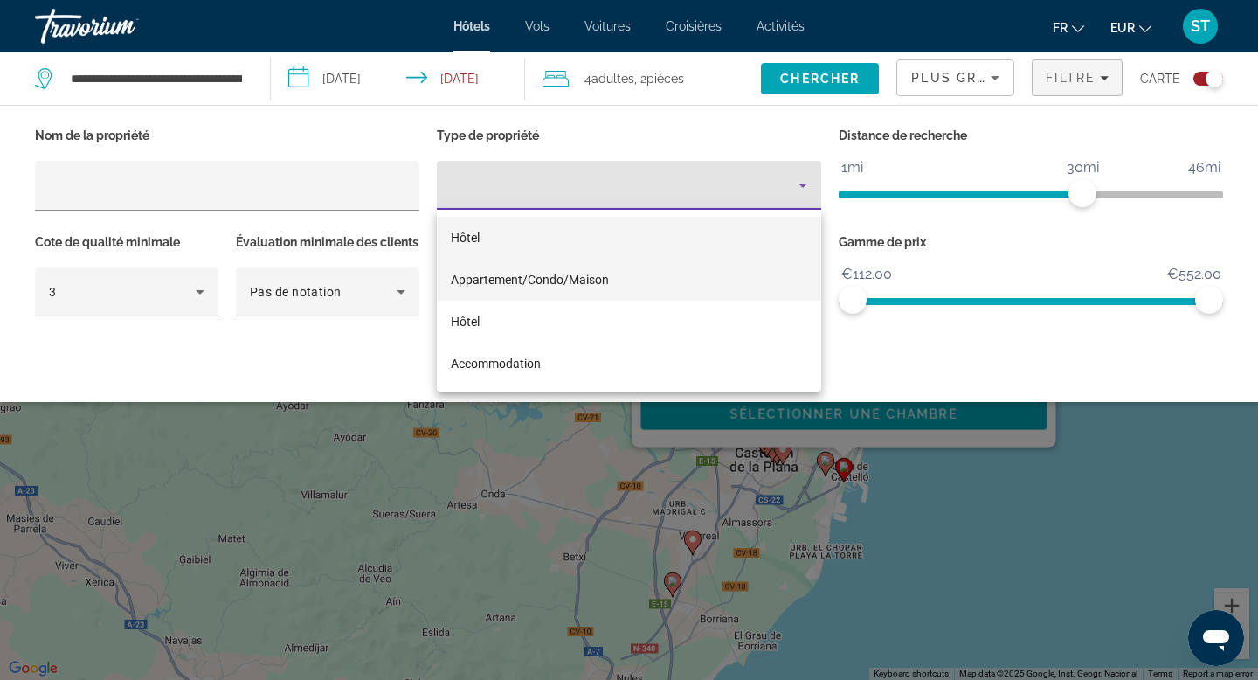
click at [633, 283] on mat-option "Appartement/Condo/Maison" at bounding box center [629, 280] width 385 height 42
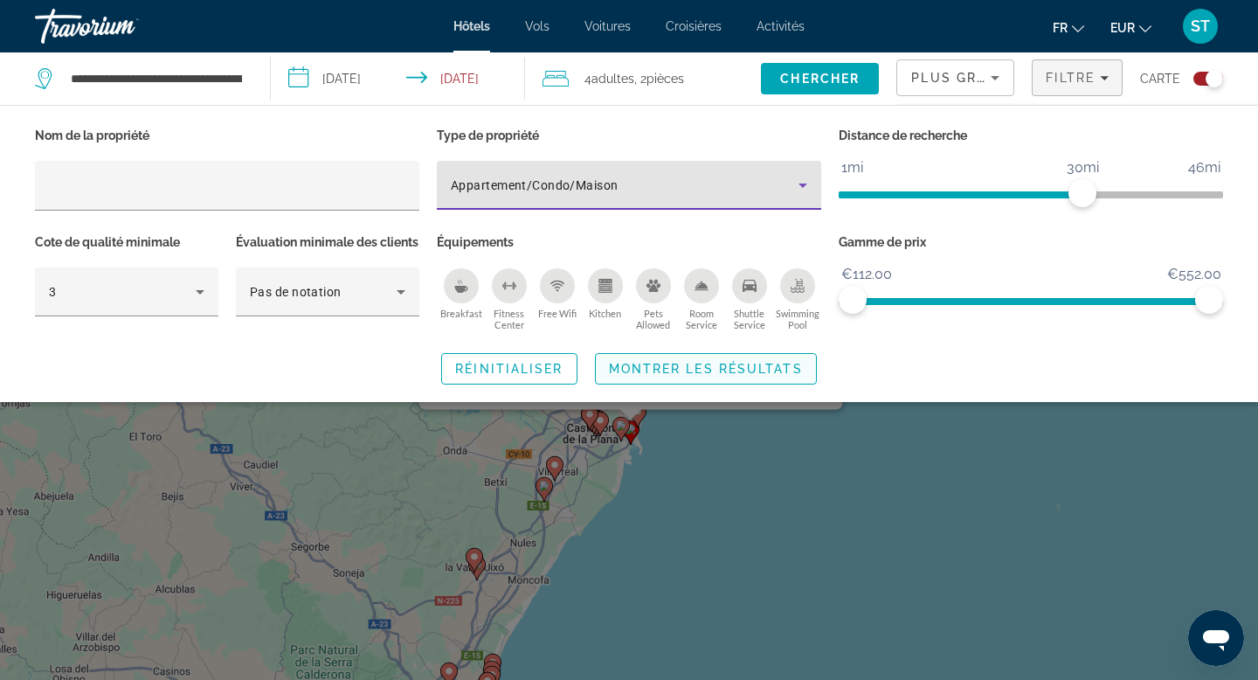
click at [715, 376] on span "Montrer les résultats" at bounding box center [706, 369] width 194 height 14
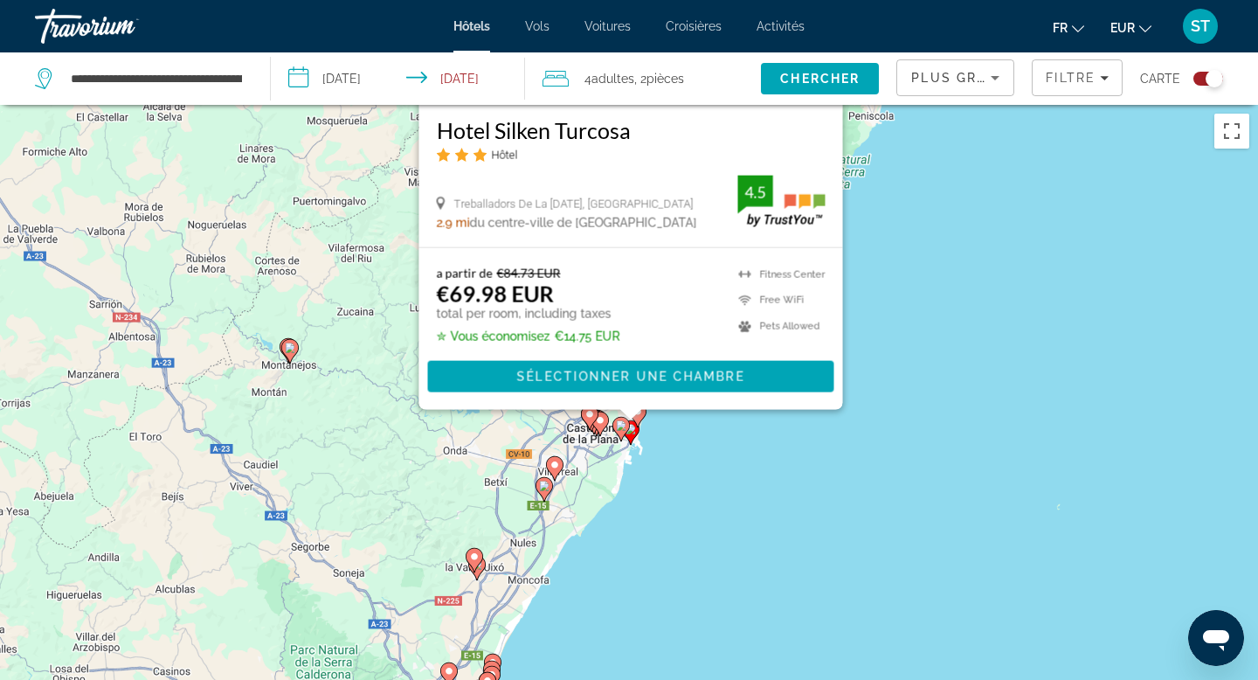
click at [730, 465] on div "To activate drag with keyboard, press Alt + Enter. Once in keyboard drag state,…" at bounding box center [629, 445] width 1258 height 680
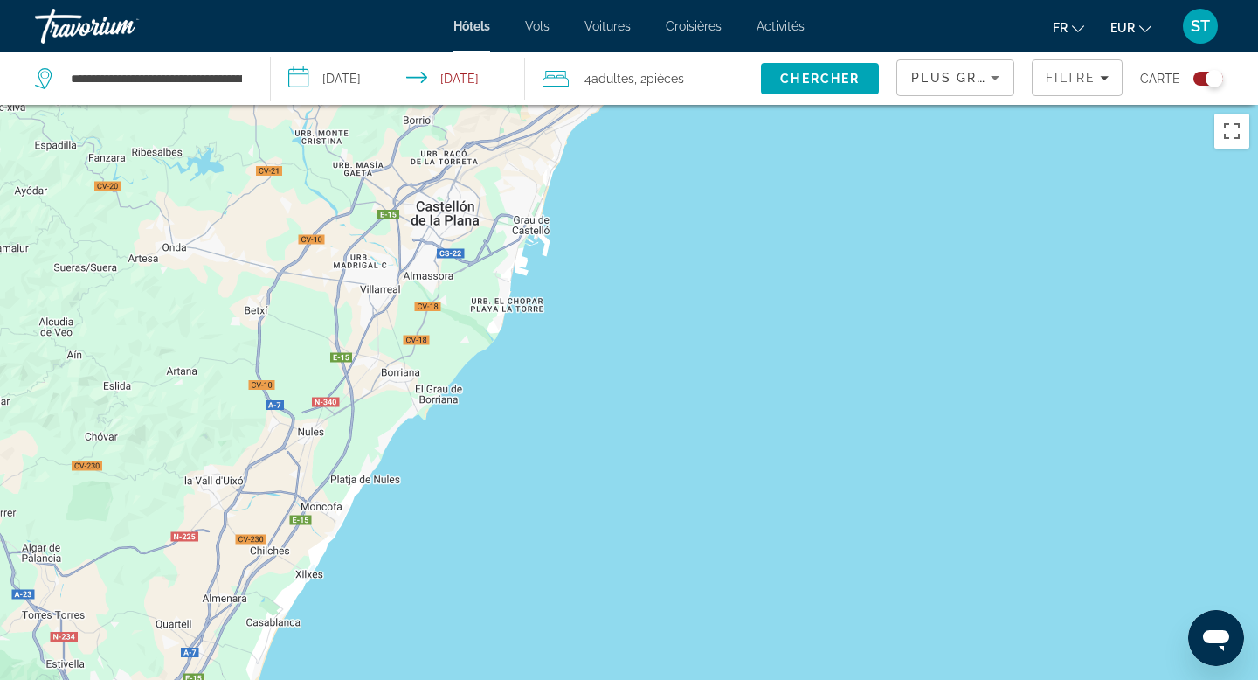
drag, startPoint x: 818, startPoint y: 456, endPoint x: 1000, endPoint y: 242, distance: 280.9
click at [1000, 242] on div "To activate drag with keyboard, press Alt + Enter. Once in keyboard drag state,…" at bounding box center [629, 445] width 1258 height 680
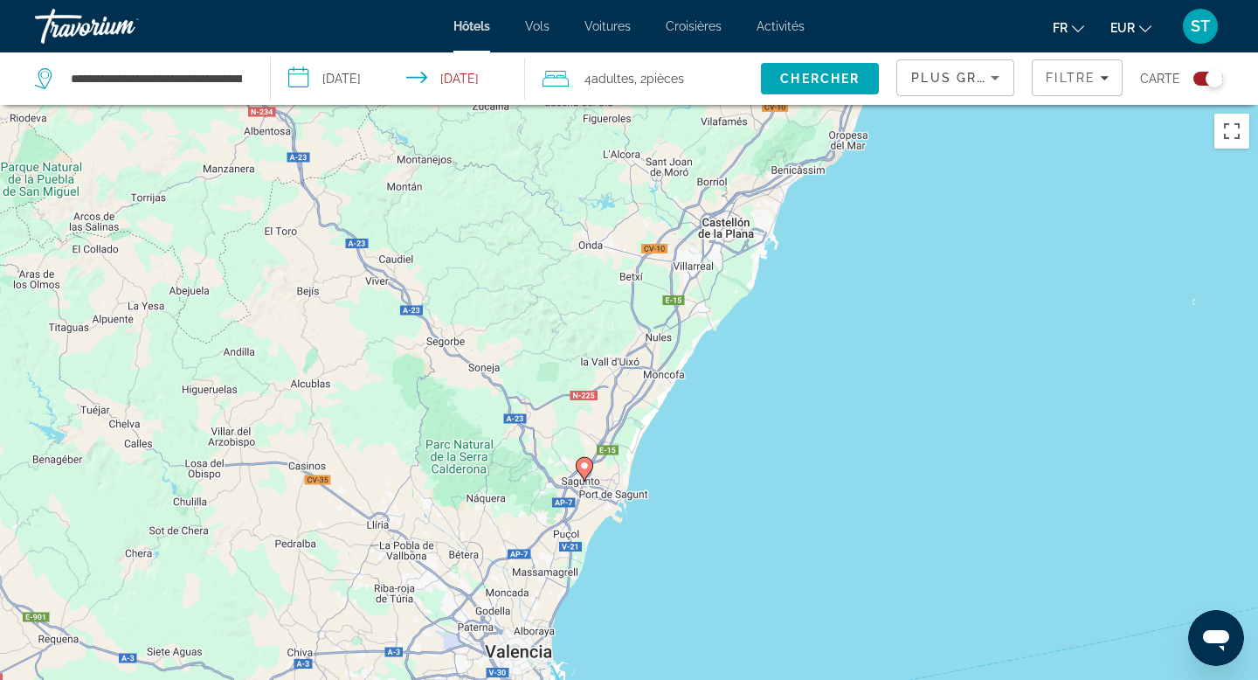
click at [591, 468] on icon "Main content" at bounding box center [585, 469] width 16 height 23
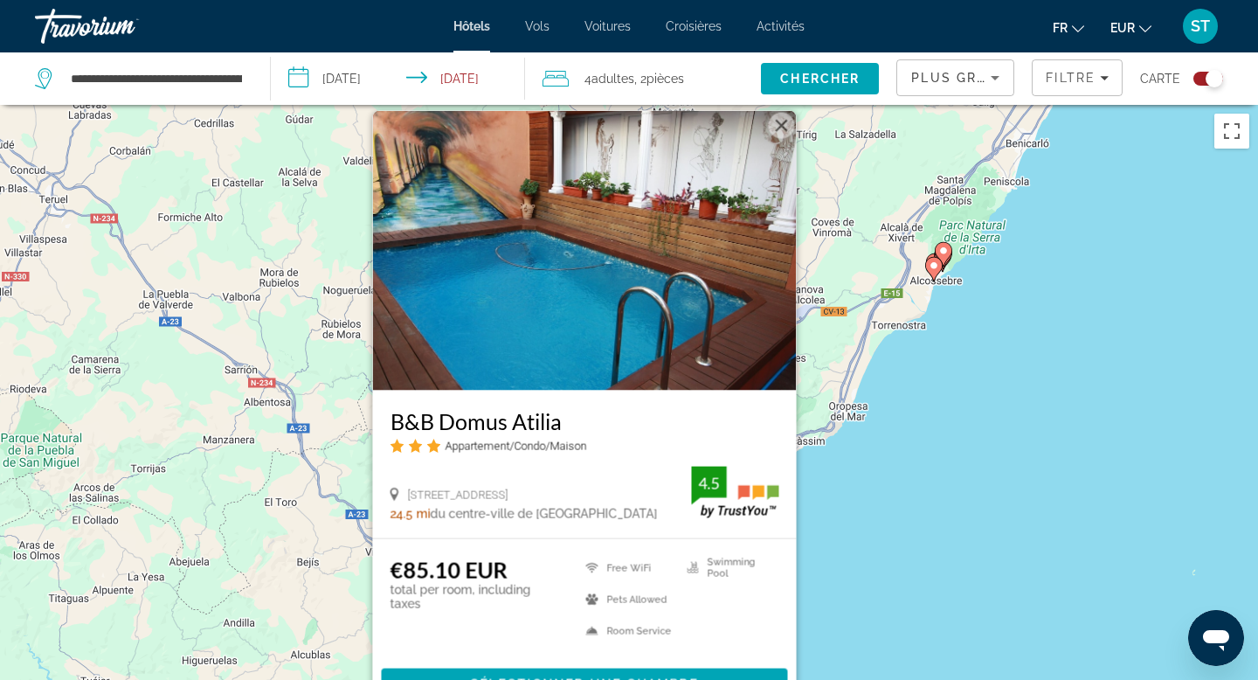
click at [879, 448] on div "To activate drag with keyboard, press Alt + Enter. Once in keyboard drag state,…" at bounding box center [629, 445] width 1258 height 680
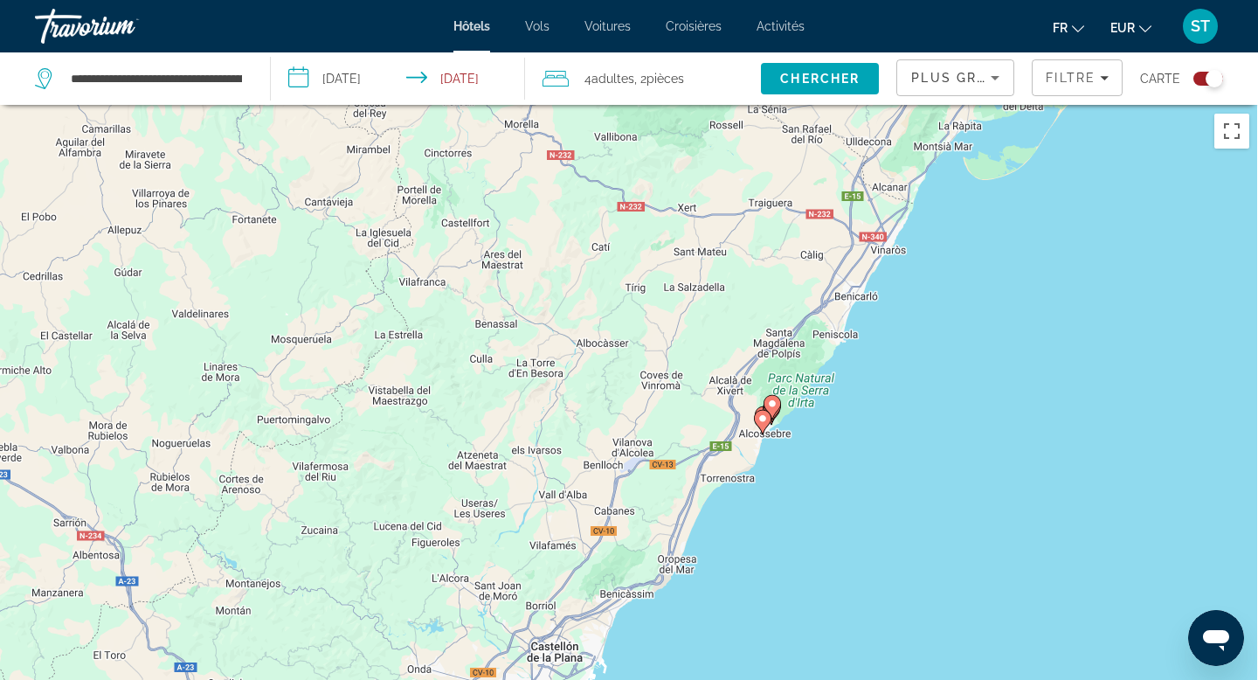
drag, startPoint x: 981, startPoint y: 419, endPoint x: 802, endPoint y: 578, distance: 238.9
click at [802, 578] on div "To activate drag with keyboard, press Alt + Enter. Once in keyboard drag state,…" at bounding box center [629, 445] width 1258 height 680
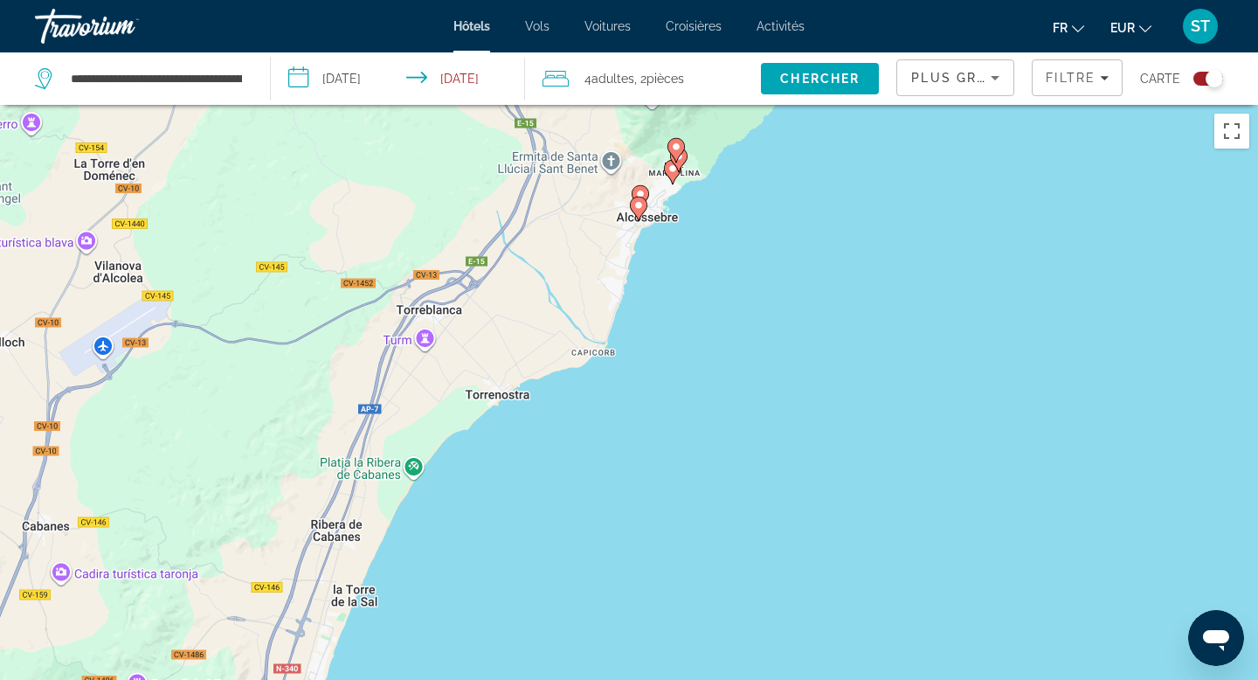
click at [636, 209] on image "Main content" at bounding box center [639, 205] width 10 height 10
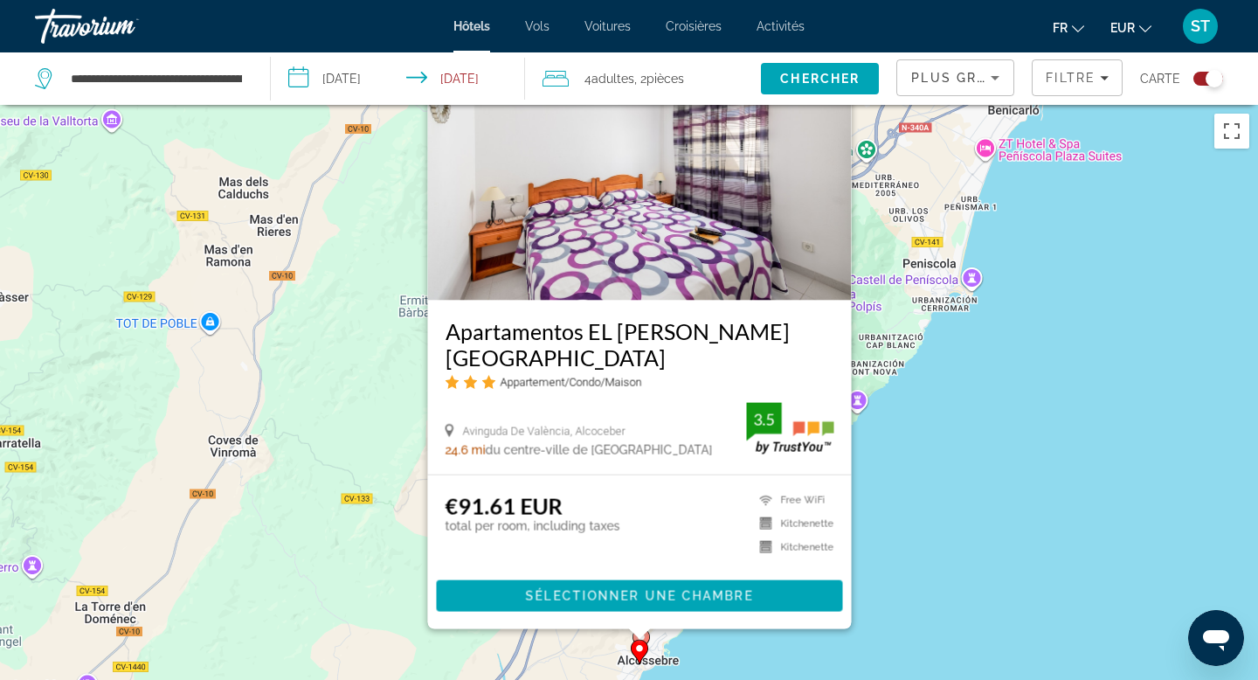
drag, startPoint x: 967, startPoint y: 504, endPoint x: 968, endPoint y: 412, distance: 91.8
click at [968, 412] on div "To activate drag with keyboard, press Alt + Enter. Once in keyboard drag state,…" at bounding box center [629, 445] width 1258 height 680
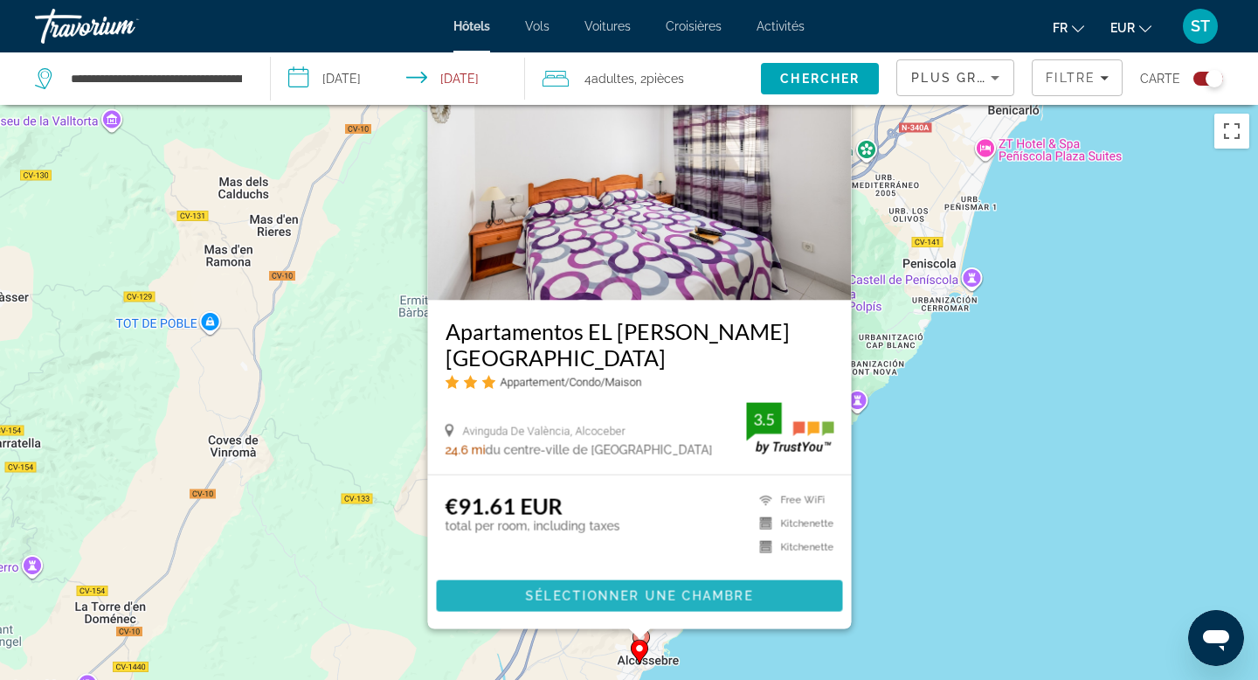
click at [611, 595] on span "Sélectionner une chambre" at bounding box center [639, 596] width 227 height 14
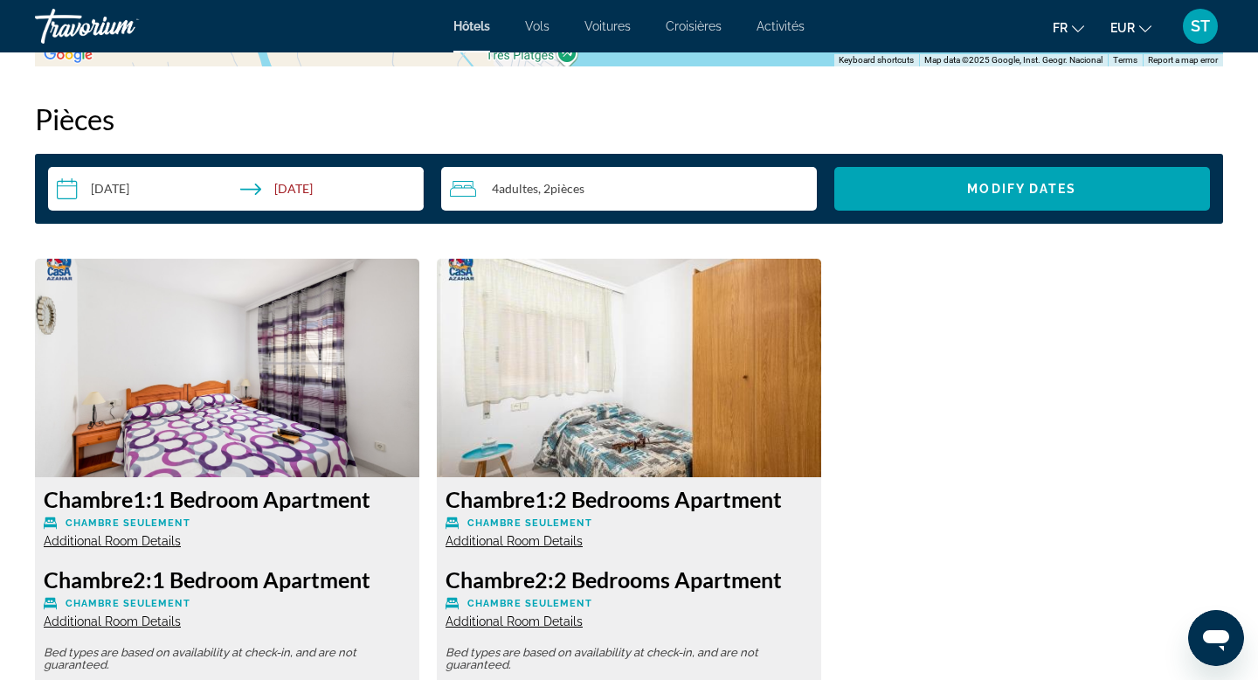
scroll to position [2185, 0]
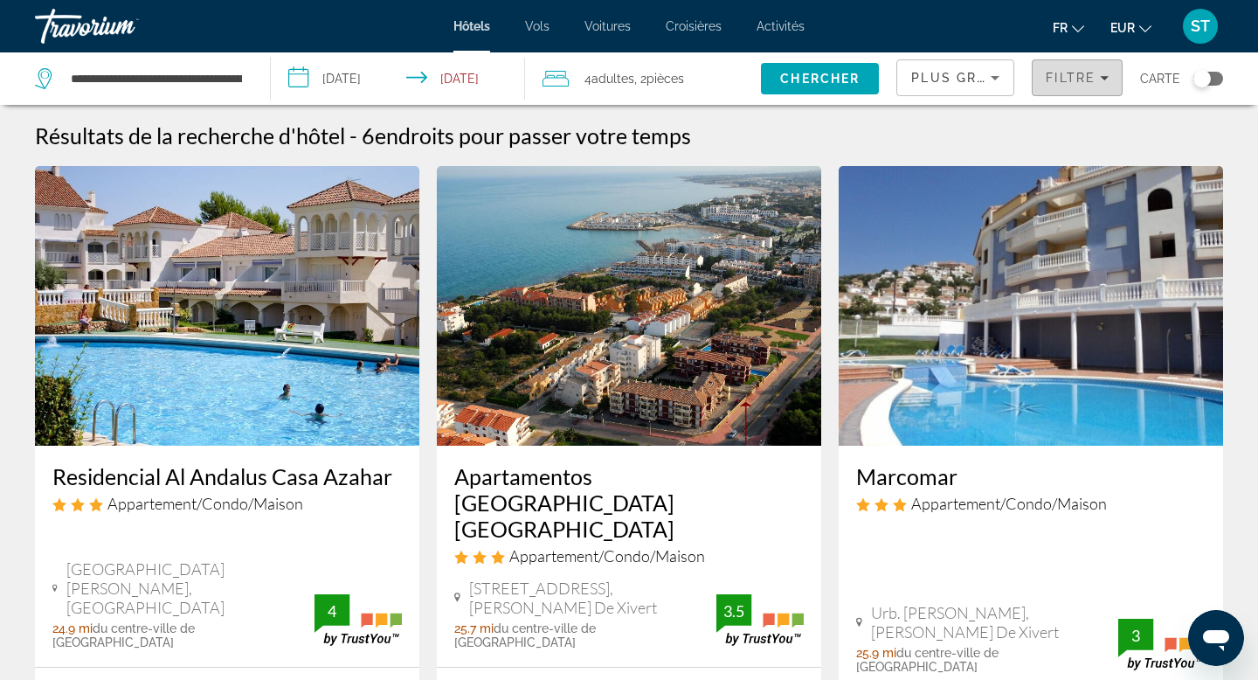
click at [1108, 81] on icon "Filters" at bounding box center [1104, 77] width 9 height 9
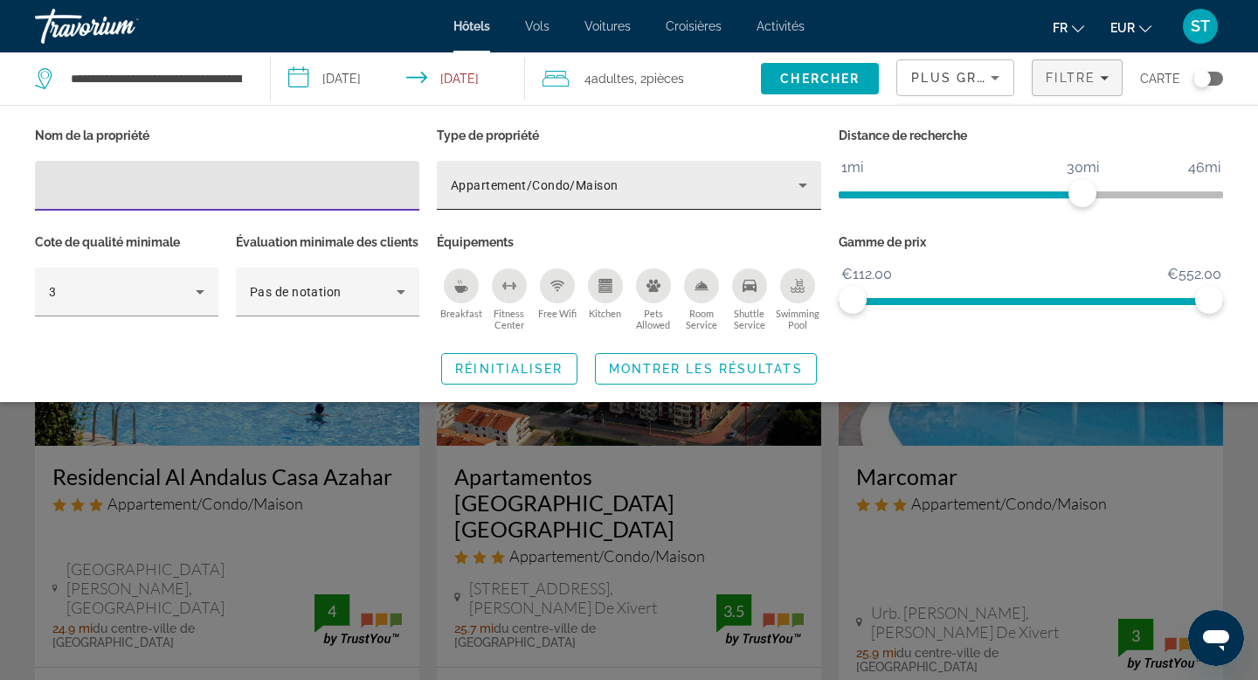
click at [804, 192] on icon "Property type" at bounding box center [803, 185] width 21 height 21
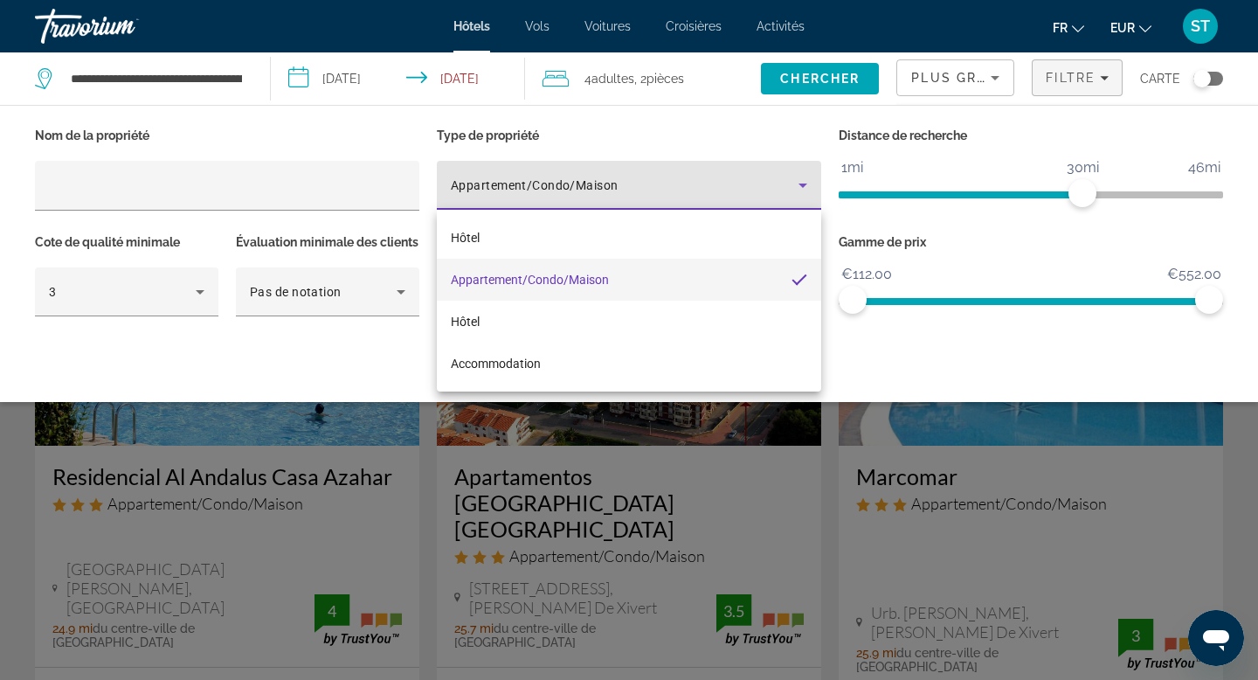
click at [676, 176] on div at bounding box center [629, 340] width 1258 height 680
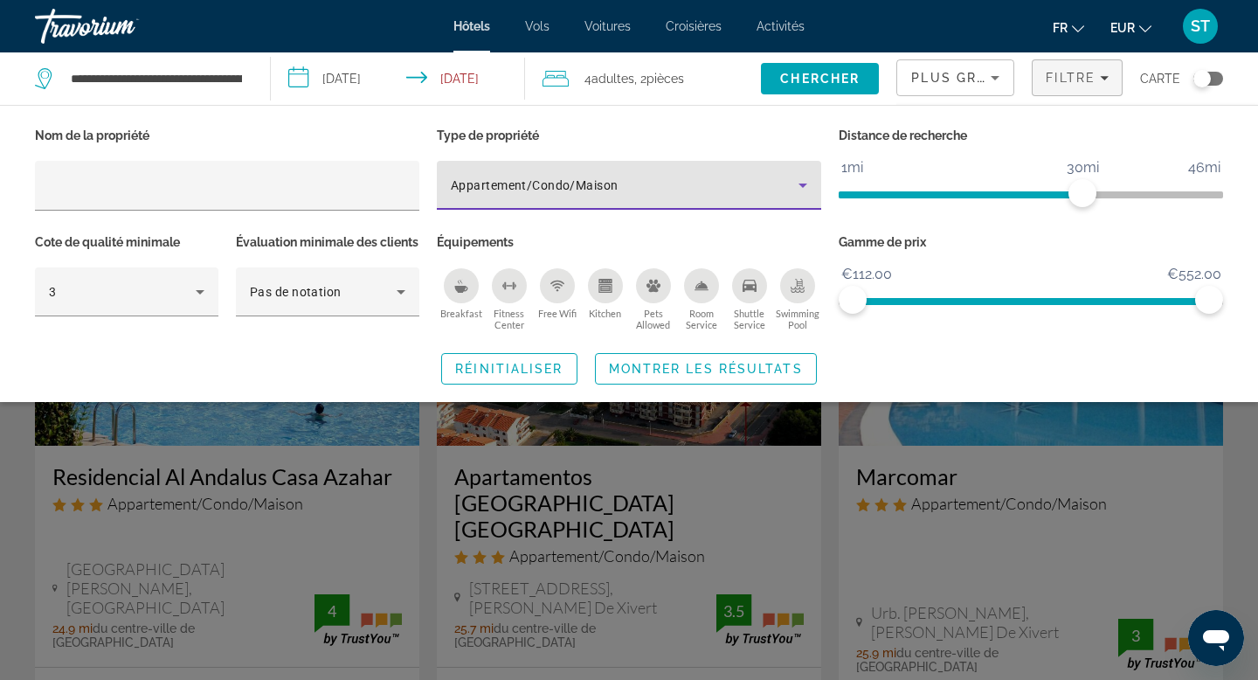
click at [690, 192] on div "Appartement/Condo/Maison" at bounding box center [625, 185] width 348 height 21
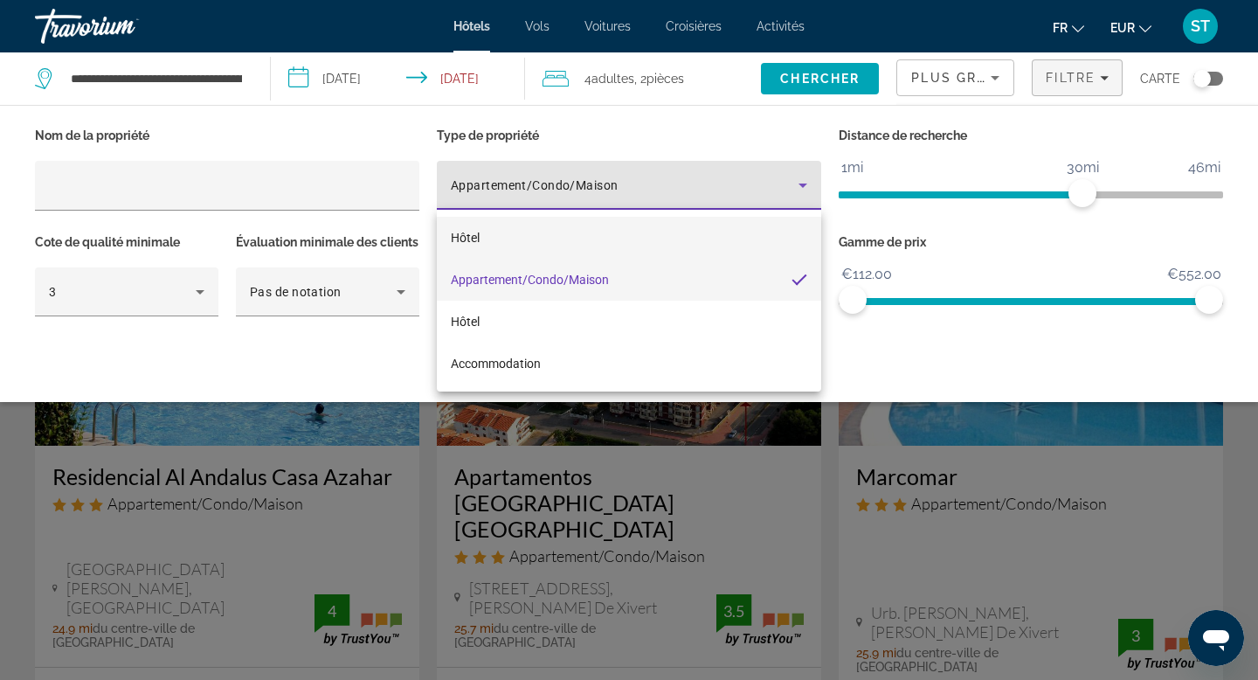
click at [586, 247] on mat-option "Hôtel" at bounding box center [629, 238] width 385 height 42
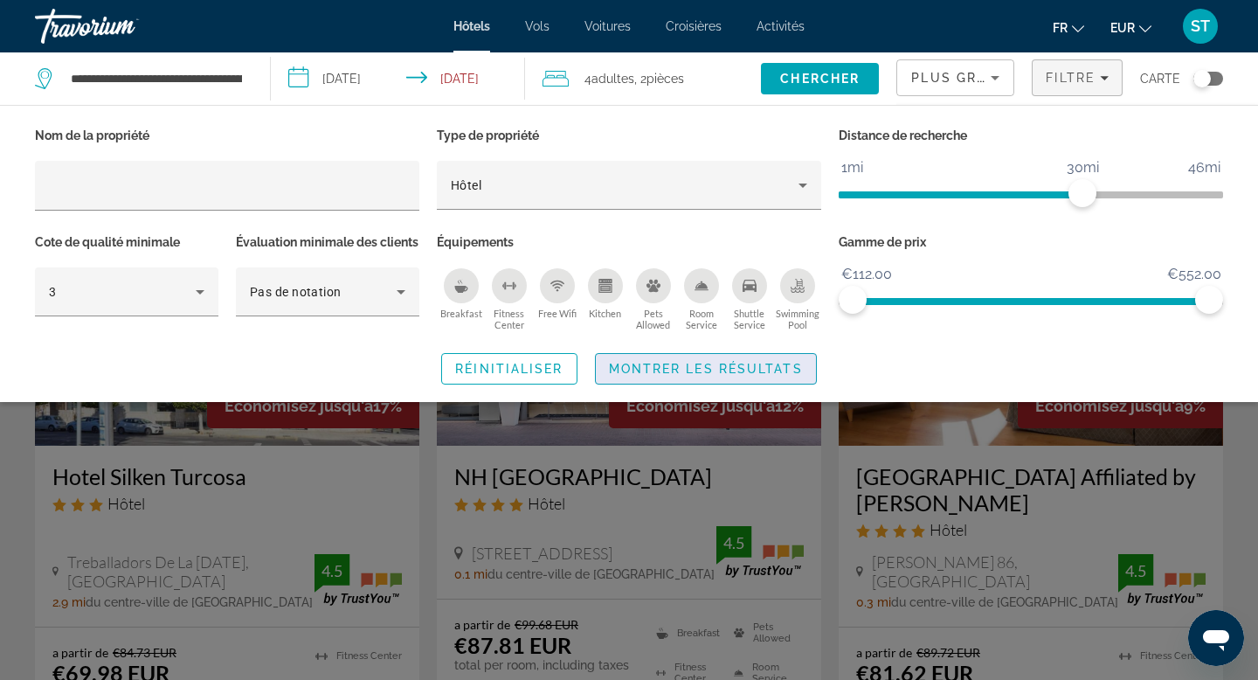
click at [685, 376] on span "Montrer les résultats" at bounding box center [706, 369] width 194 height 14
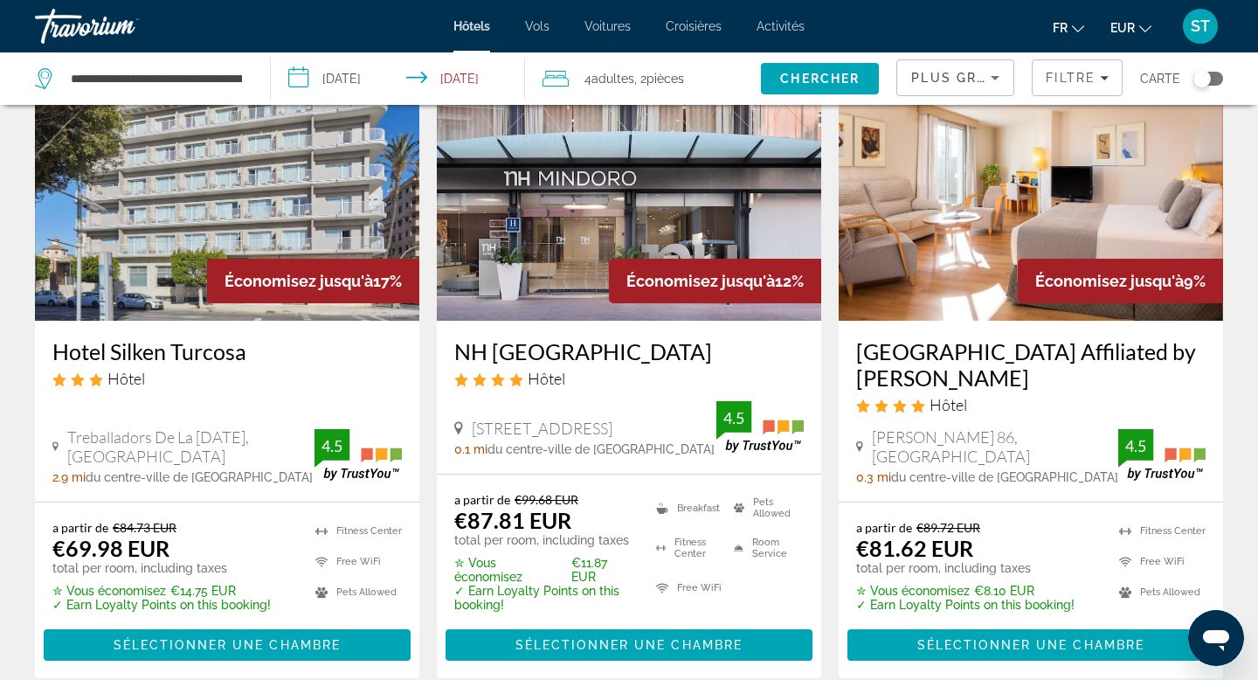
scroll to position [106, 0]
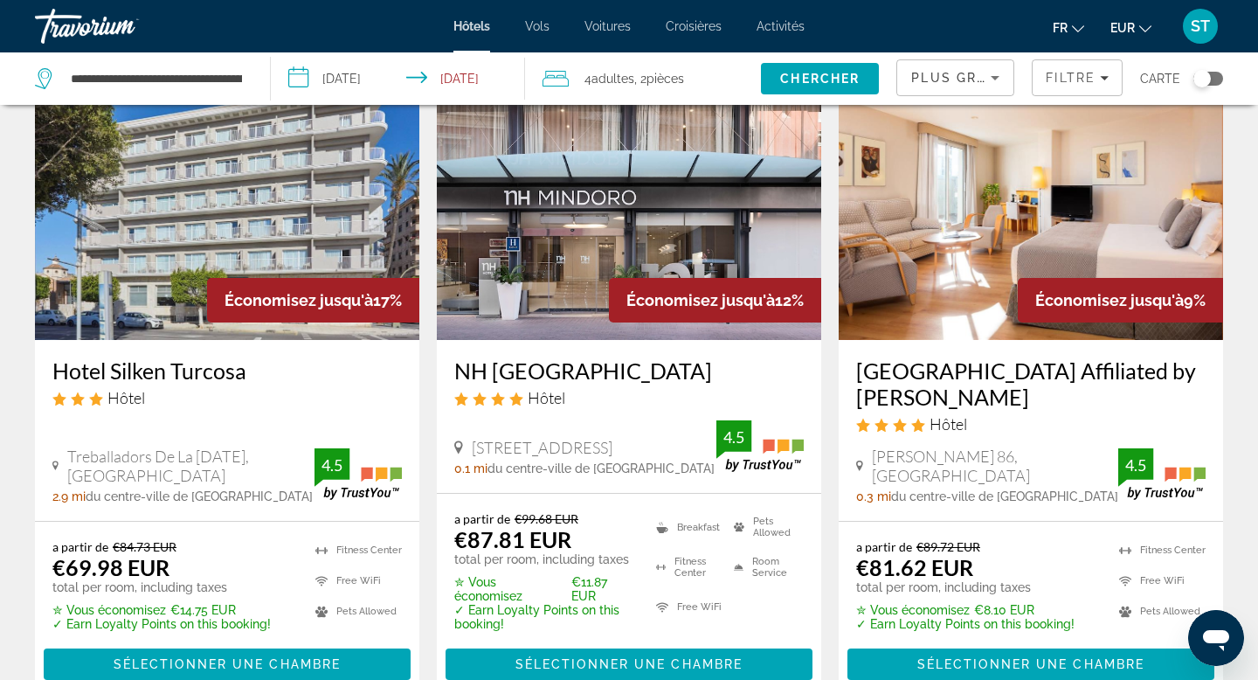
click at [1218, 78] on div "Toggle map" at bounding box center [1209, 79] width 30 height 14
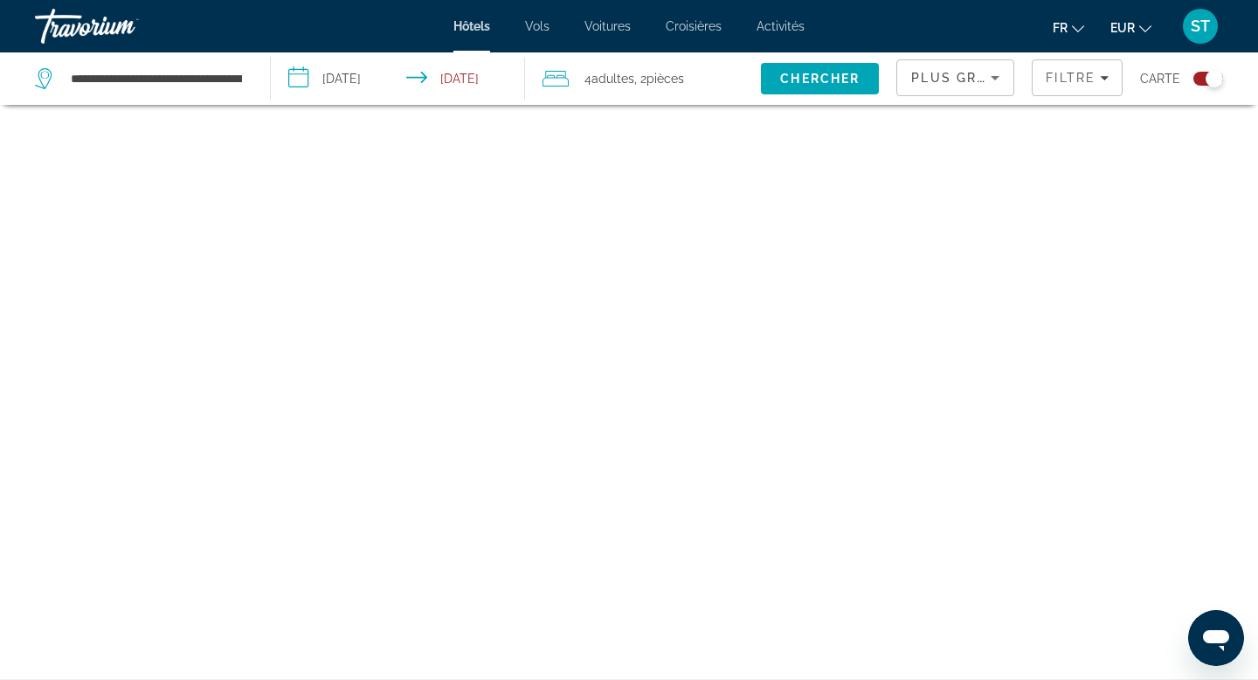
scroll to position [105, 0]
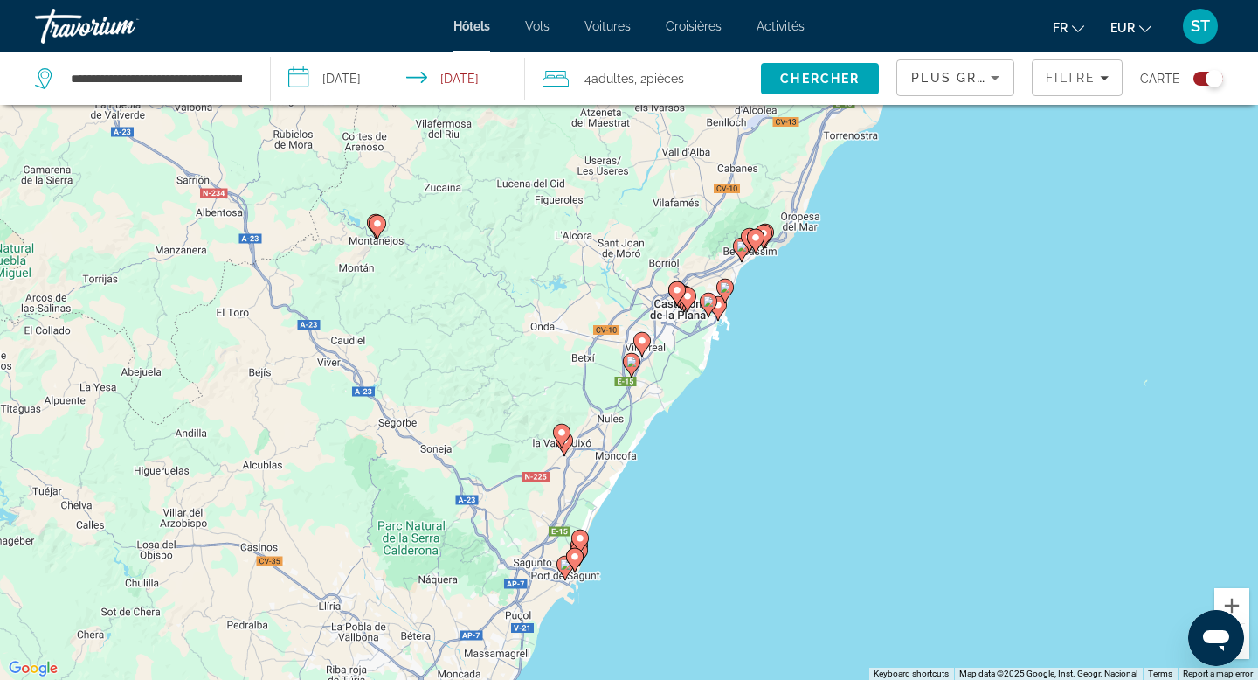
click at [674, 288] on image "Main content" at bounding box center [677, 290] width 10 height 10
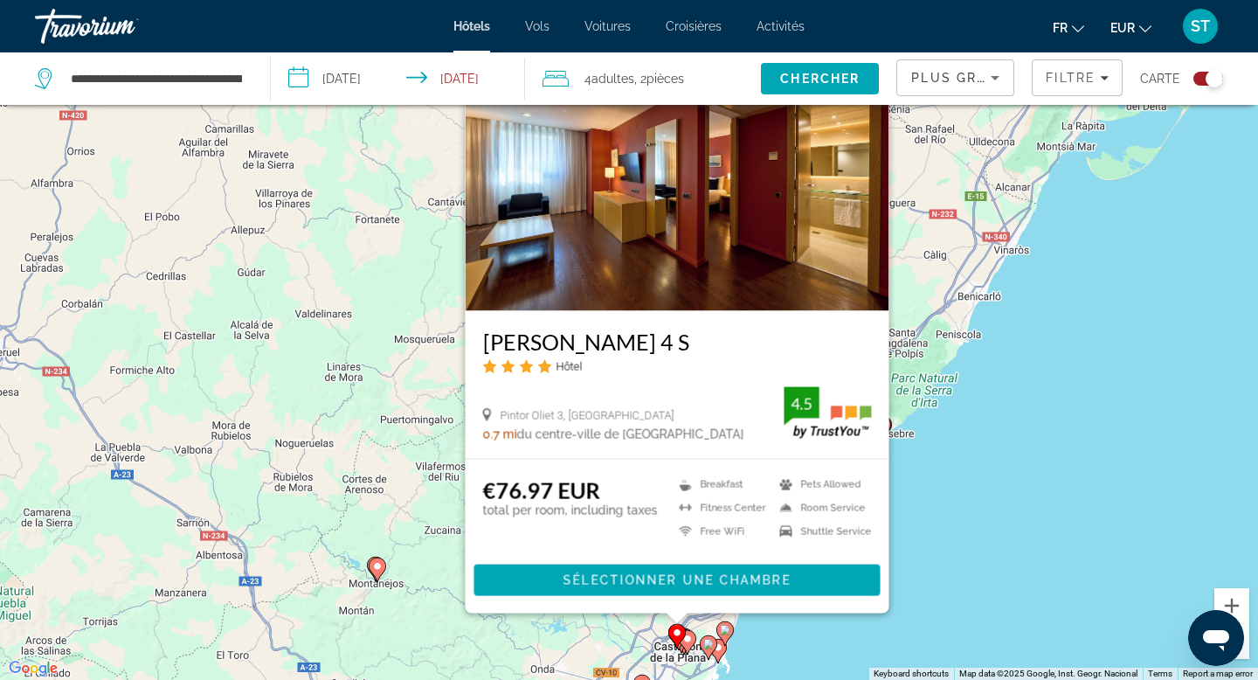
click at [1018, 475] on div "To activate drag with keyboard, press Alt + Enter. Once in keyboard drag state,…" at bounding box center [629, 340] width 1258 height 680
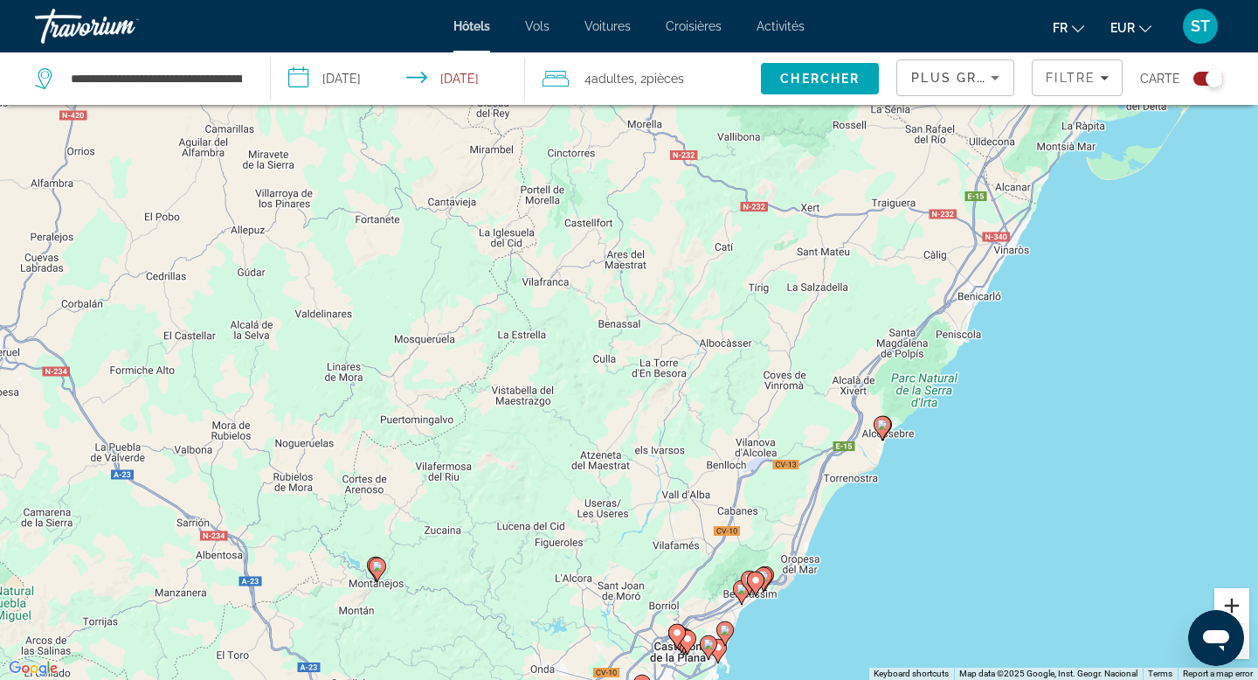
click at [1245, 601] on button "Zoom in" at bounding box center [1232, 605] width 35 height 35
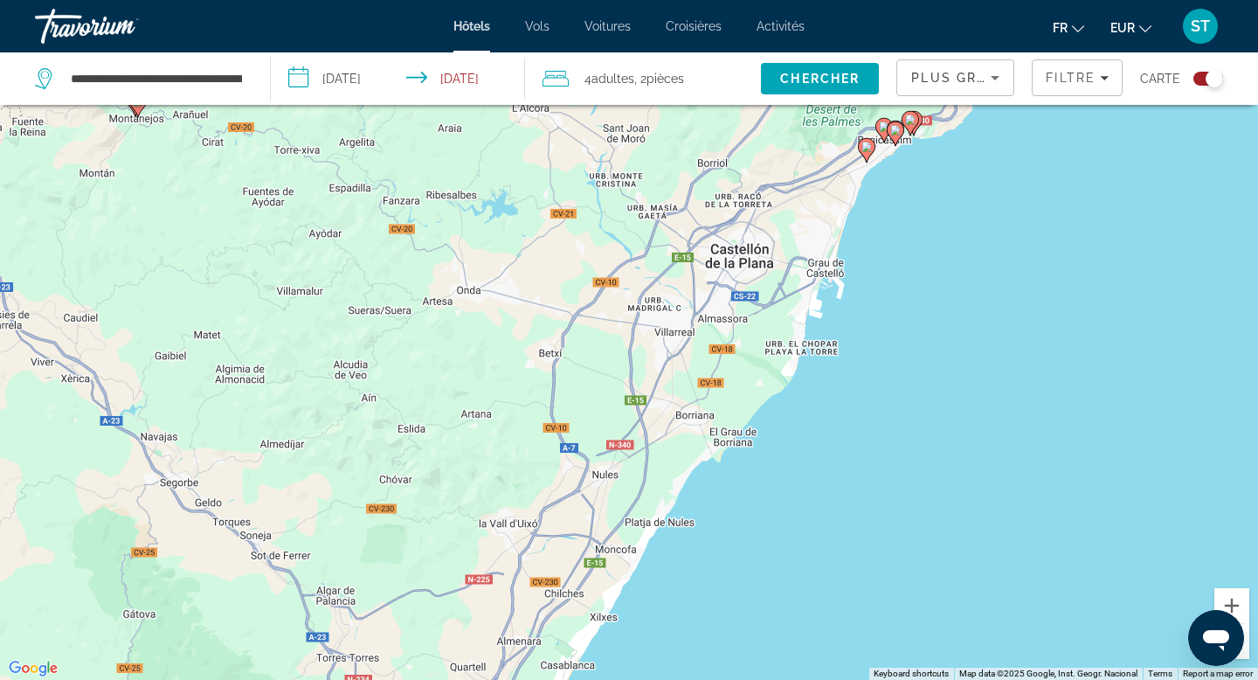
drag, startPoint x: 1017, startPoint y: 604, endPoint x: 1029, endPoint y: -107, distance: 710.6
click at [1029, 0] on html "**********" at bounding box center [629, 235] width 1258 height 680
click at [645, 384] on icon "Main content" at bounding box center [649, 381] width 16 height 23
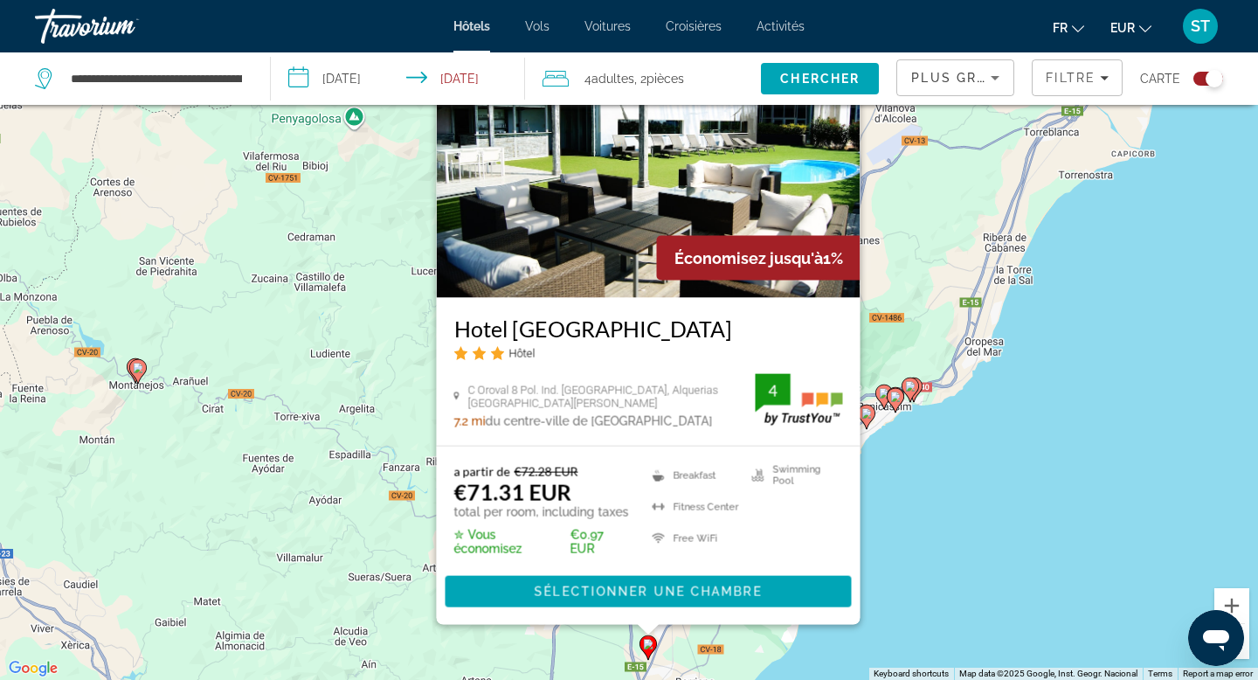
click at [941, 527] on div "To activate drag with keyboard, press Alt + Enter. Once in keyboard drag state,…" at bounding box center [629, 340] width 1258 height 680
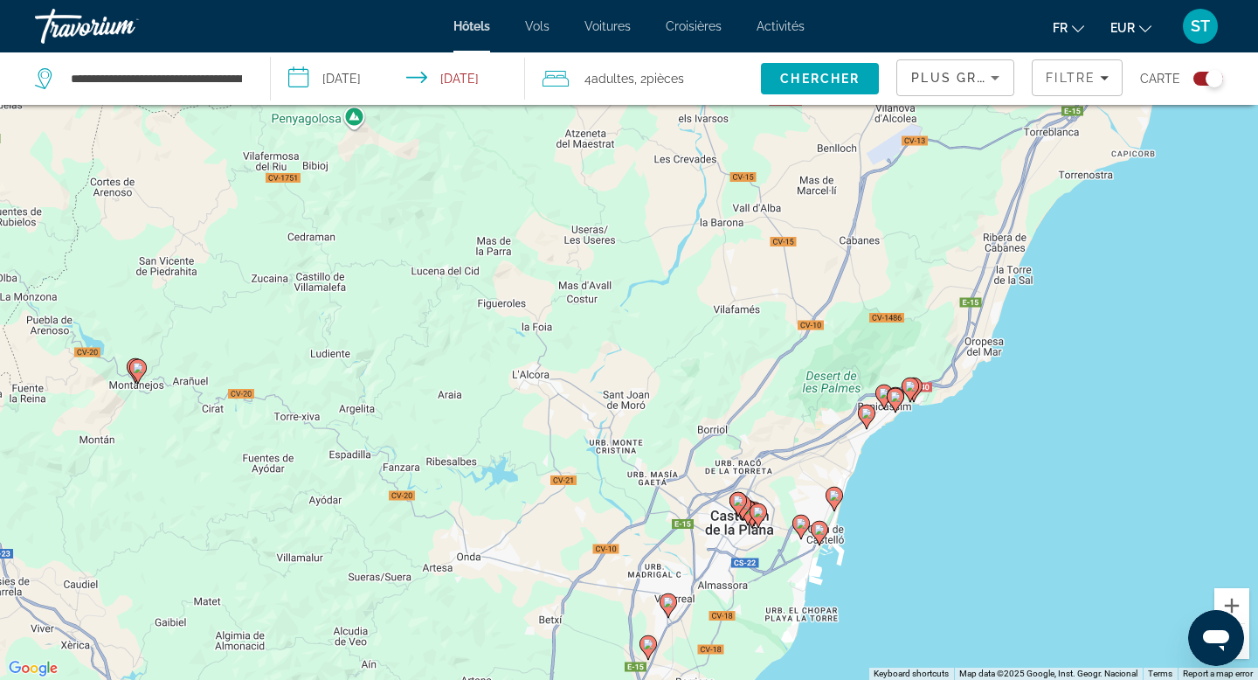
click at [669, 605] on image "Main content" at bounding box center [668, 602] width 10 height 10
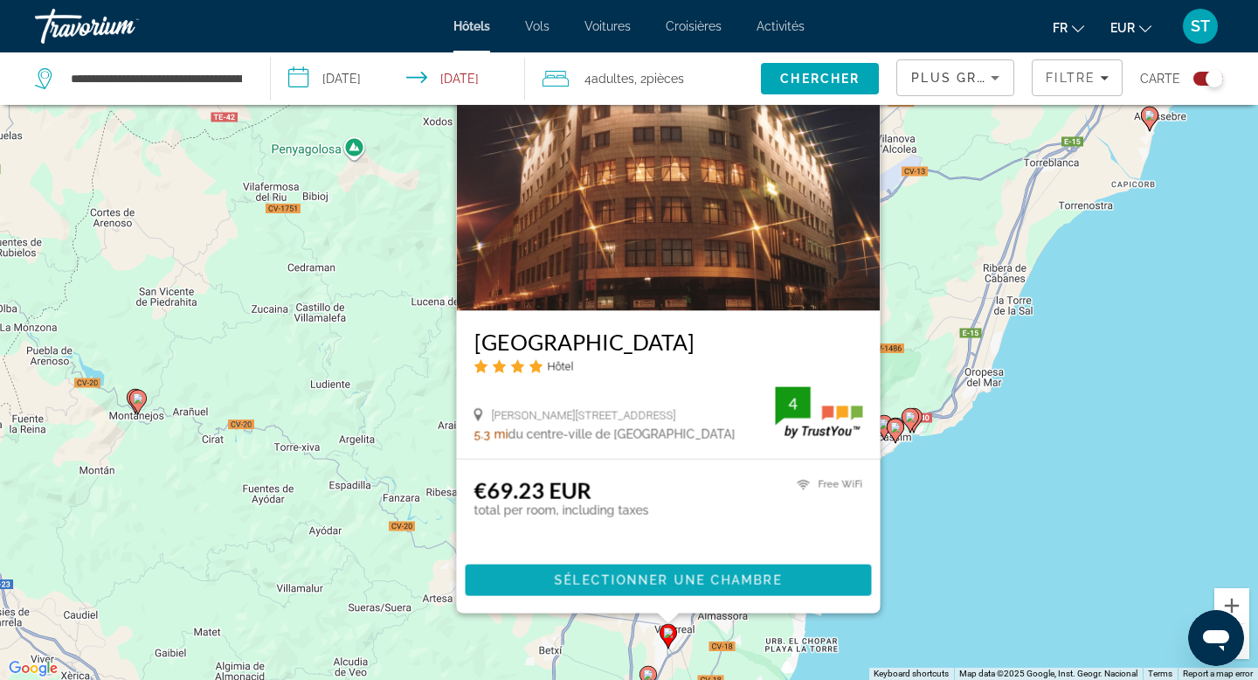
click at [723, 581] on span "Sélectionner une chambre" at bounding box center [668, 580] width 227 height 14
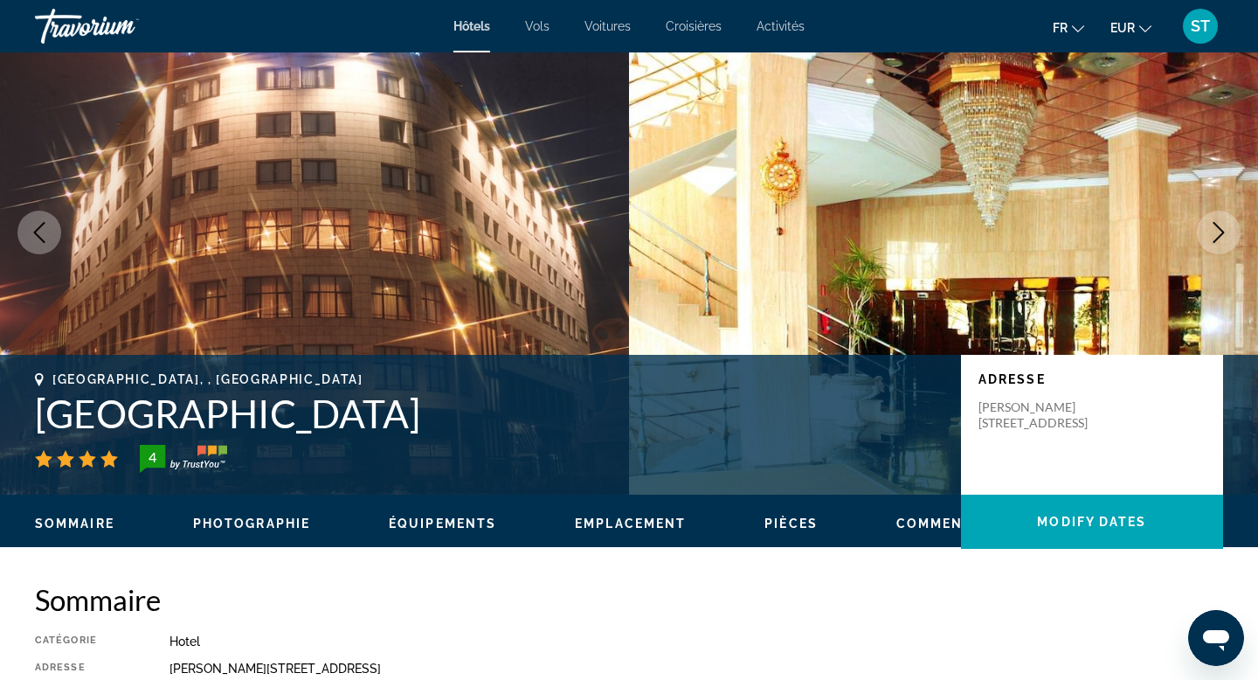
scroll to position [52, 0]
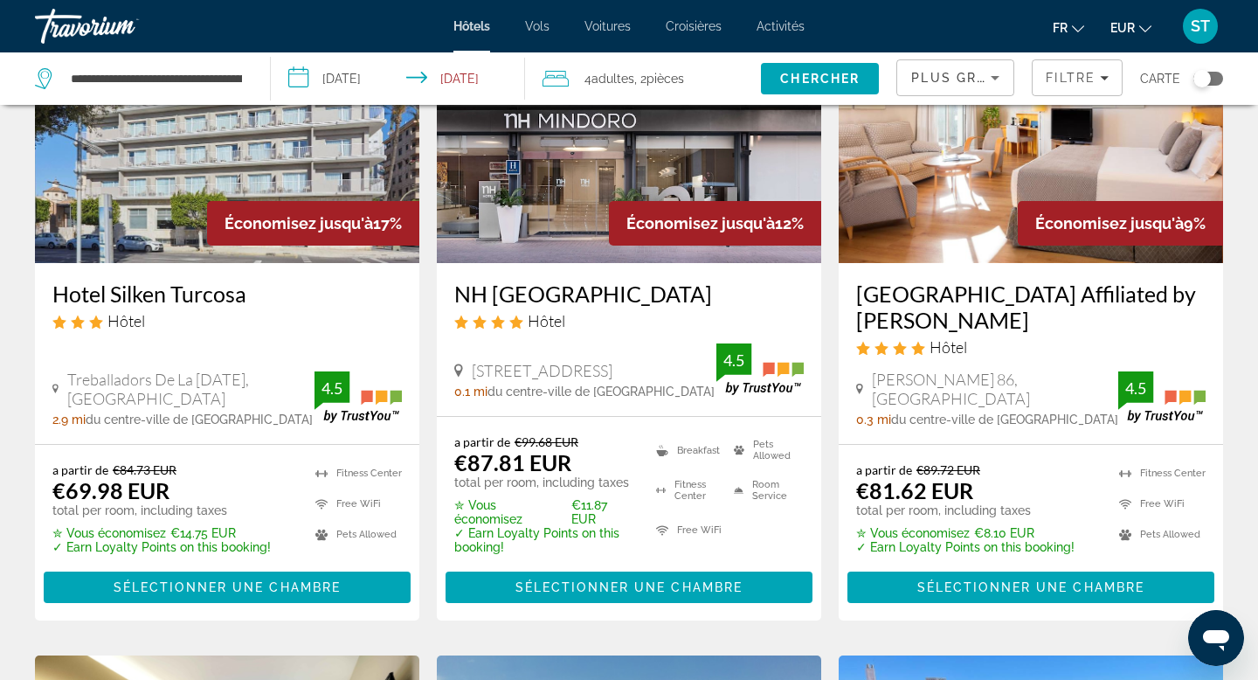
scroll to position [184, 0]
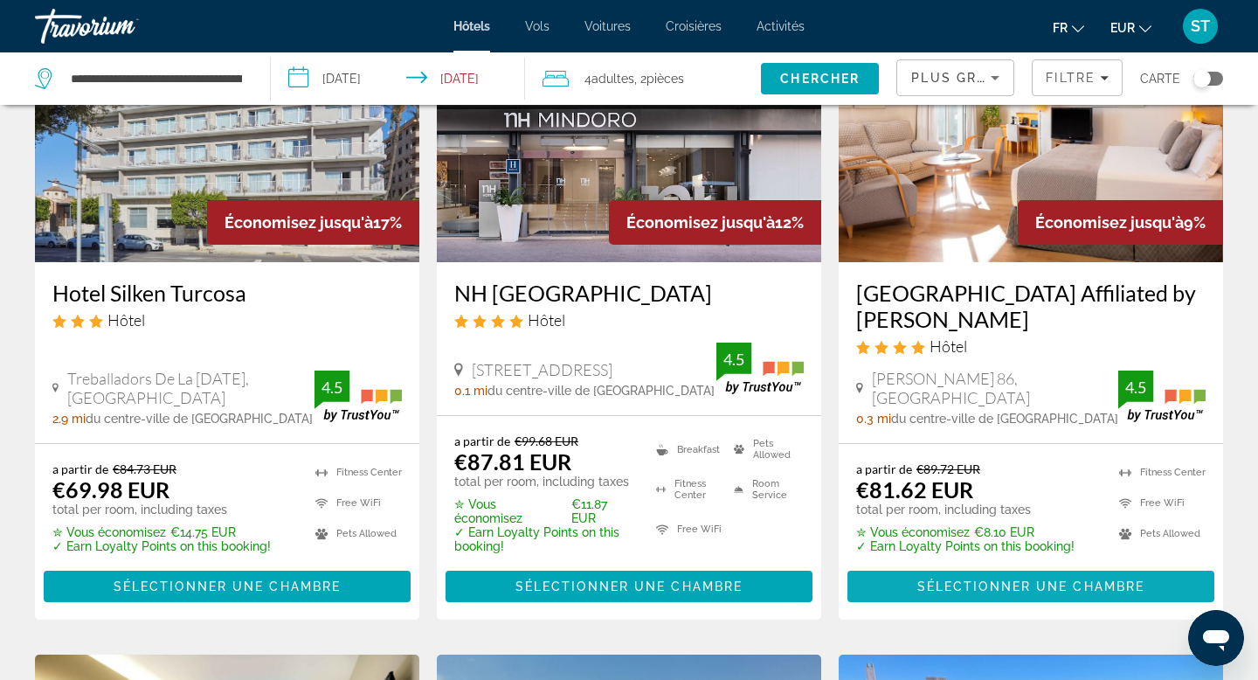
click at [978, 593] on span "Sélectionner une chambre" at bounding box center [1031, 586] width 227 height 14
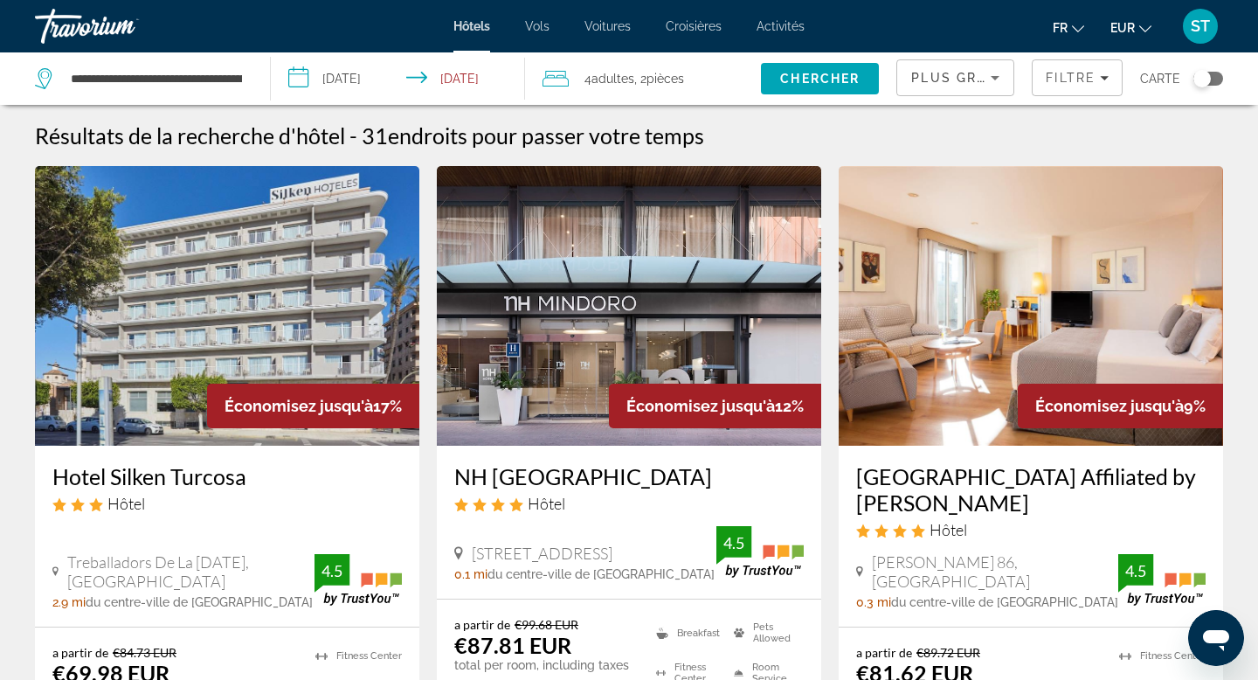
click at [674, 80] on span "pièces" at bounding box center [666, 79] width 38 height 14
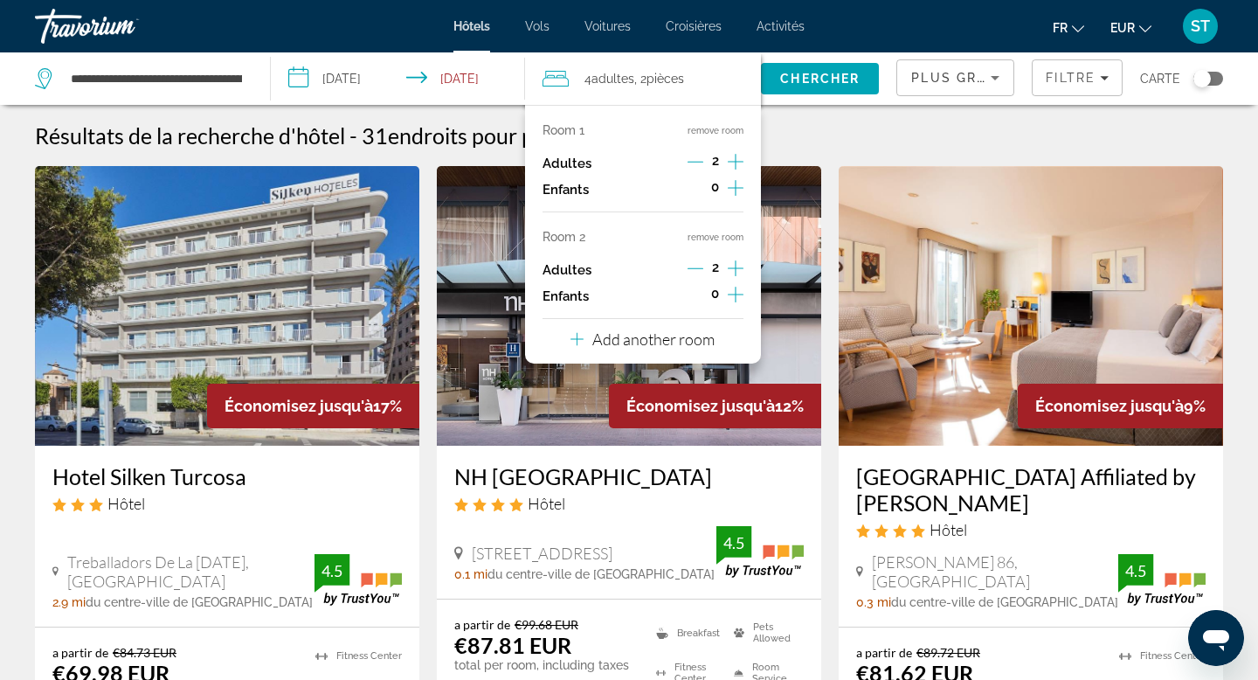
click at [702, 268] on icon "Decrement adults" at bounding box center [696, 268] width 16 height 1
click at [732, 158] on icon "Increment adults" at bounding box center [736, 161] width 16 height 21
click at [719, 239] on button "remove room" at bounding box center [716, 237] width 56 height 11
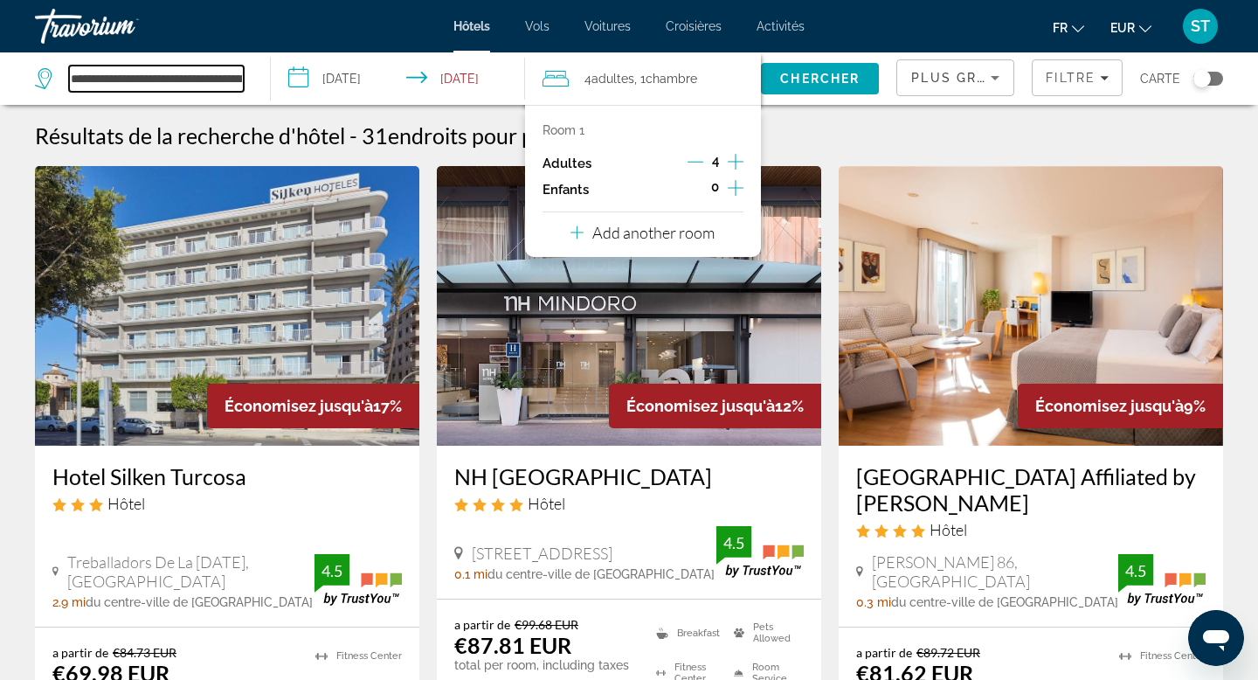
click at [163, 88] on input "**********" at bounding box center [156, 79] width 175 height 26
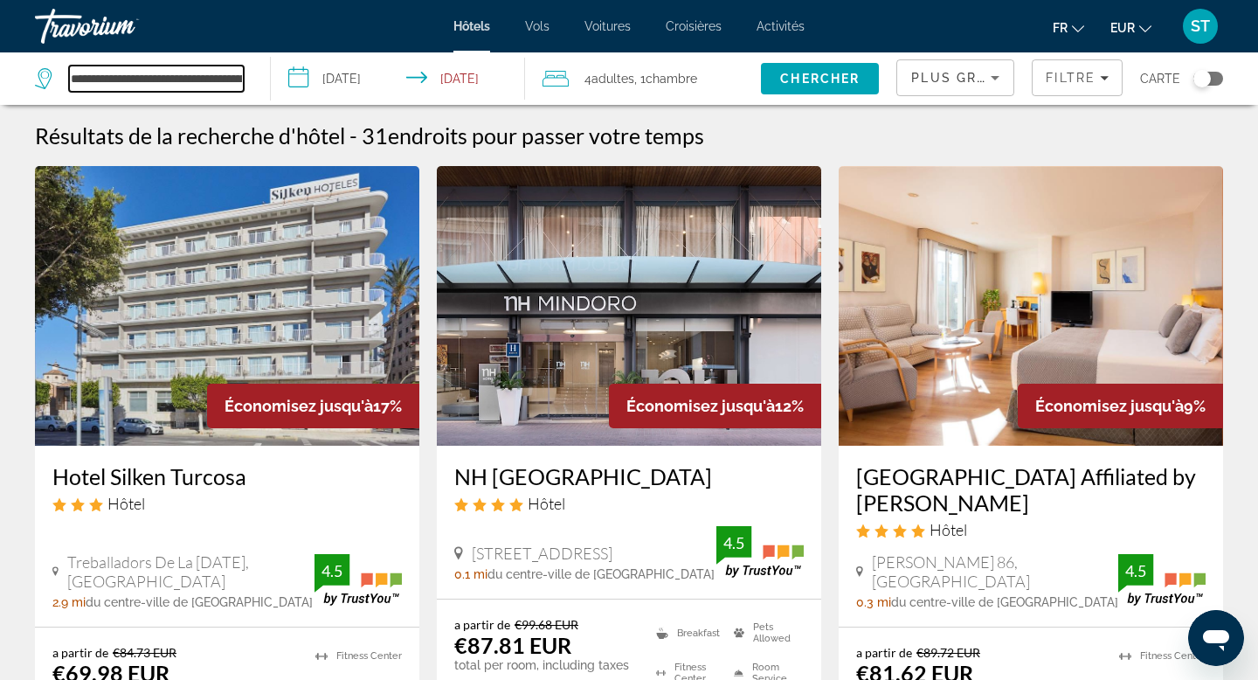
scroll to position [0, 82]
drag, startPoint x: 73, startPoint y: 77, endPoint x: 445, endPoint y: 95, distance: 372.7
click at [445, 95] on div "**********" at bounding box center [629, 78] width 1258 height 52
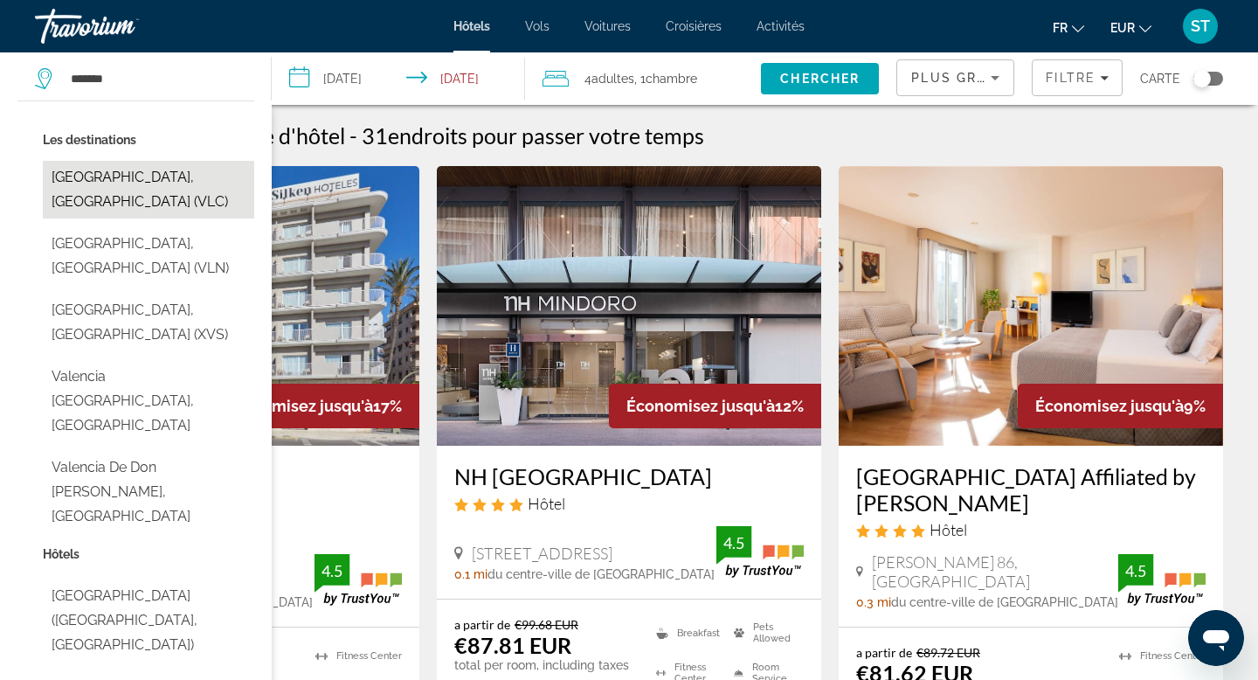
click at [142, 169] on button "Valencia, Spain (VLC)" at bounding box center [148, 190] width 211 height 58
type input "**********"
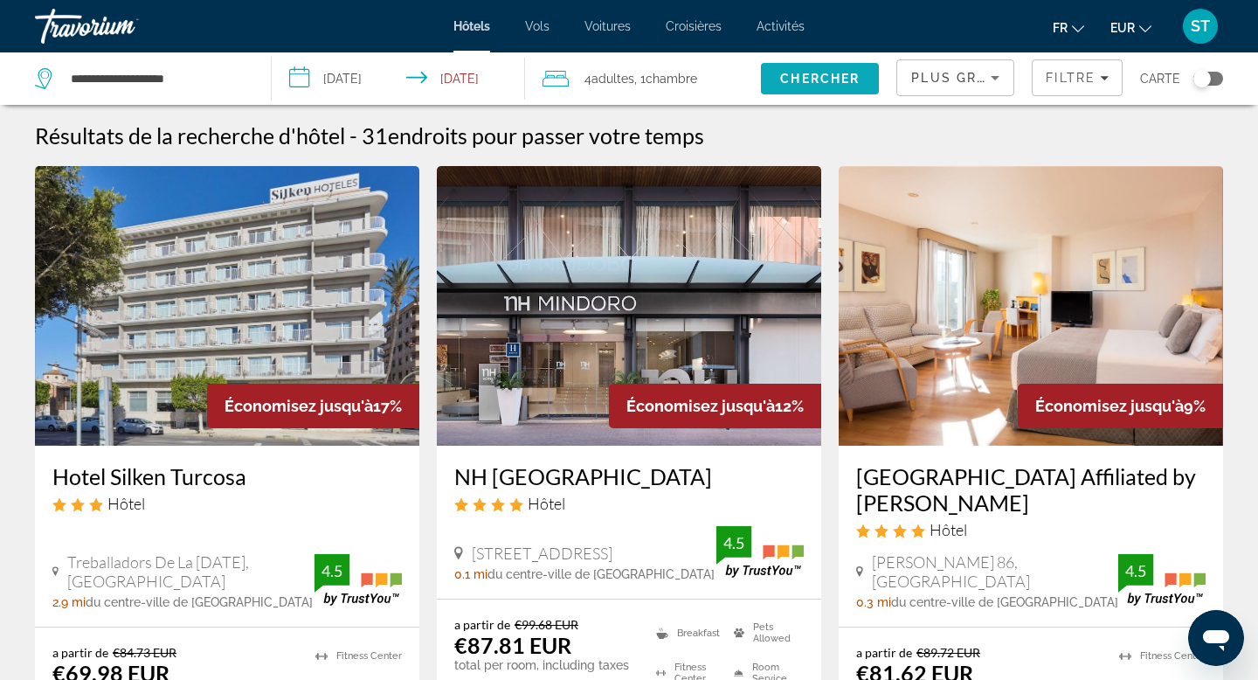
click at [808, 72] on span "Chercher" at bounding box center [820, 79] width 80 height 14
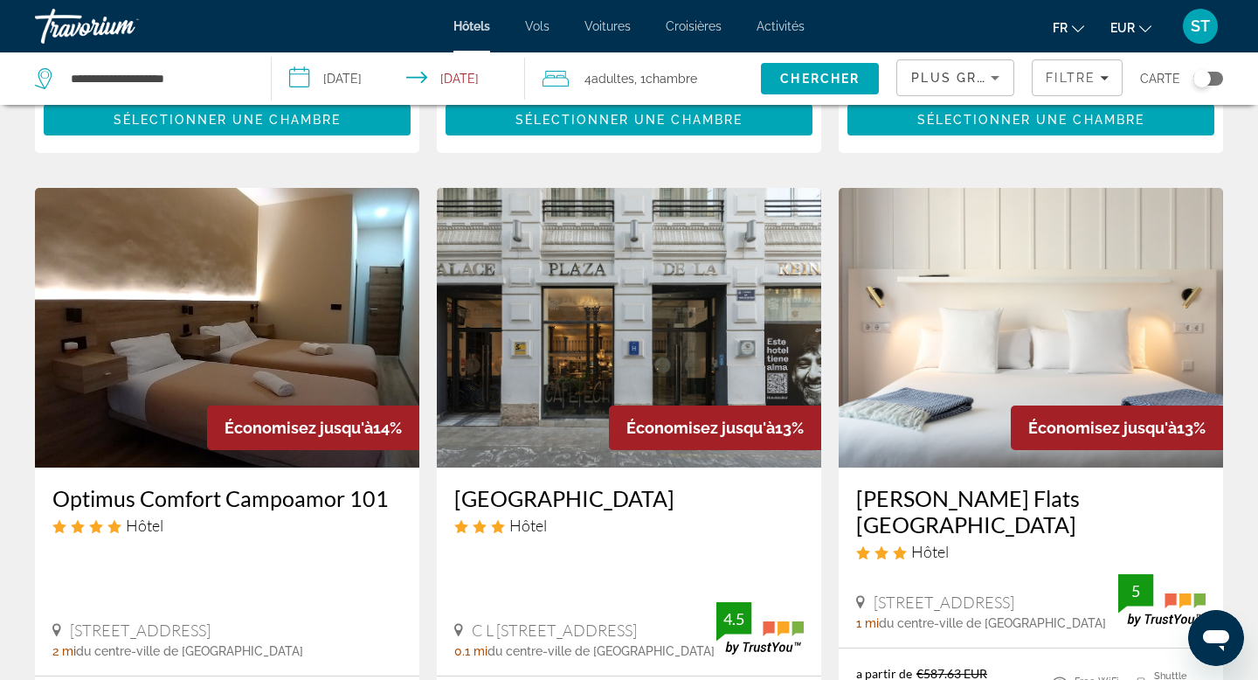
scroll to position [378, 0]
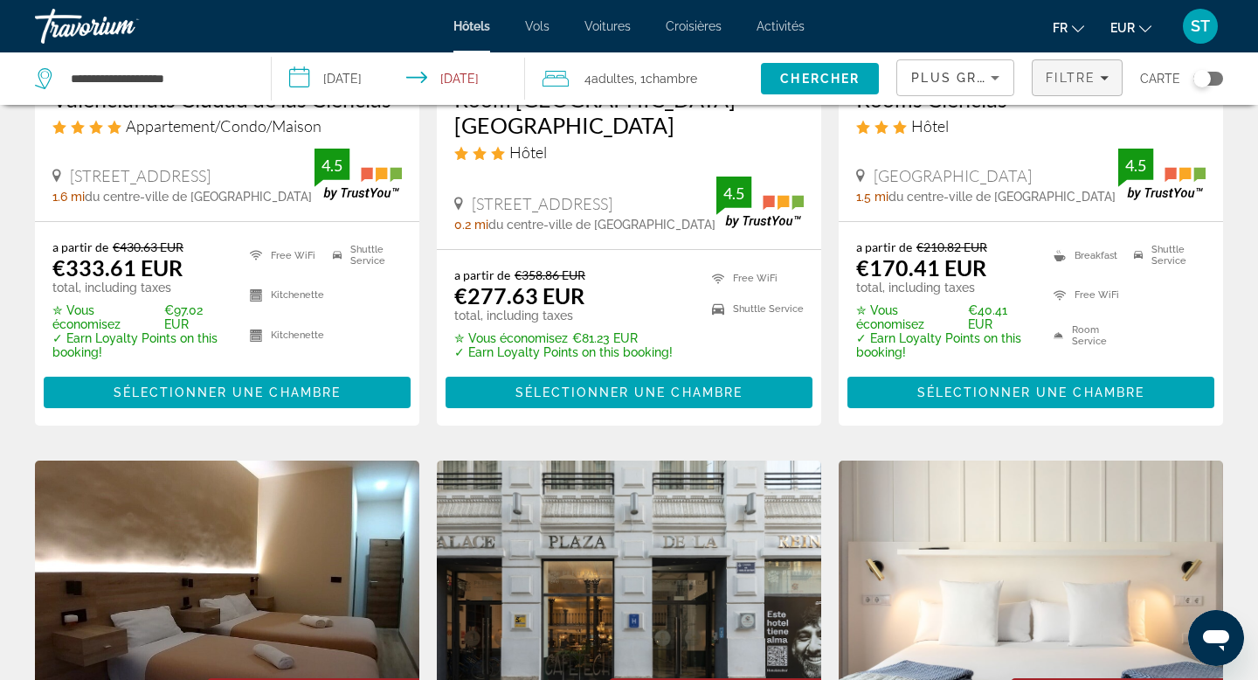
click at [1119, 69] on span "Filters" at bounding box center [1077, 78] width 89 height 42
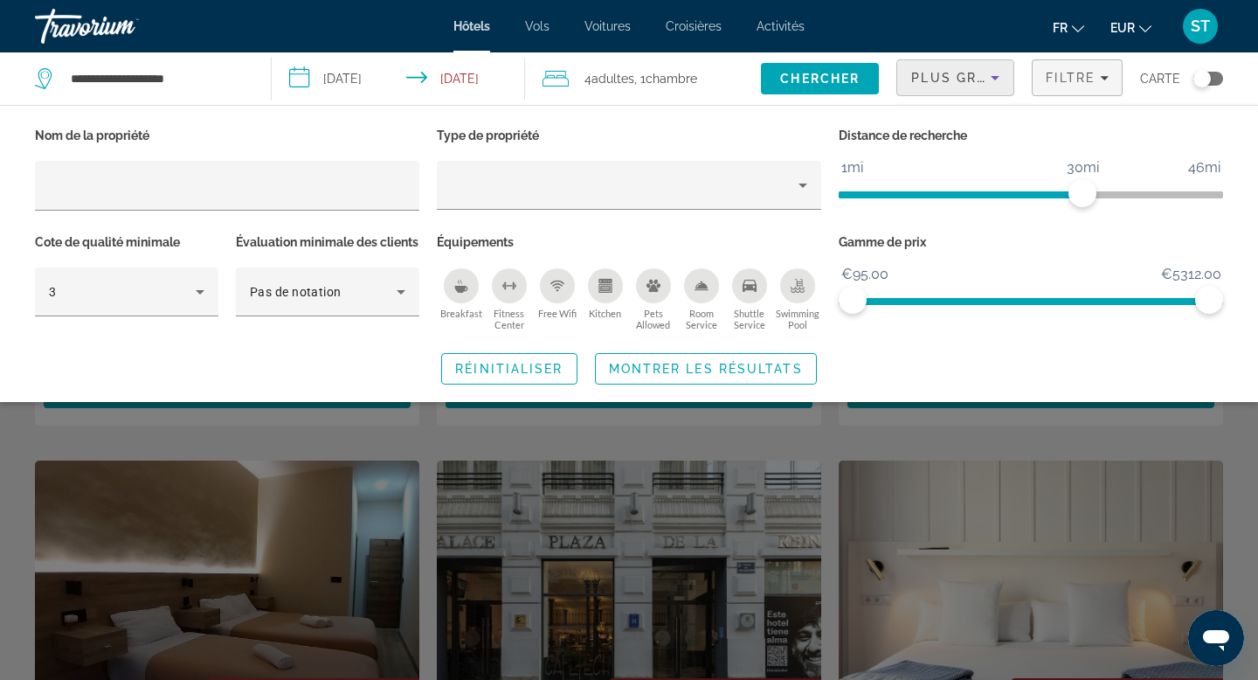
click at [1002, 79] on icon "Sort by" at bounding box center [995, 77] width 21 height 21
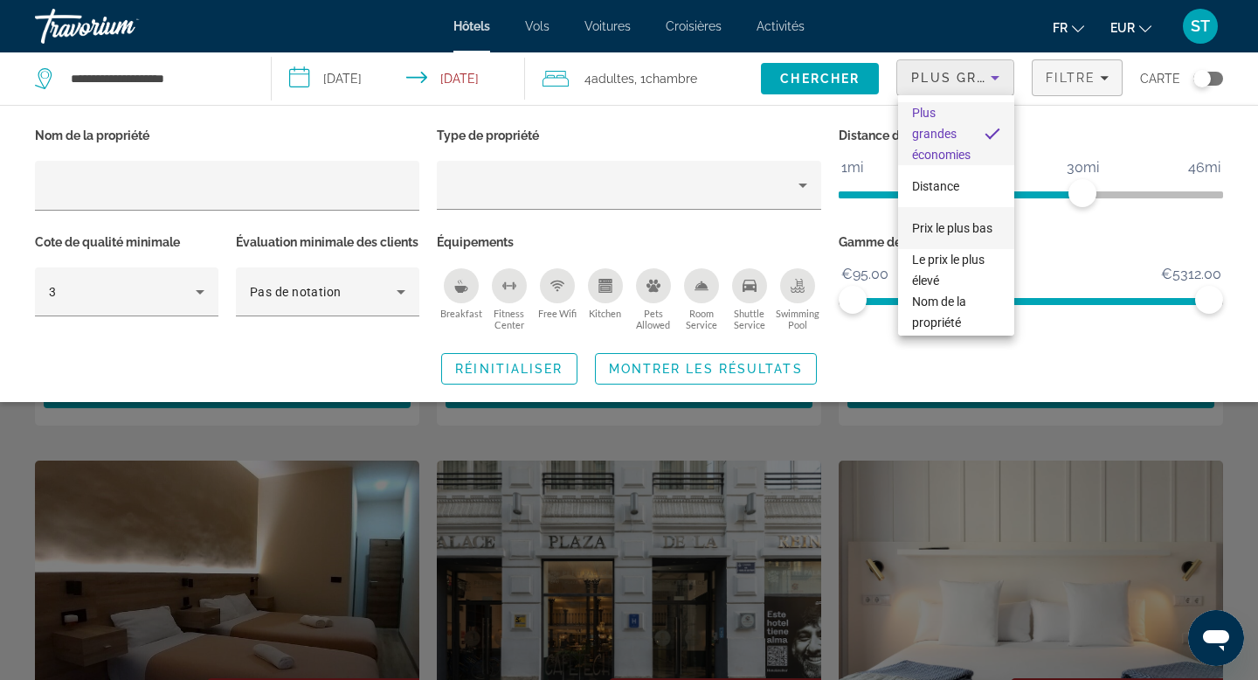
click at [958, 228] on span "Prix le plus bas" at bounding box center [952, 228] width 80 height 14
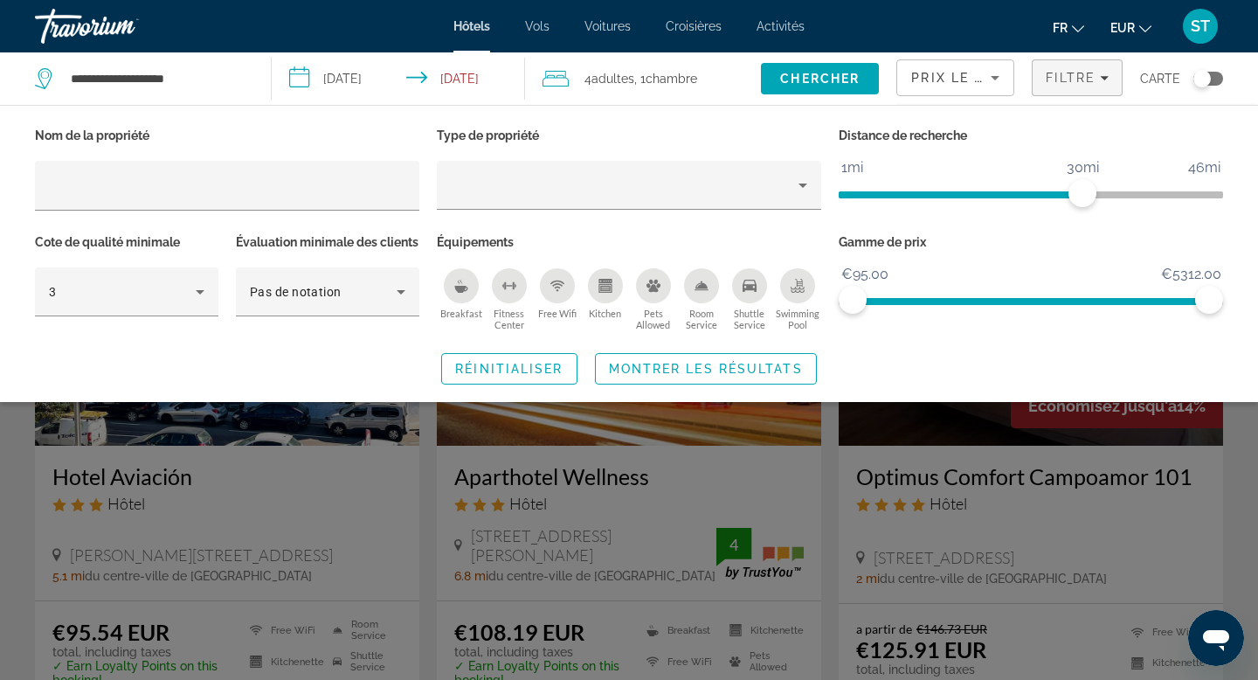
click at [6, 544] on div "Search widget" at bounding box center [629, 471] width 1258 height 418
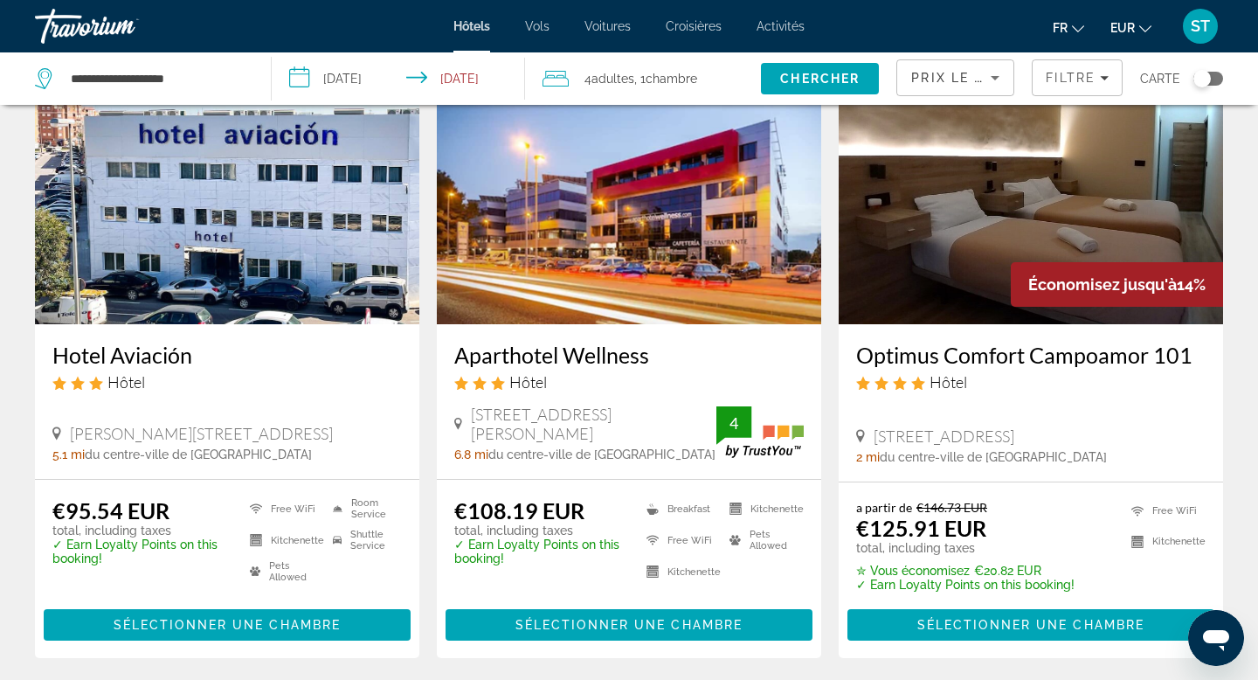
scroll to position [118, 0]
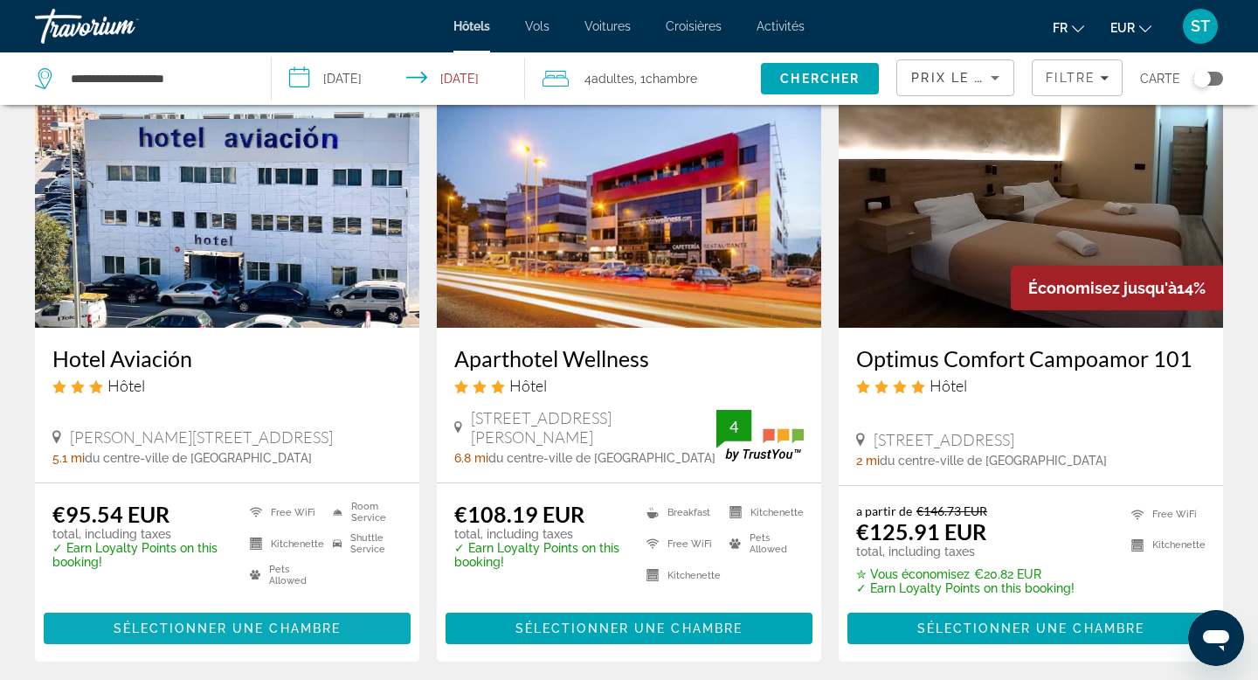
click at [214, 629] on span "Sélectionner une chambre" at bounding box center [227, 628] width 227 height 14
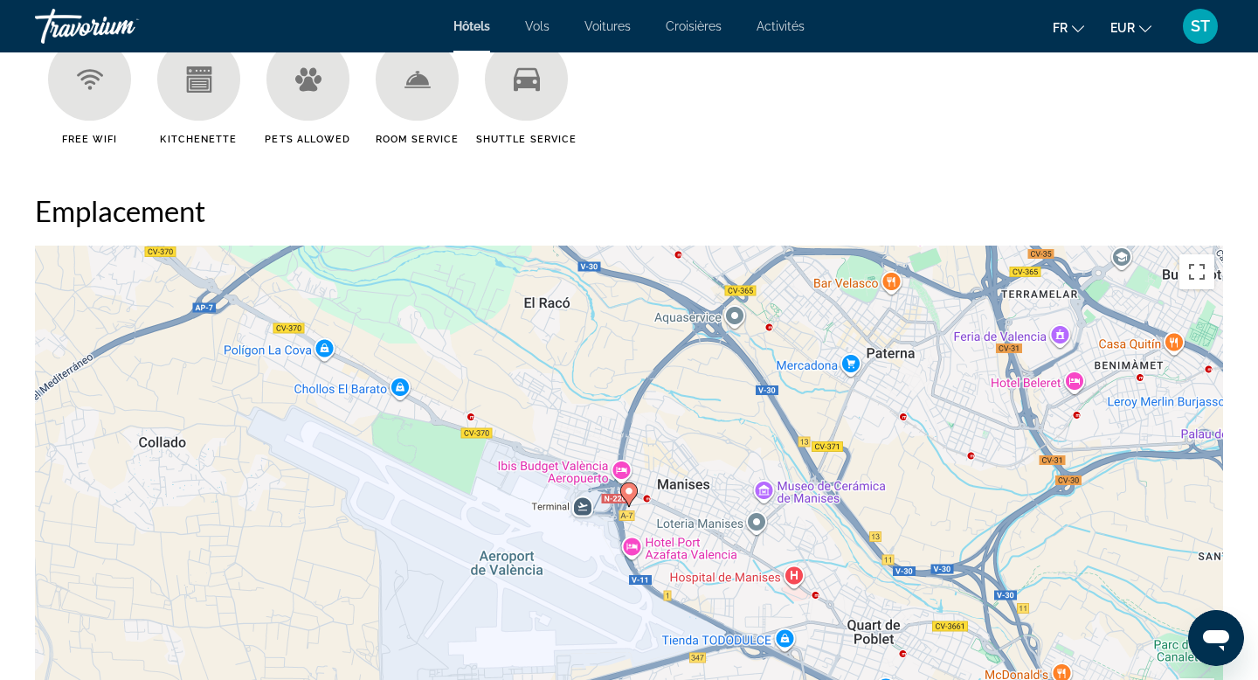
scroll to position [1352, 0]
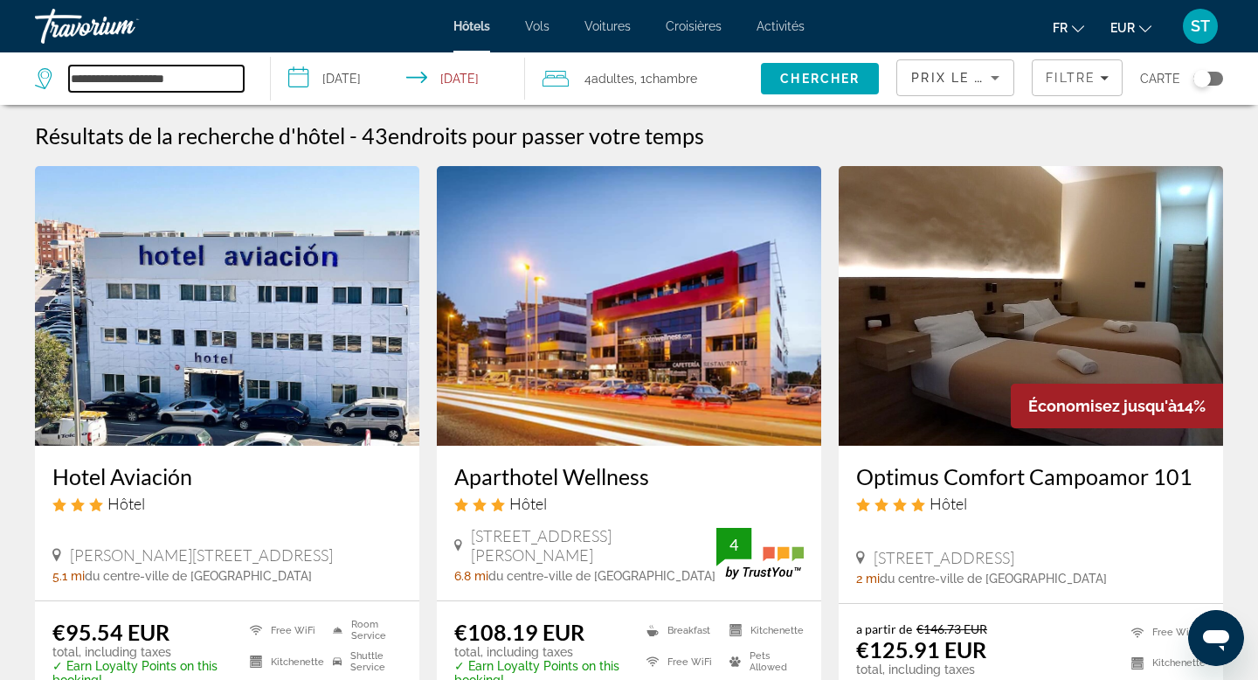
click at [198, 83] on input "**********" at bounding box center [156, 79] width 175 height 26
type input "*"
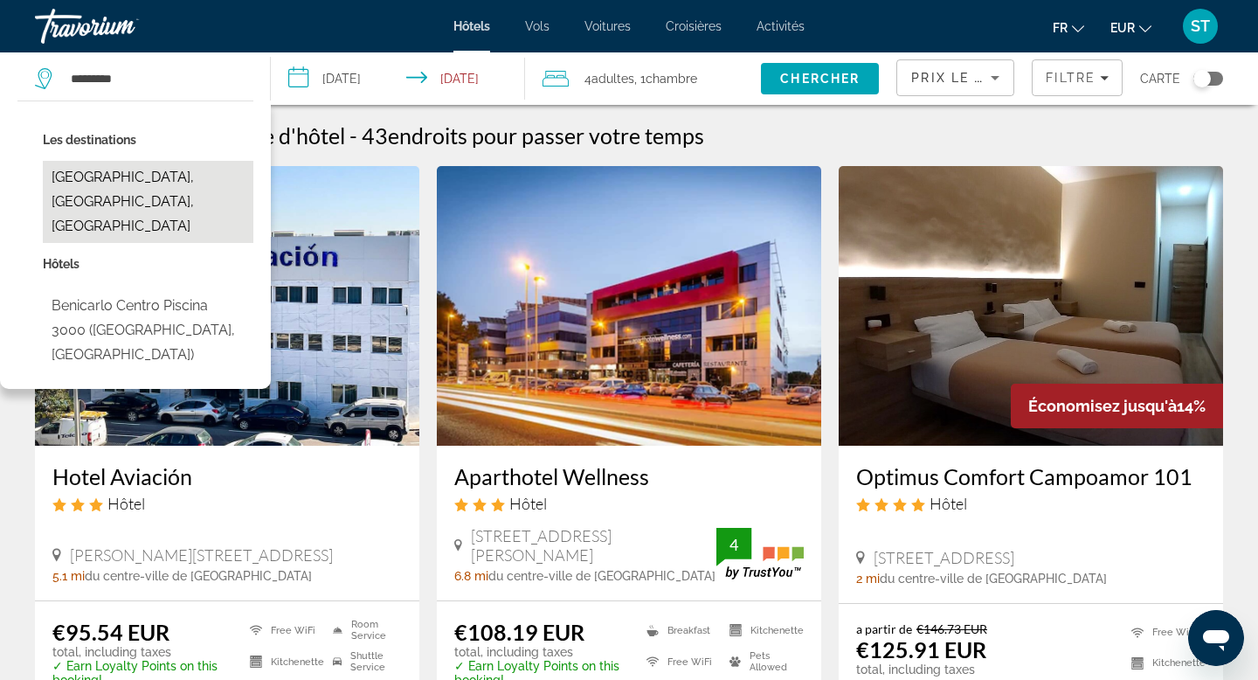
click at [173, 172] on button "Benicarlo, Castellon, Spain" at bounding box center [148, 202] width 211 height 82
type input "**********"
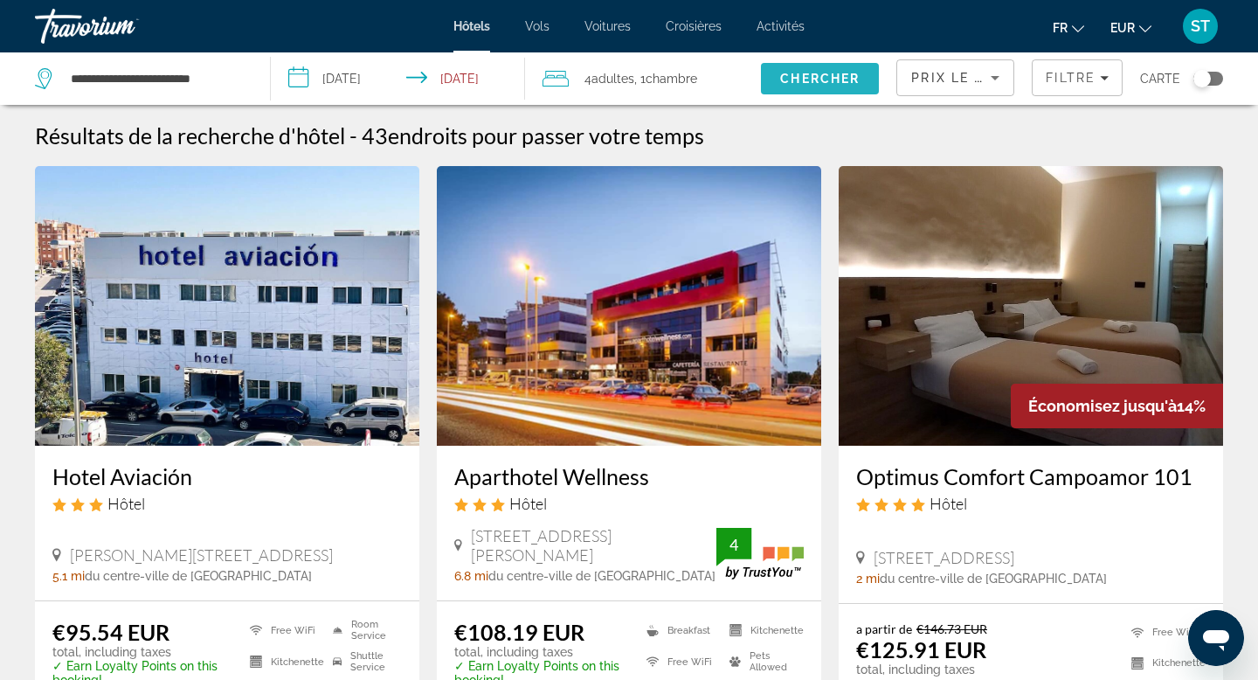
click at [803, 70] on span "Search" at bounding box center [820, 79] width 118 height 42
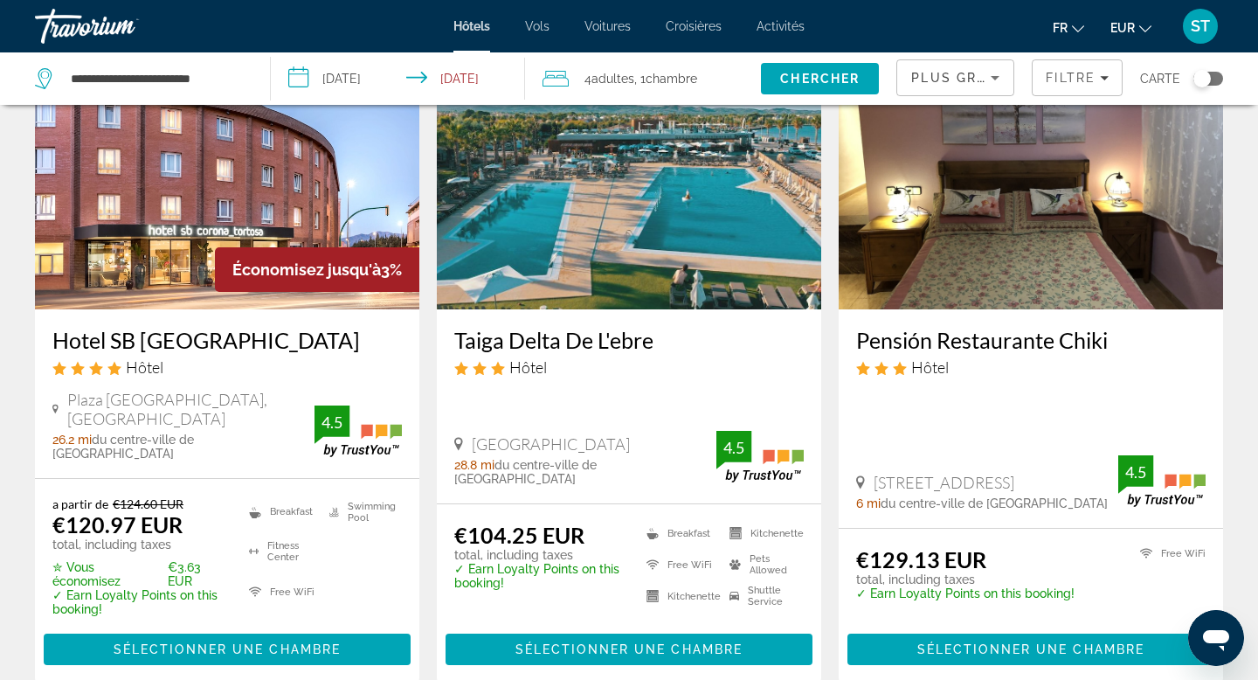
scroll to position [133, 0]
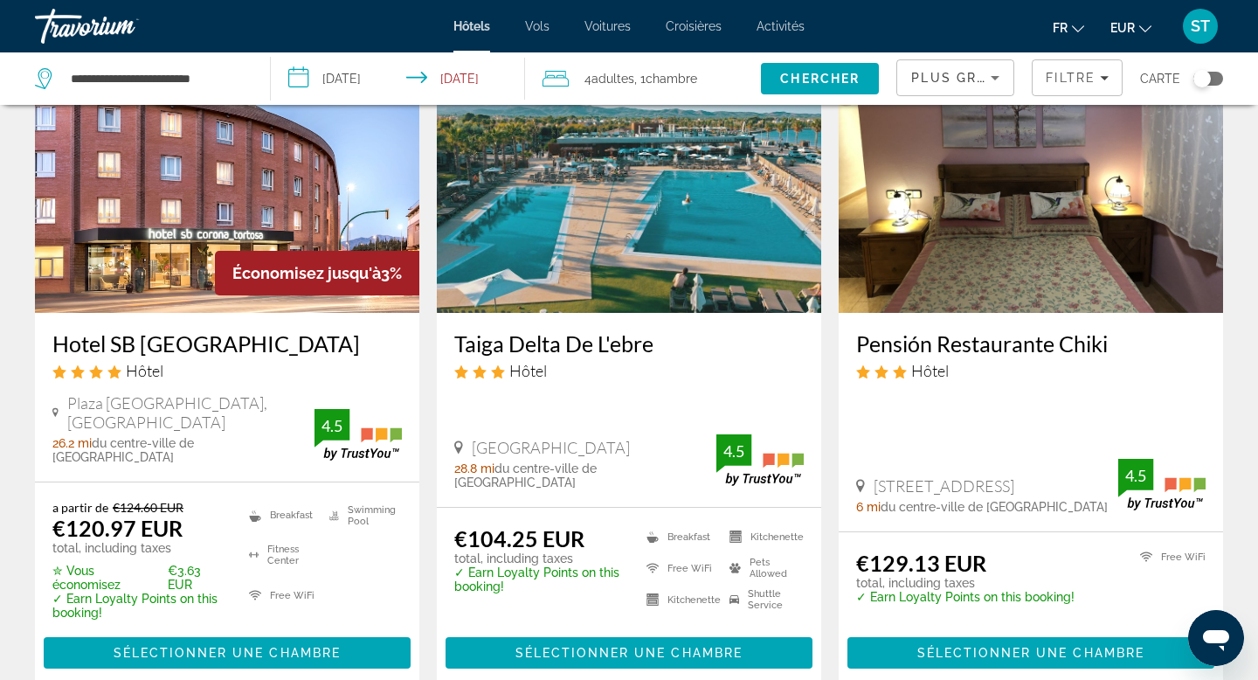
click at [1001, 74] on icon "Sort by" at bounding box center [995, 77] width 21 height 21
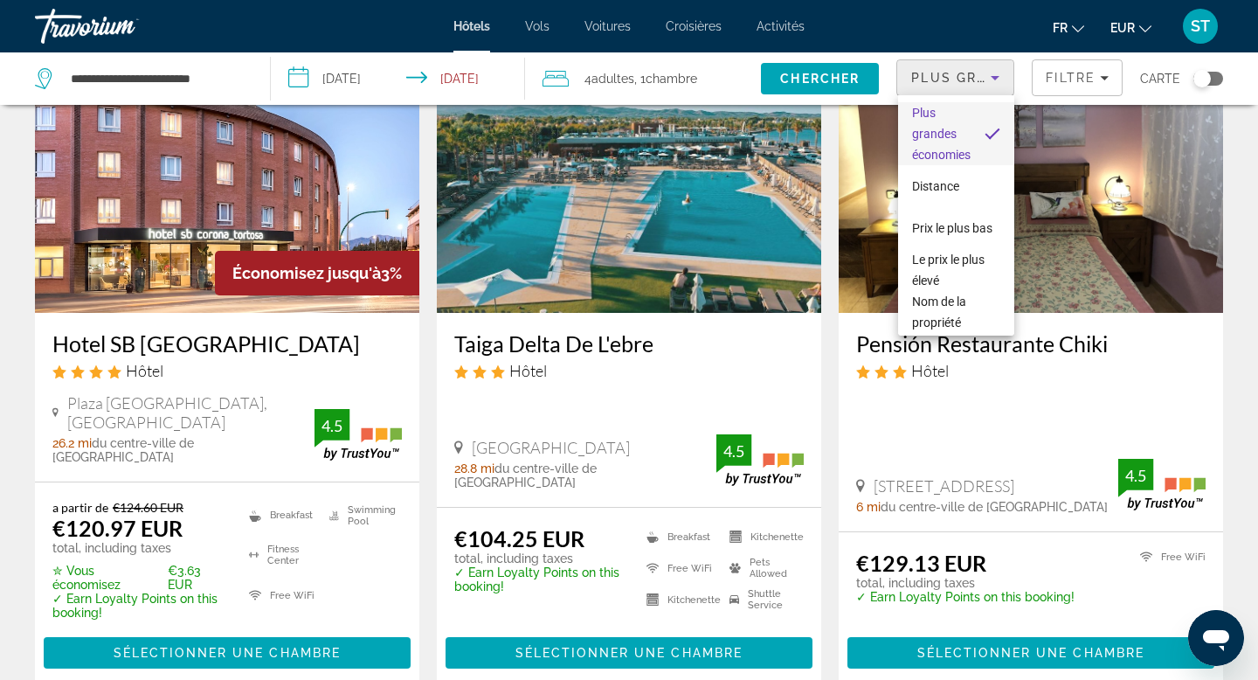
click at [1001, 74] on div at bounding box center [629, 340] width 1258 height 680
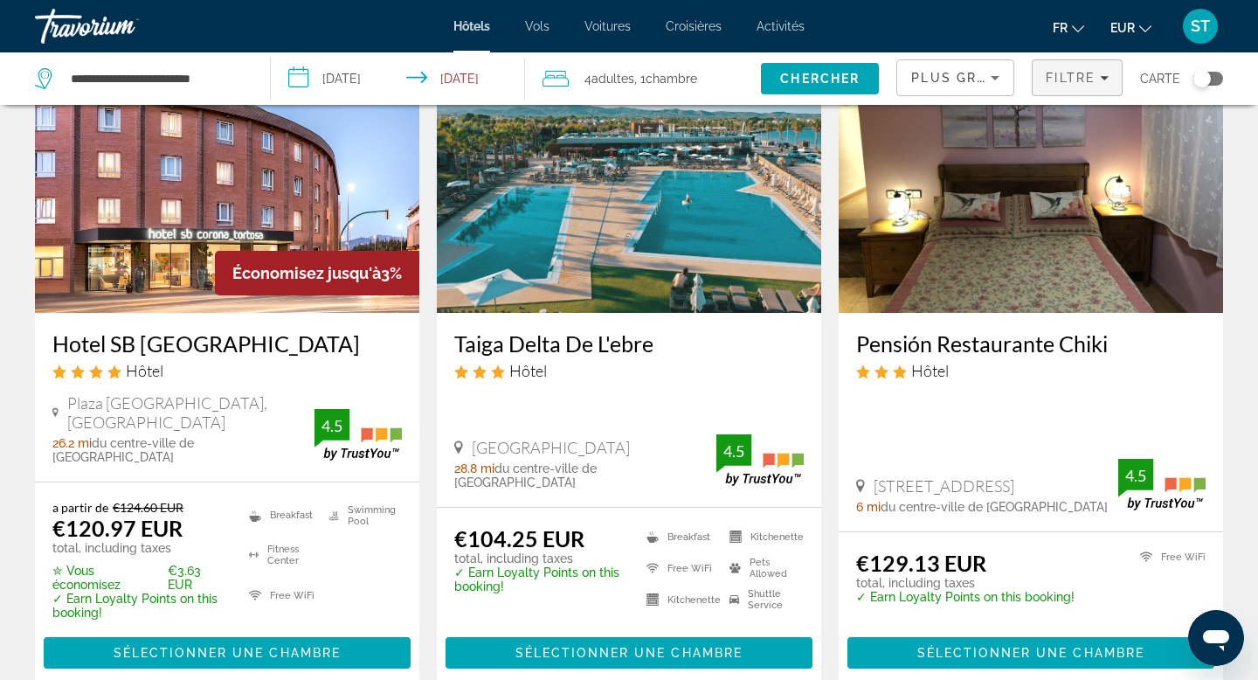
click at [1096, 71] on span "Filtre" at bounding box center [1071, 78] width 50 height 14
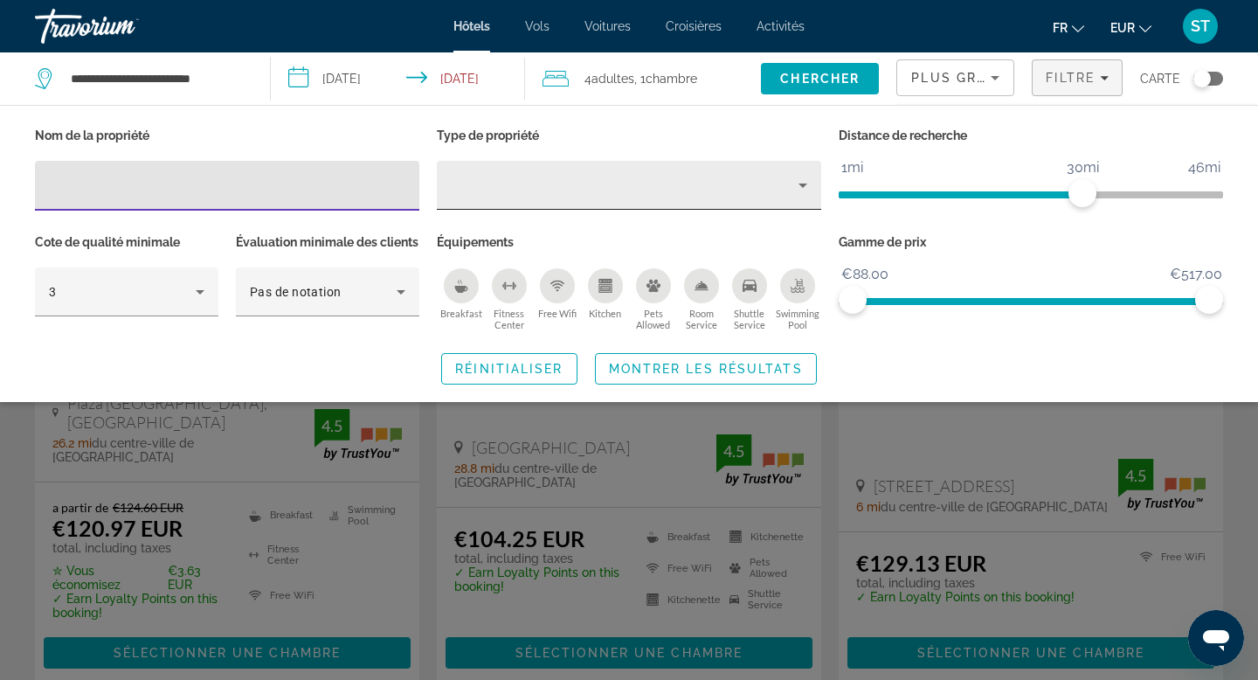
click at [800, 176] on icon "Property type" at bounding box center [803, 185] width 21 height 21
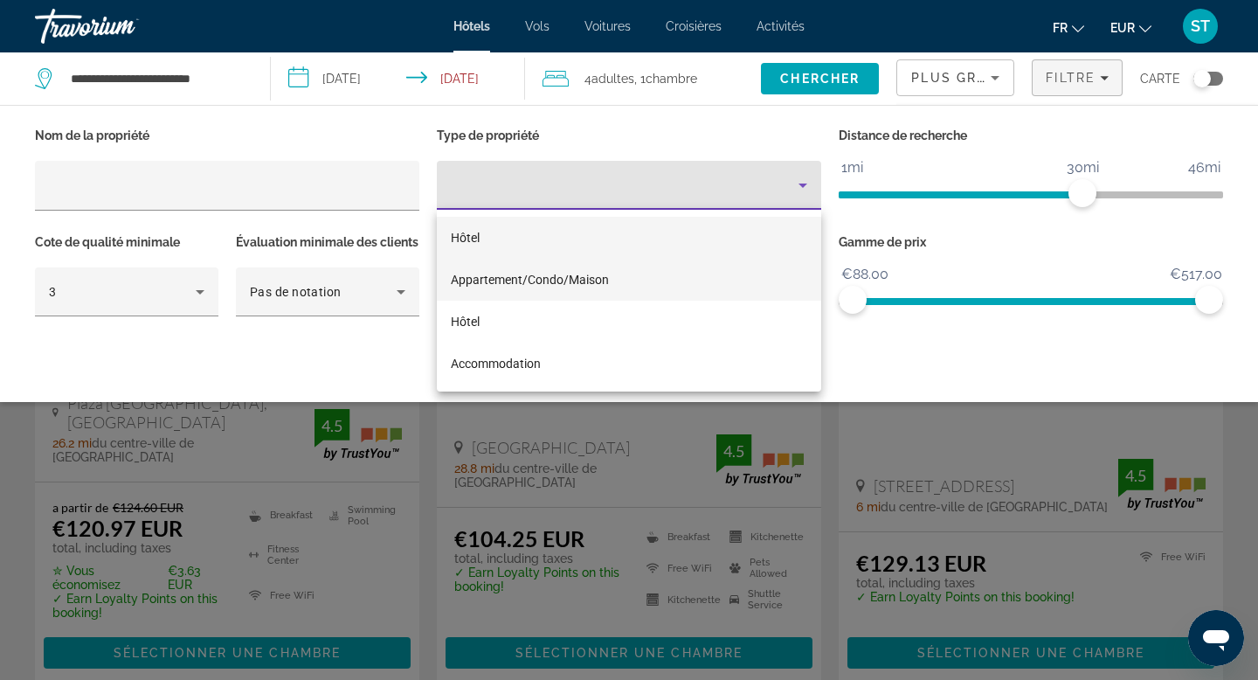
click at [581, 276] on span "Appartement/Condo/Maison" at bounding box center [530, 280] width 158 height 14
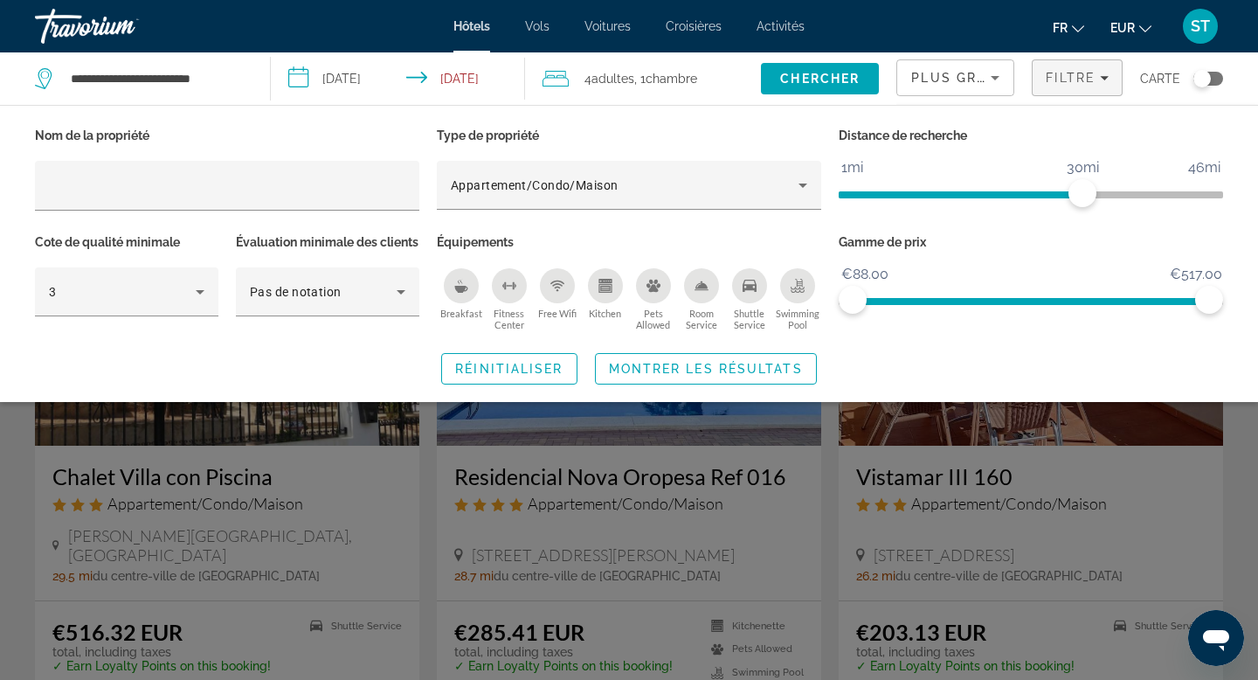
click at [29, 457] on div "Search widget" at bounding box center [629, 471] width 1258 height 418
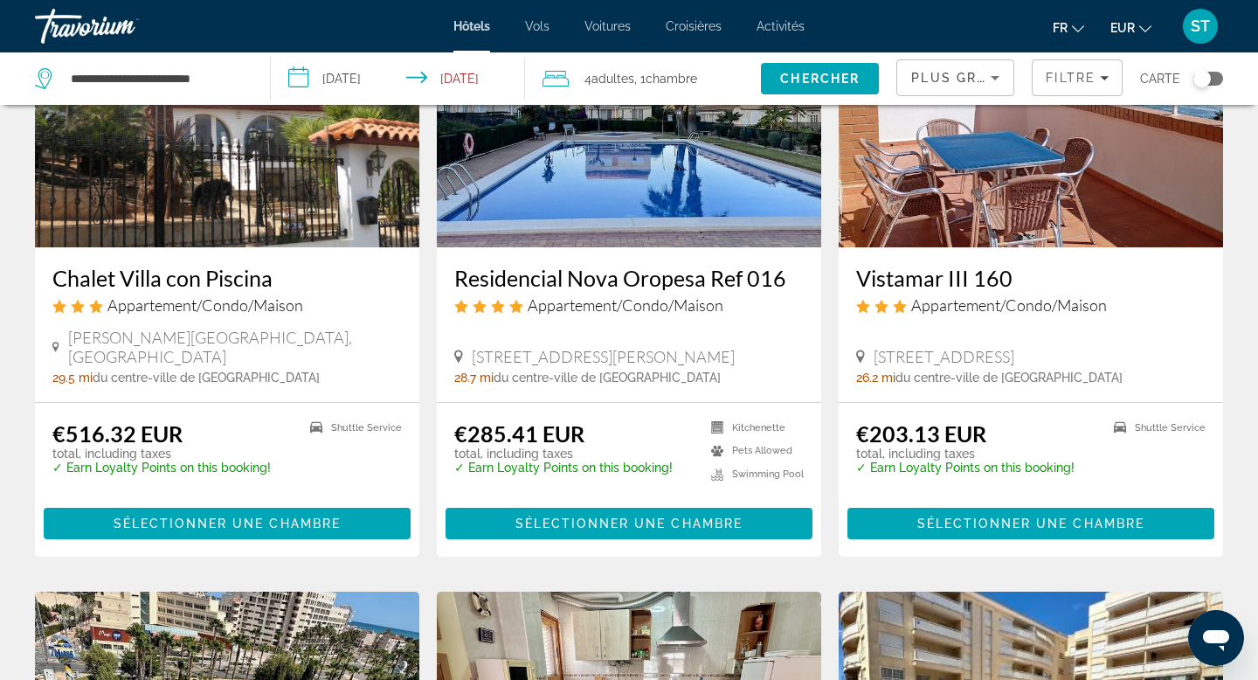
scroll to position [212, 0]
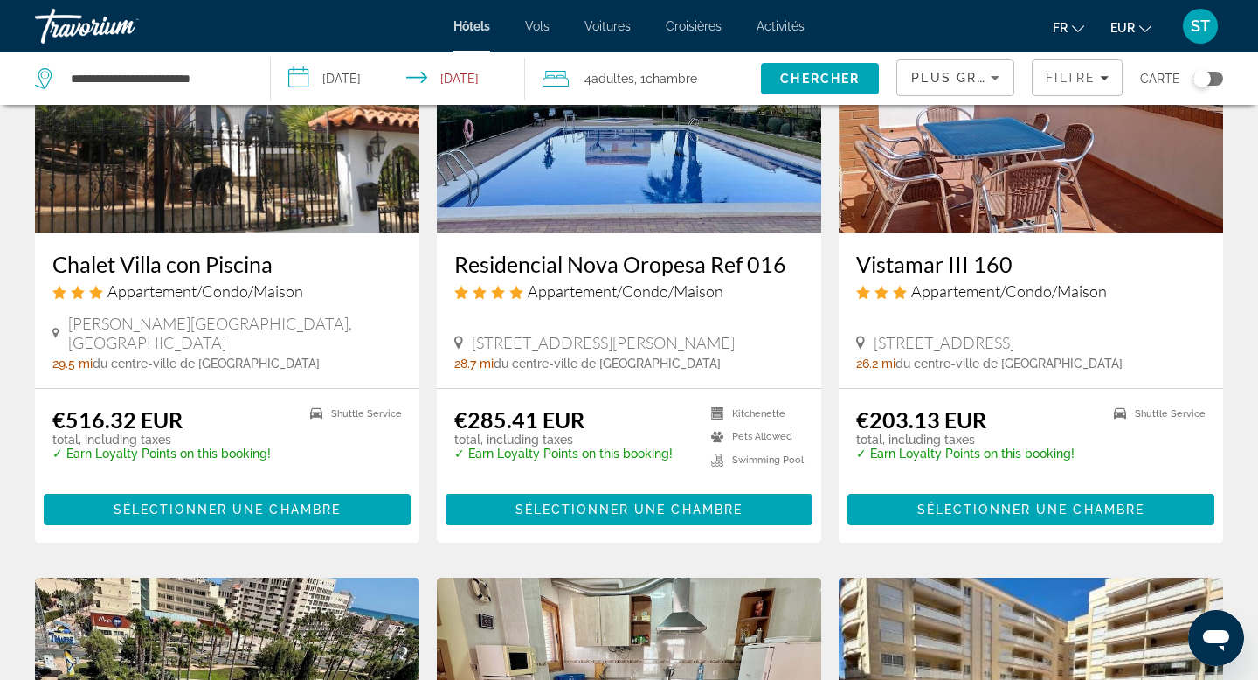
click at [1222, 77] on div "Toggle map" at bounding box center [1209, 79] width 30 height 14
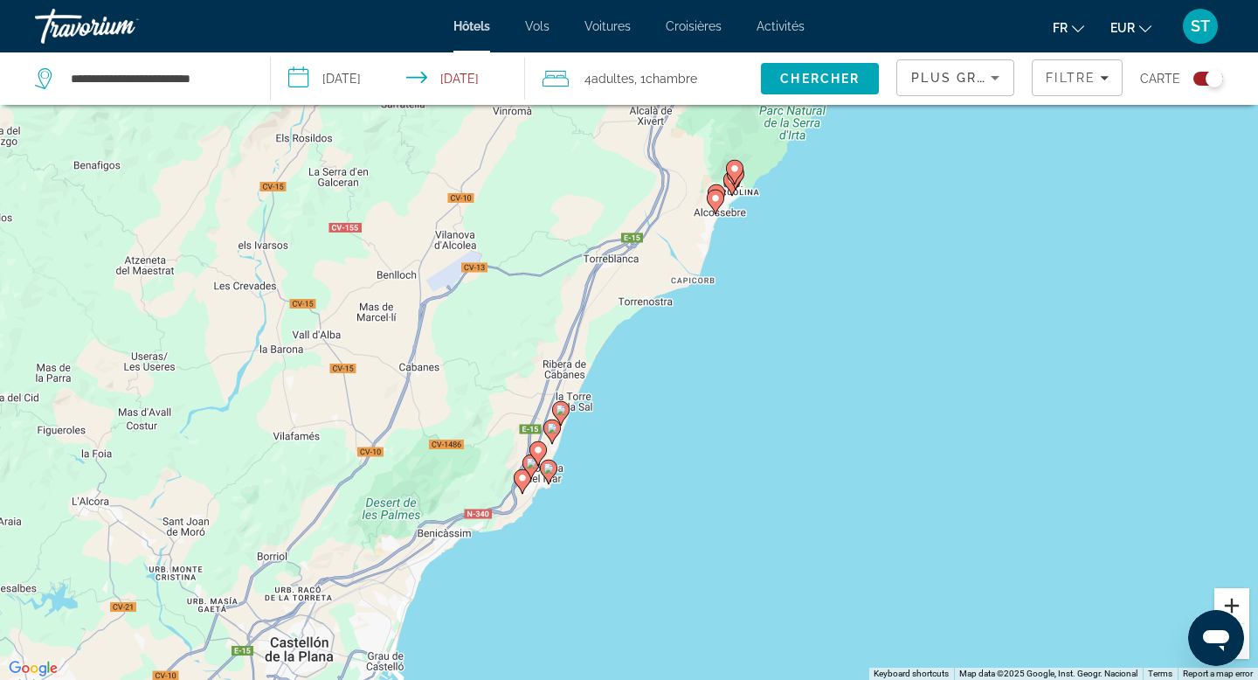
click at [1226, 601] on button "Zoom in" at bounding box center [1232, 605] width 35 height 35
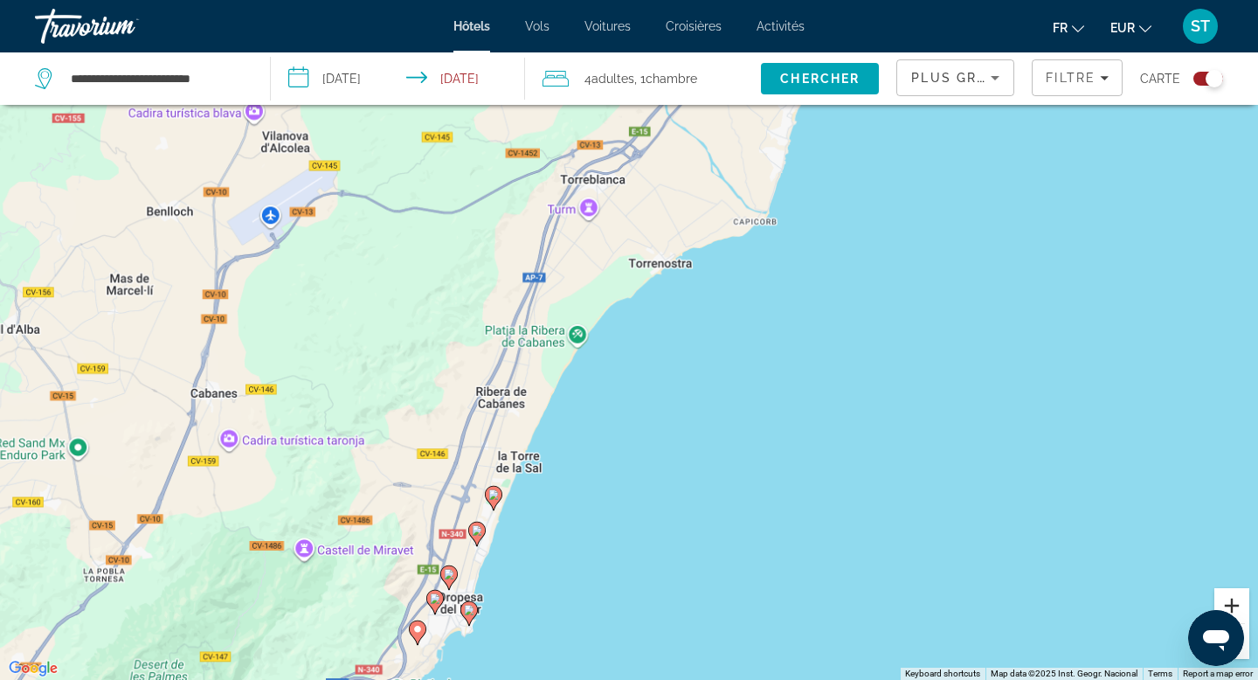
click at [1226, 601] on button "Zoom in" at bounding box center [1232, 605] width 35 height 35
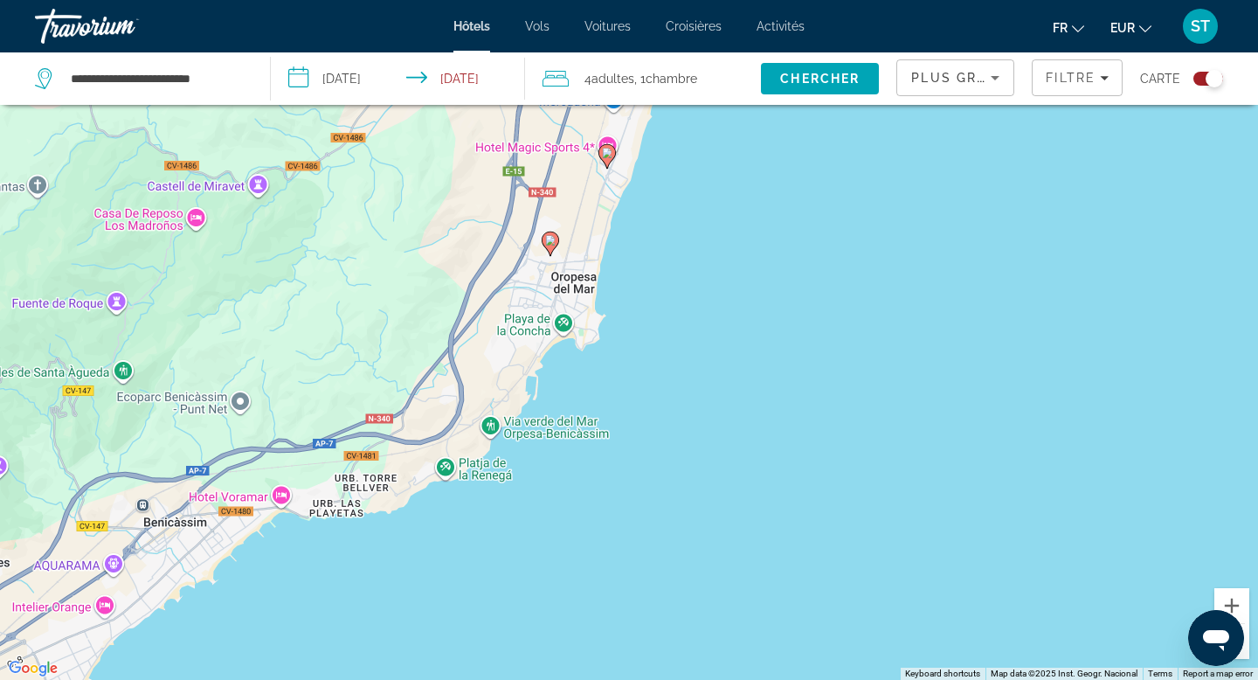
drag, startPoint x: 792, startPoint y: 590, endPoint x: 1078, endPoint y: -3, distance: 657.8
click at [1078, 0] on html "**********" at bounding box center [629, 235] width 1258 height 680
click at [596, 310] on image "Main content" at bounding box center [591, 312] width 10 height 10
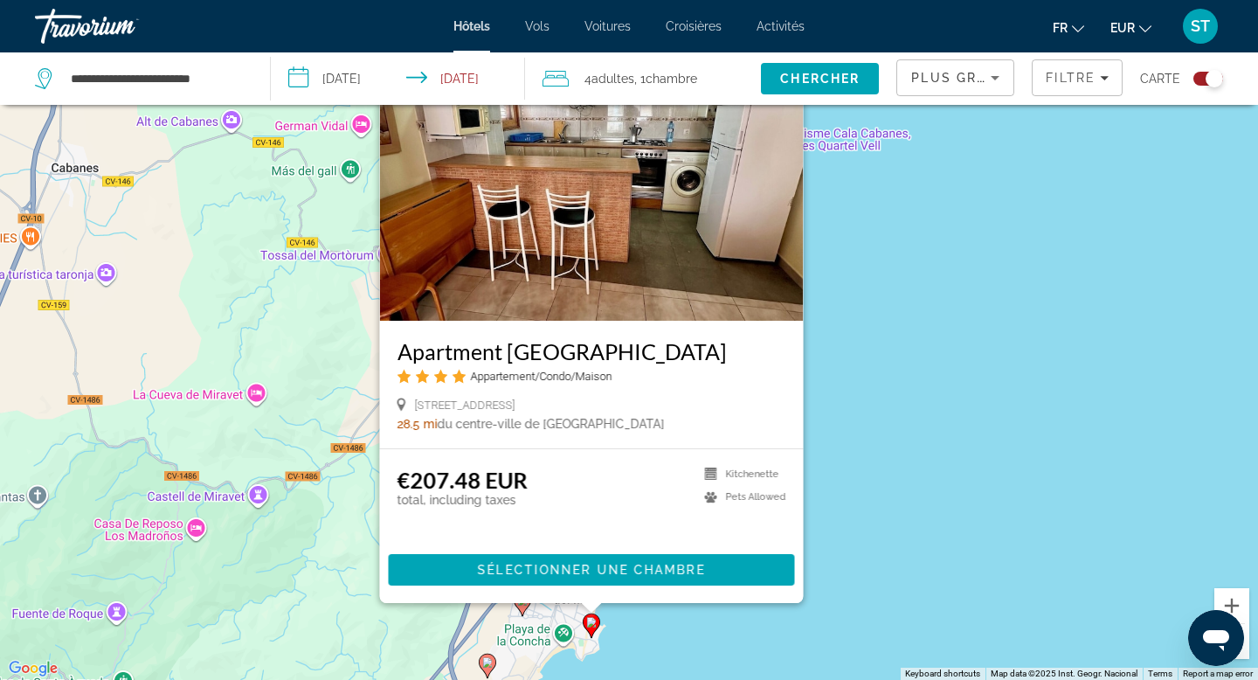
click at [524, 607] on icon "Main content" at bounding box center [523, 604] width 16 height 23
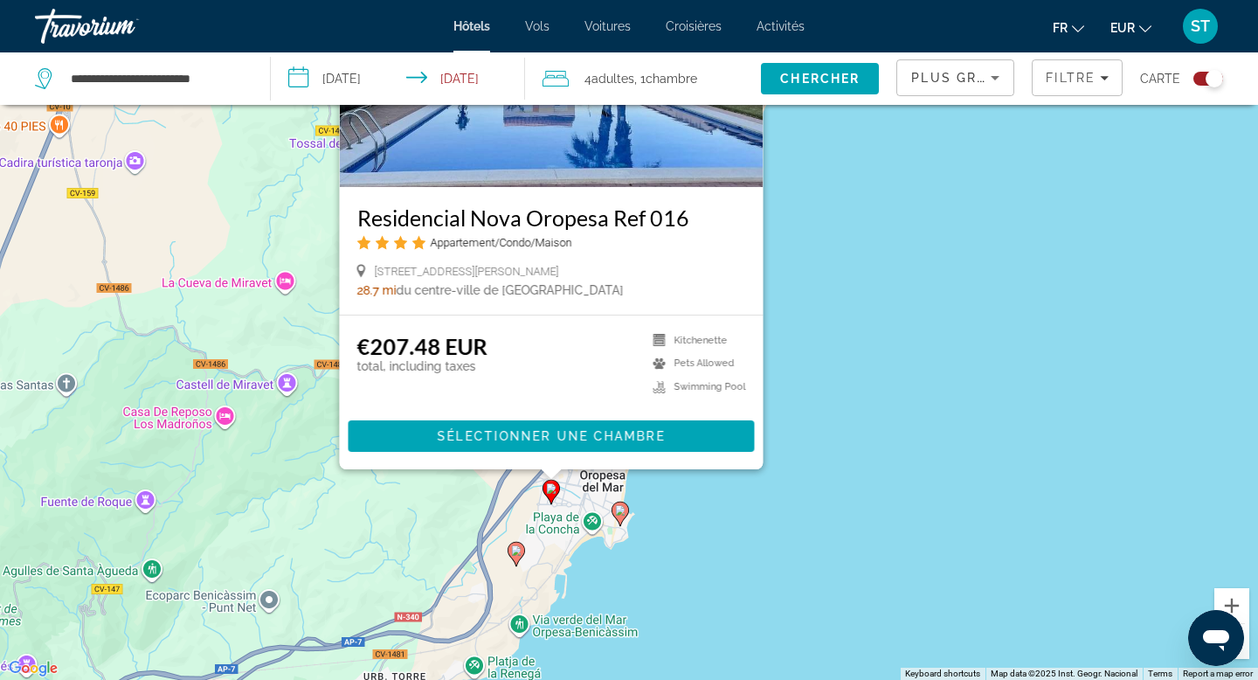
drag, startPoint x: 818, startPoint y: 558, endPoint x: 847, endPoint y: 422, distance: 139.3
click at [847, 422] on div "To activate drag with keyboard, press Alt + Enter. Once in keyboard drag state,…" at bounding box center [629, 340] width 1258 height 680
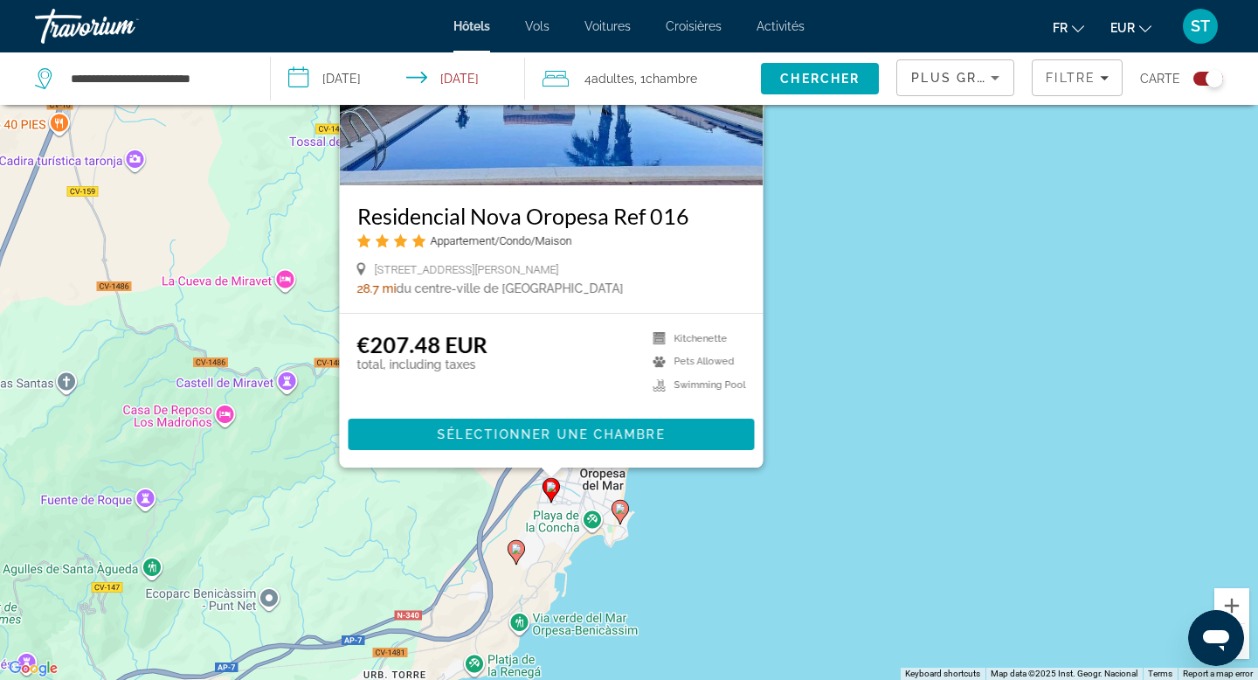
click at [520, 558] on gmp-advanced-marker "Main content" at bounding box center [516, 552] width 17 height 26
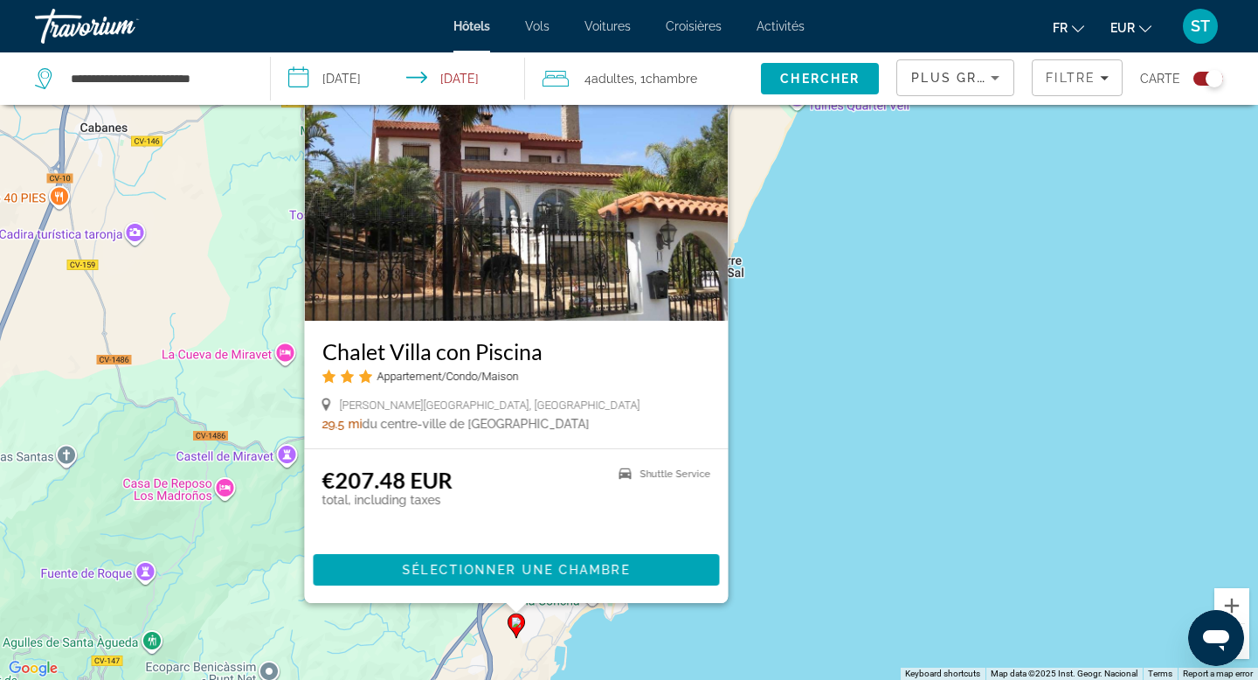
click at [875, 492] on div "To activate drag with keyboard, press Alt + Enter. Once in keyboard drag state,…" at bounding box center [629, 340] width 1258 height 680
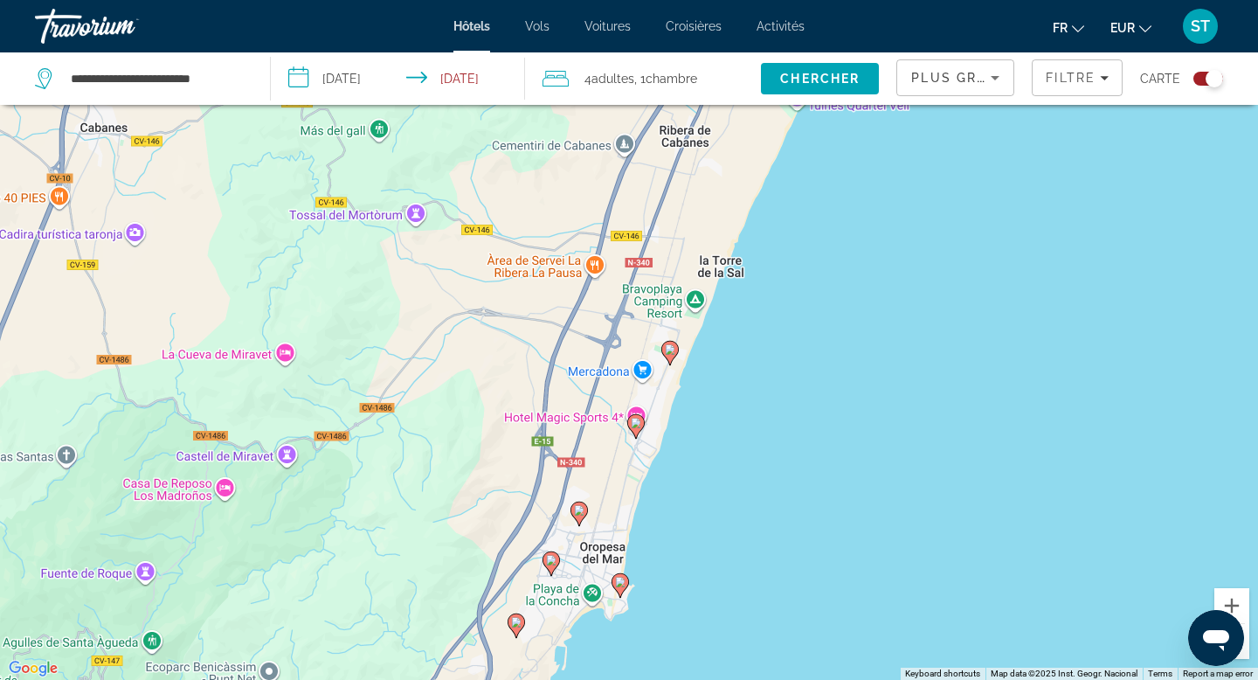
click at [641, 430] on icon "Main content" at bounding box center [635, 426] width 17 height 24
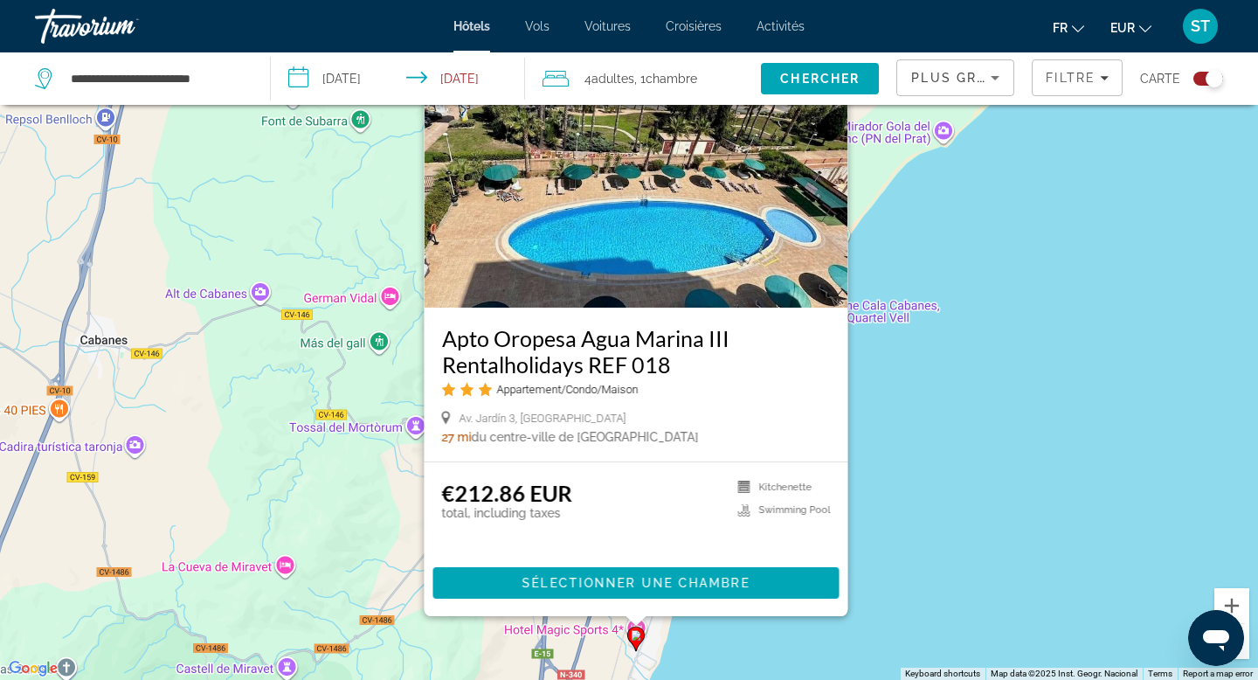
click at [1025, 497] on div "To activate drag with keyboard, press Alt + Enter. Once in keyboard drag state,…" at bounding box center [629, 340] width 1258 height 680
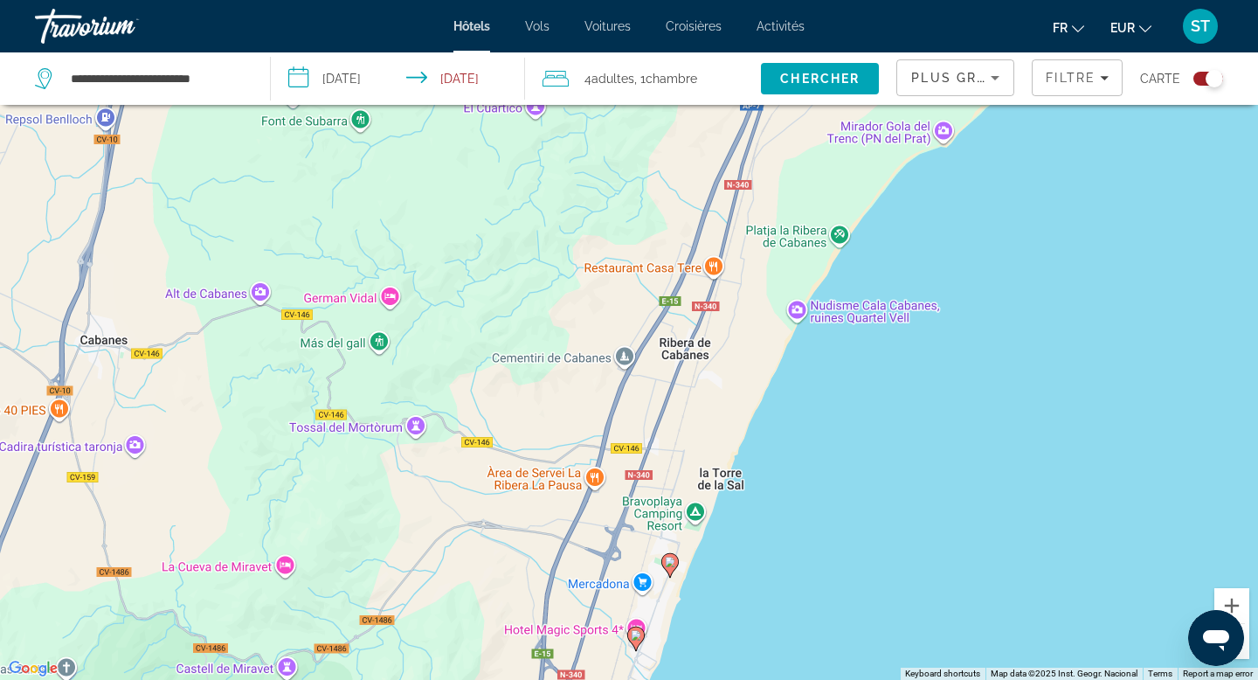
click at [662, 571] on gmp-advanced-marker "Main content" at bounding box center [670, 565] width 17 height 26
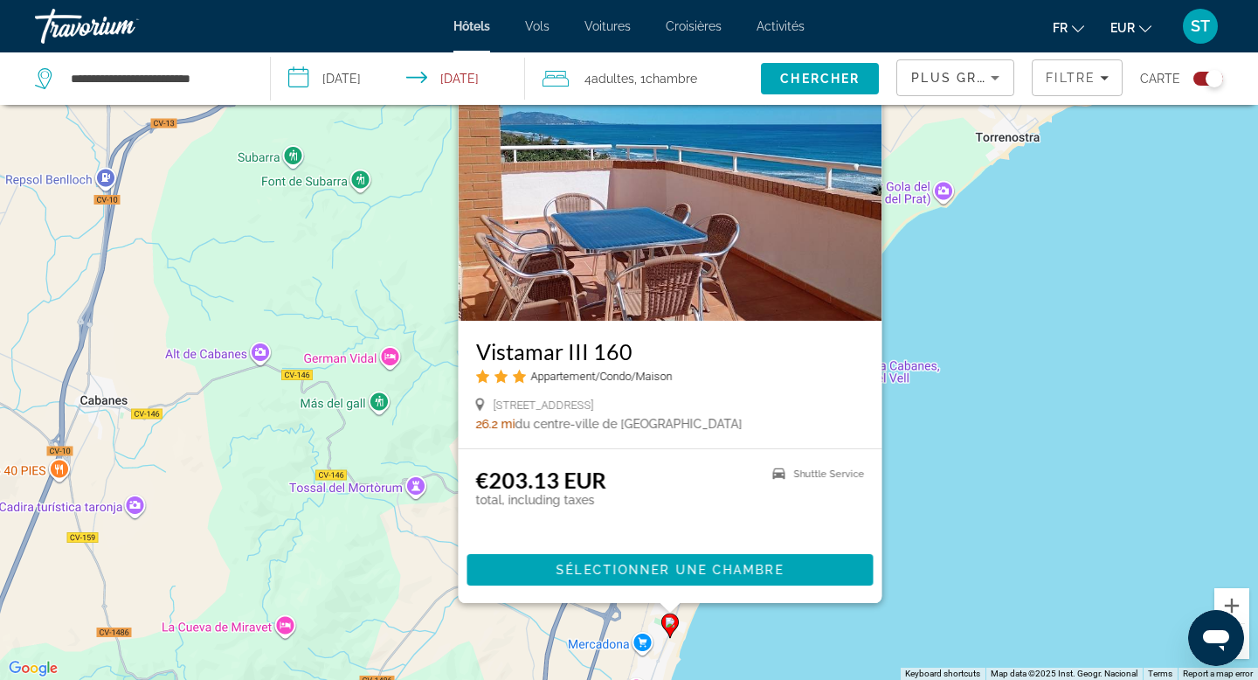
click at [1042, 458] on div "To activate drag with keyboard, press Alt + Enter. Once in keyboard drag state,…" at bounding box center [629, 340] width 1258 height 680
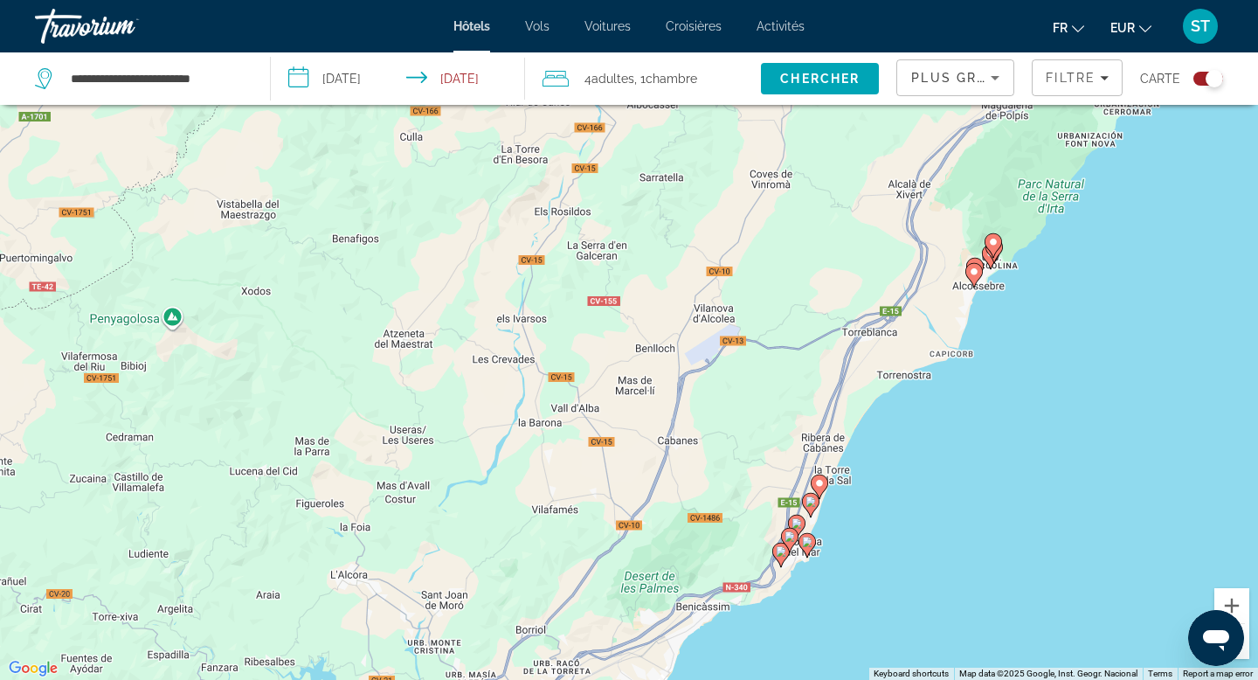
drag, startPoint x: 1129, startPoint y: 433, endPoint x: 967, endPoint y: 419, distance: 163.1
click at [967, 419] on div "To activate drag with keyboard, press Alt + Enter. Once in keyboard drag state,…" at bounding box center [629, 340] width 1258 height 680
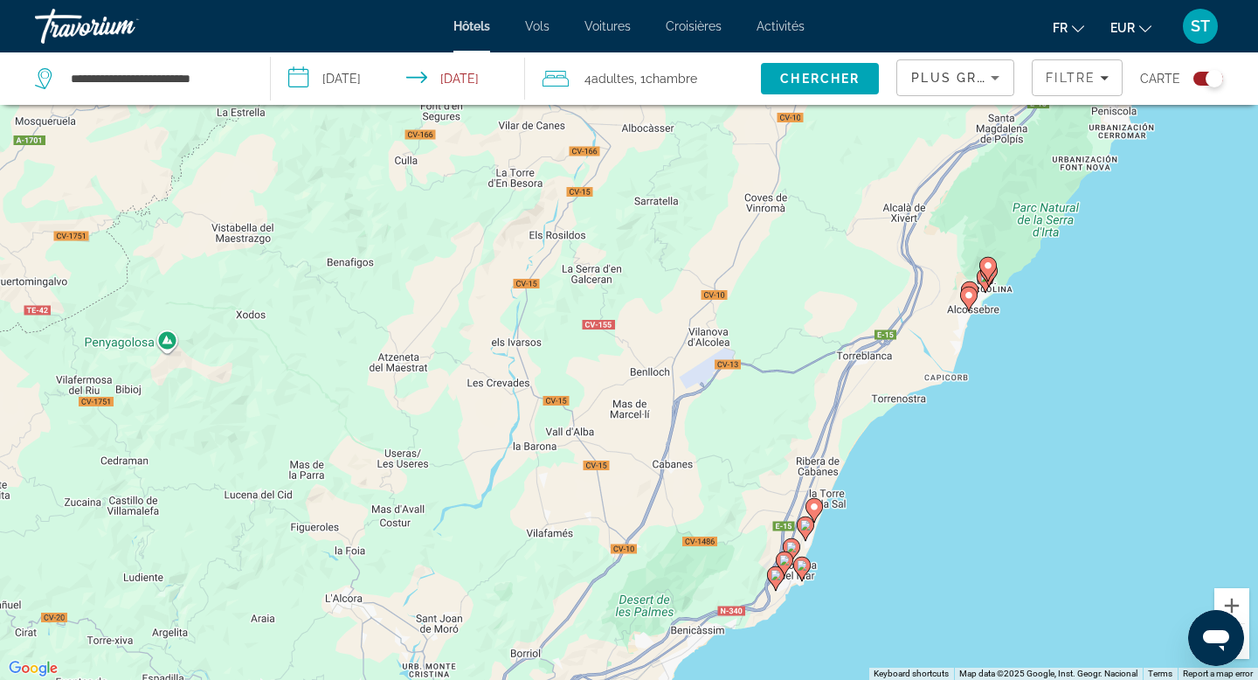
click at [973, 302] on icon "Main content" at bounding box center [969, 299] width 16 height 23
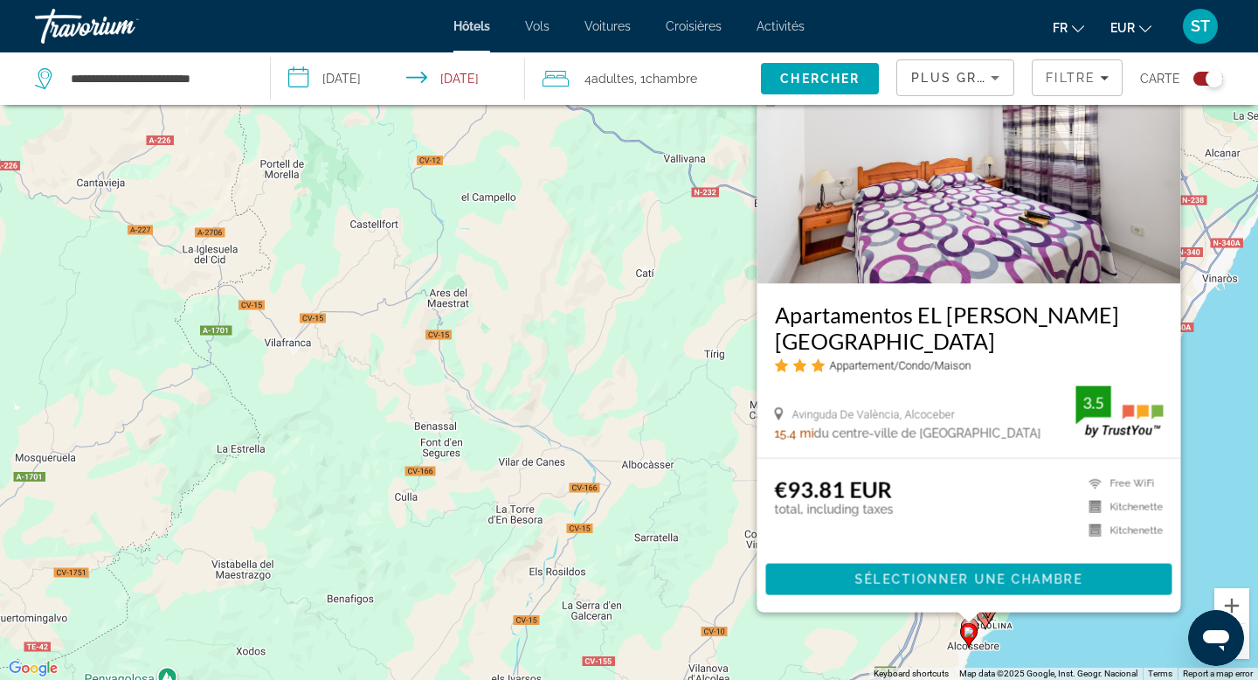
click at [1206, 424] on div "To activate drag with keyboard, press Alt + Enter. Once in keyboard drag state,…" at bounding box center [629, 340] width 1258 height 680
